Goal: Obtain resource: Obtain resource

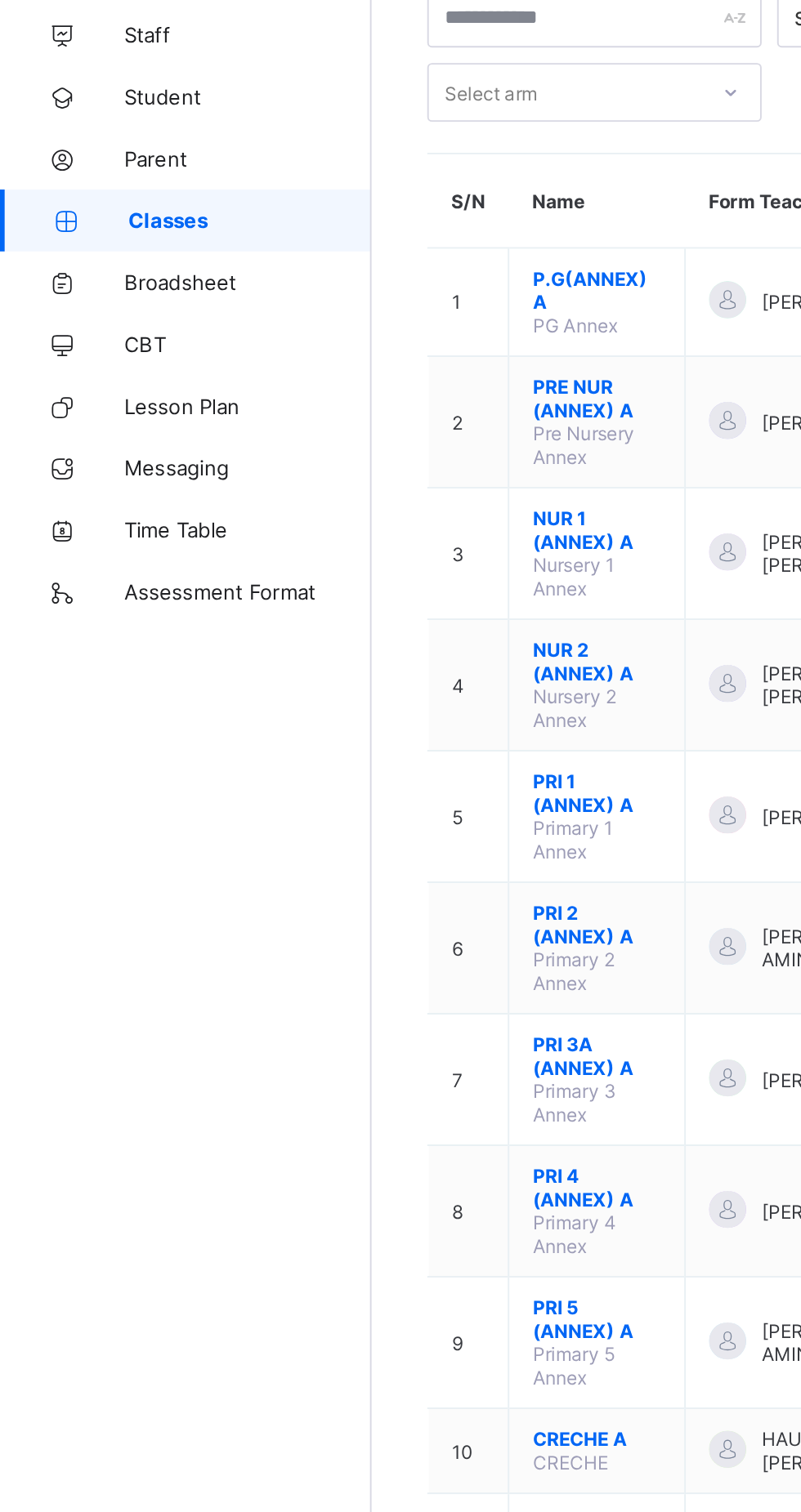
click at [121, 263] on span "Broadsheet" at bounding box center [131, 261] width 131 height 13
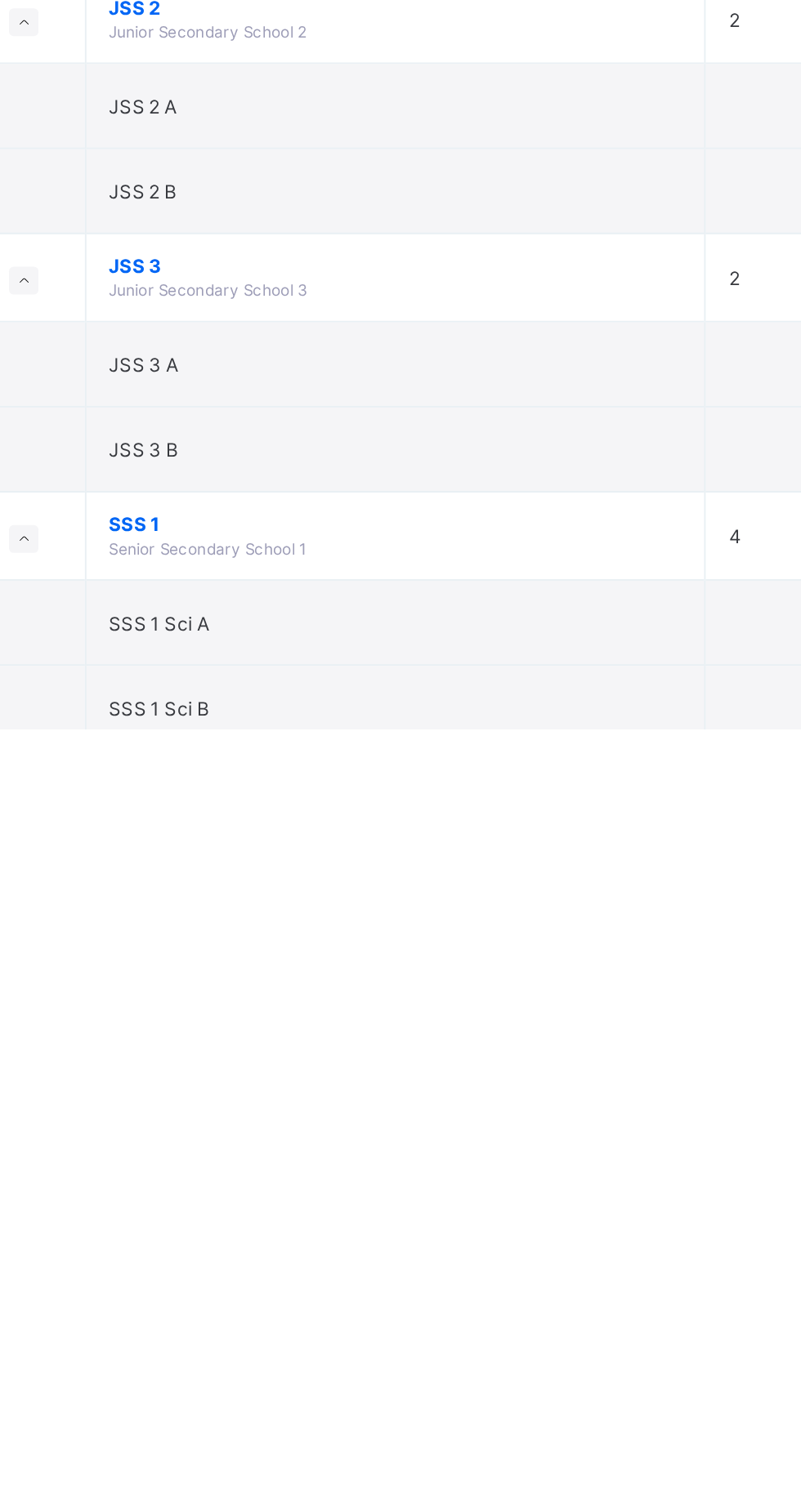
scroll to position [1188, 0]
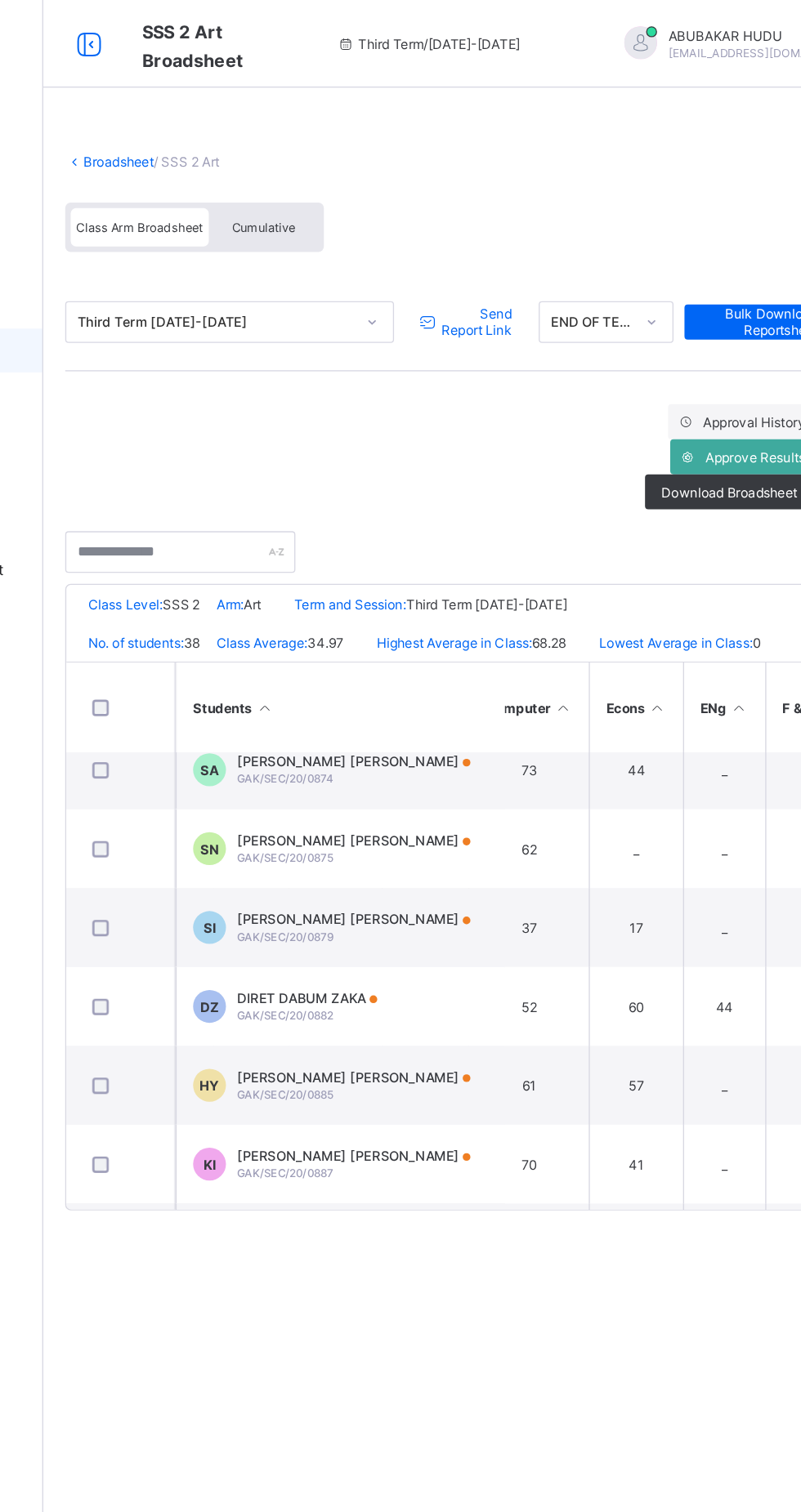
scroll to position [957, 220]
click at [703, 364] on span "Download Broadsheet" at bounding box center [708, 367] width 101 height 12
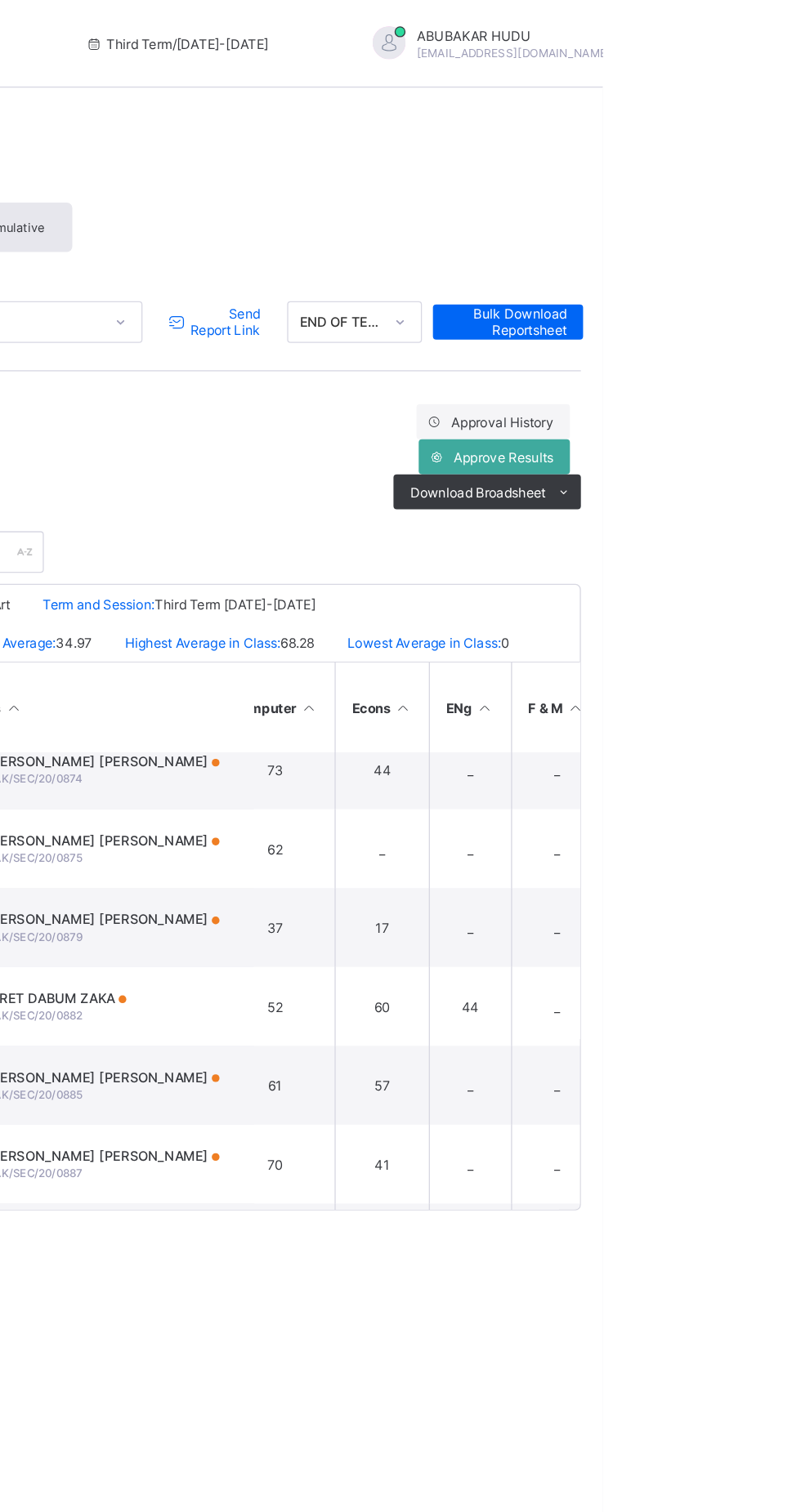
click at [0, 0] on li "PDF" at bounding box center [0, 0] width 0 height 0
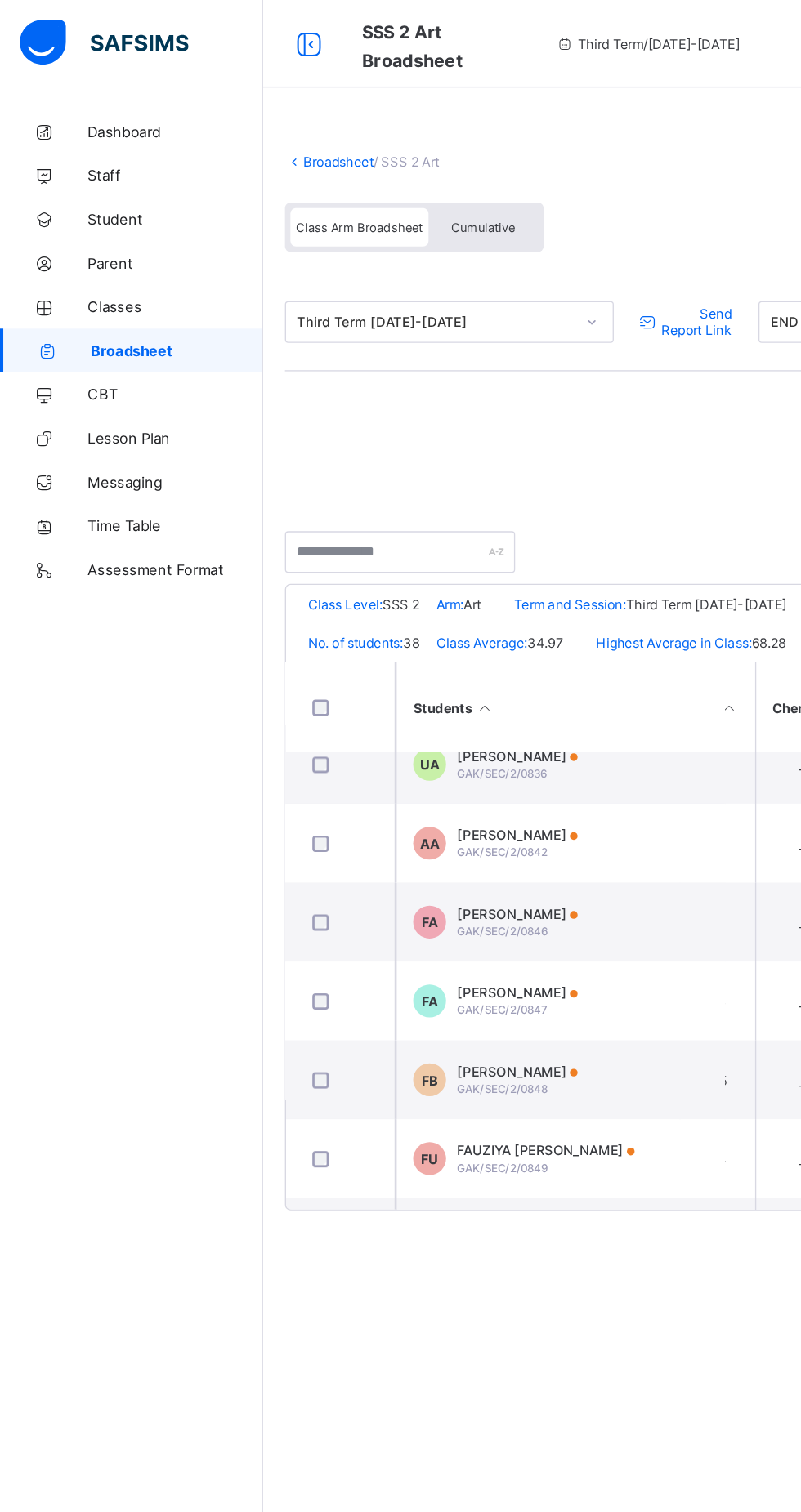
scroll to position [0, 34]
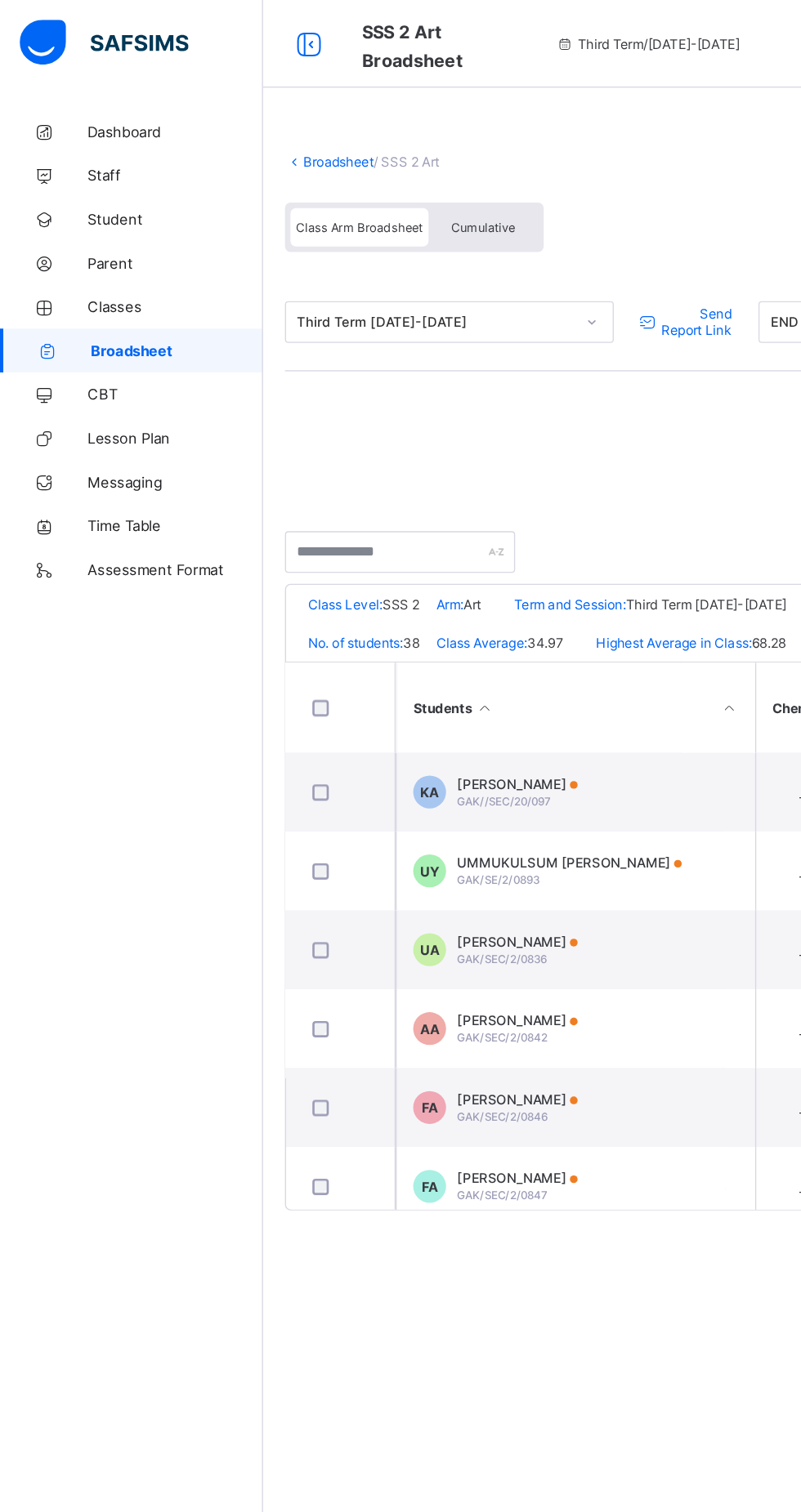
click at [110, 227] on span "Classes" at bounding box center [131, 228] width 131 height 13
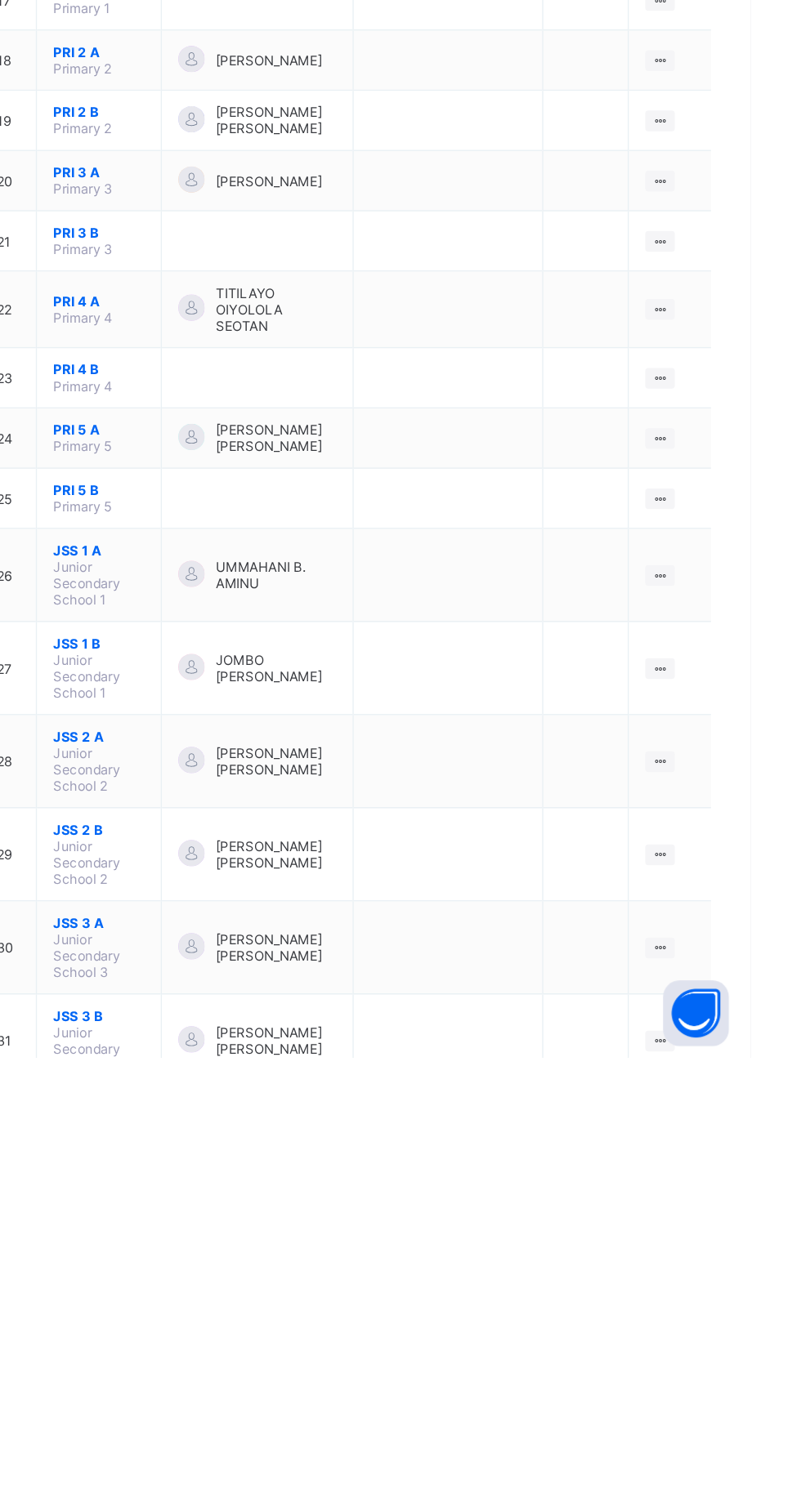
scroll to position [496, 0]
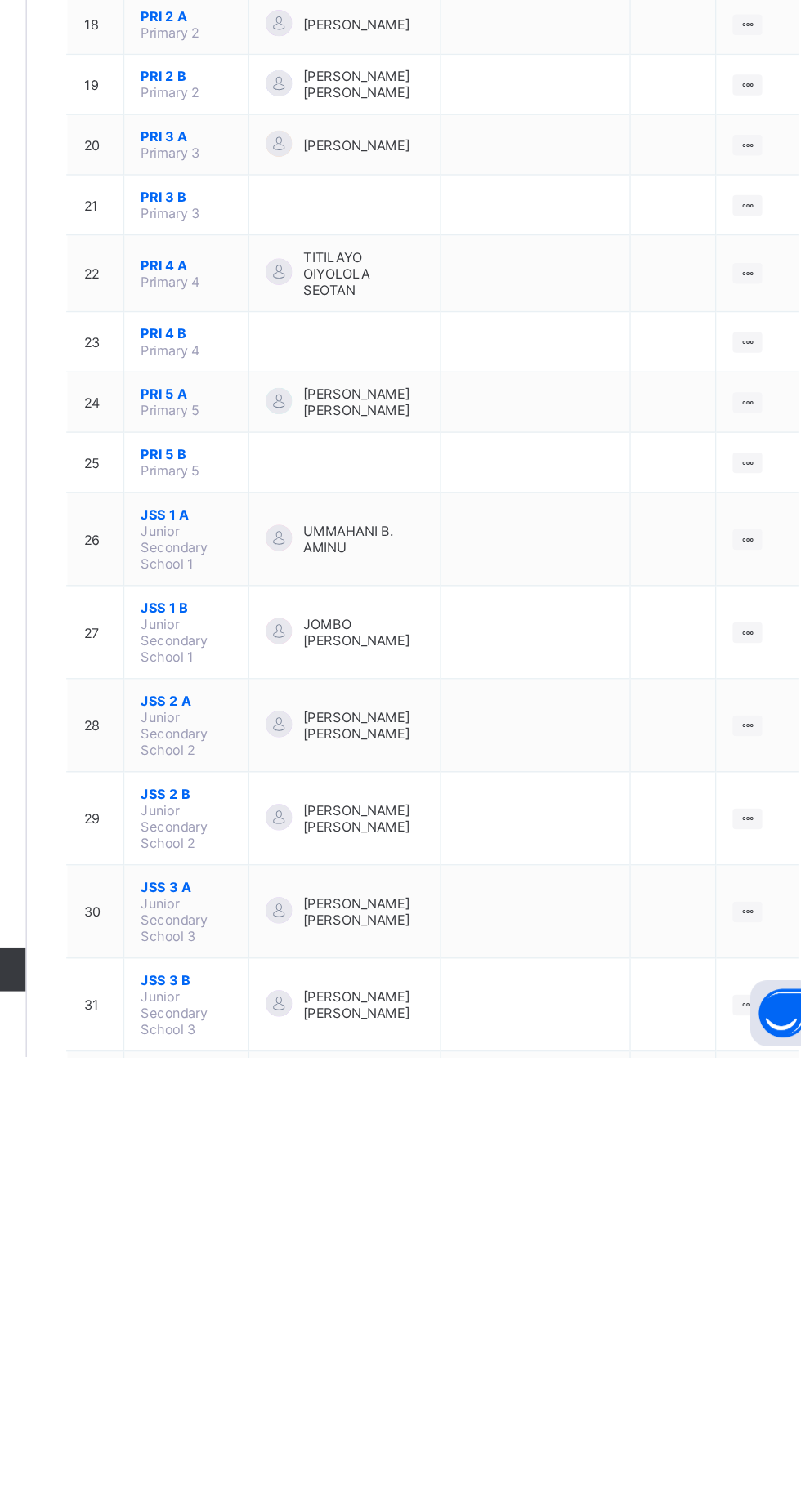
click at [0, 0] on ul "View Class Assign form Teacher" at bounding box center [0, 0] width 0 height 0
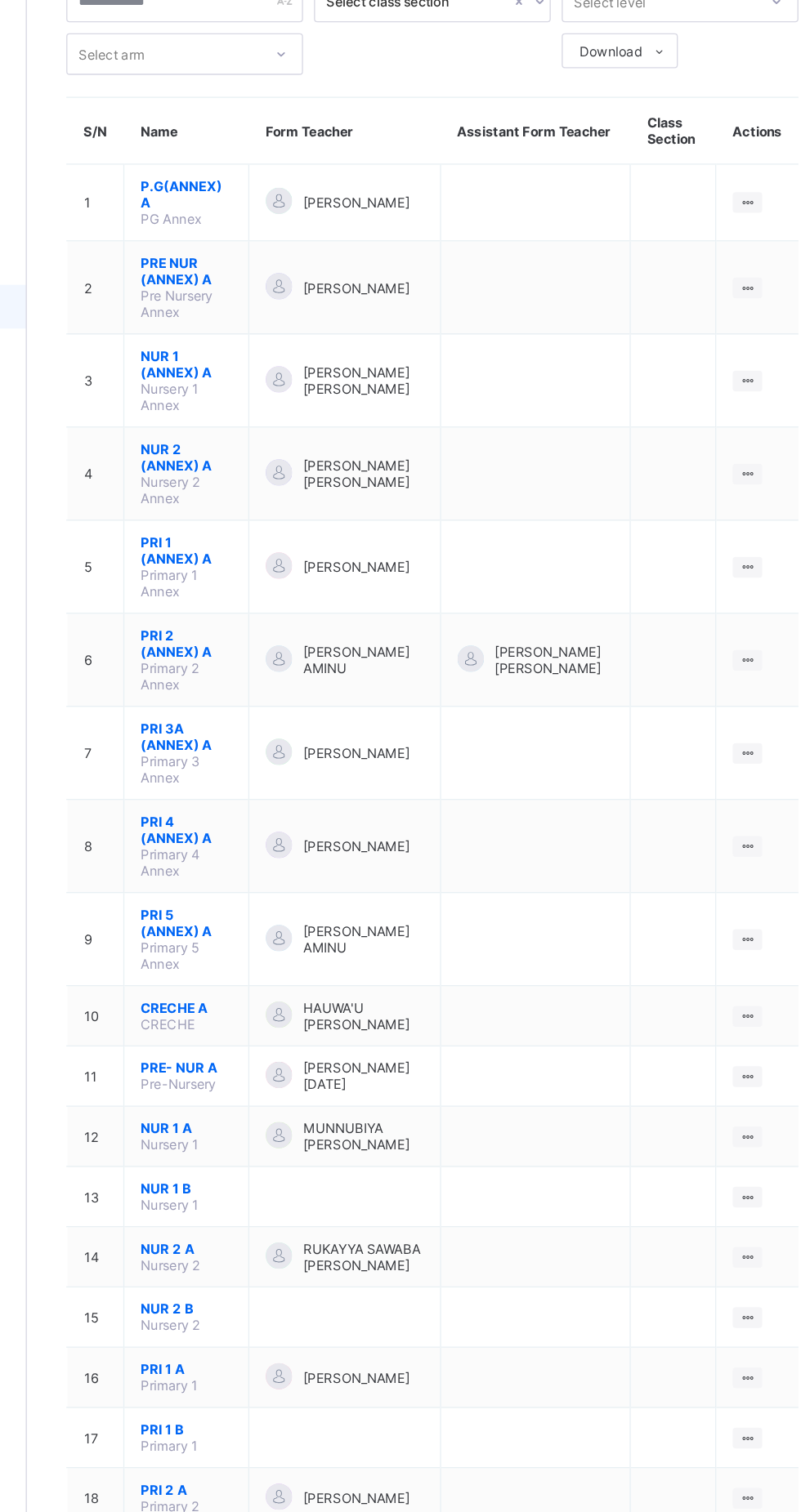
scroll to position [0, 0]
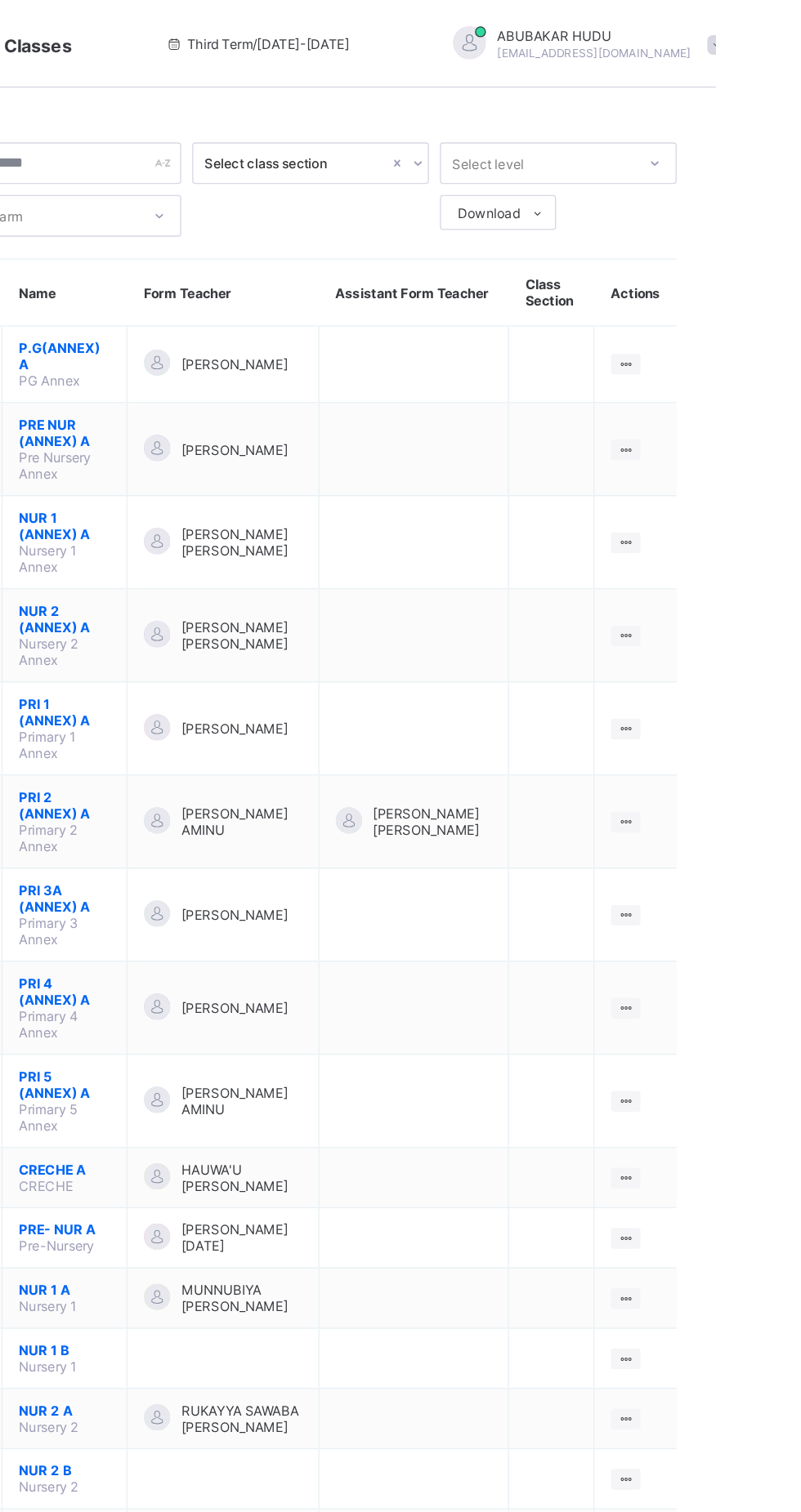
click at [667, 158] on icon at bounding box center [668, 159] width 12 height 11
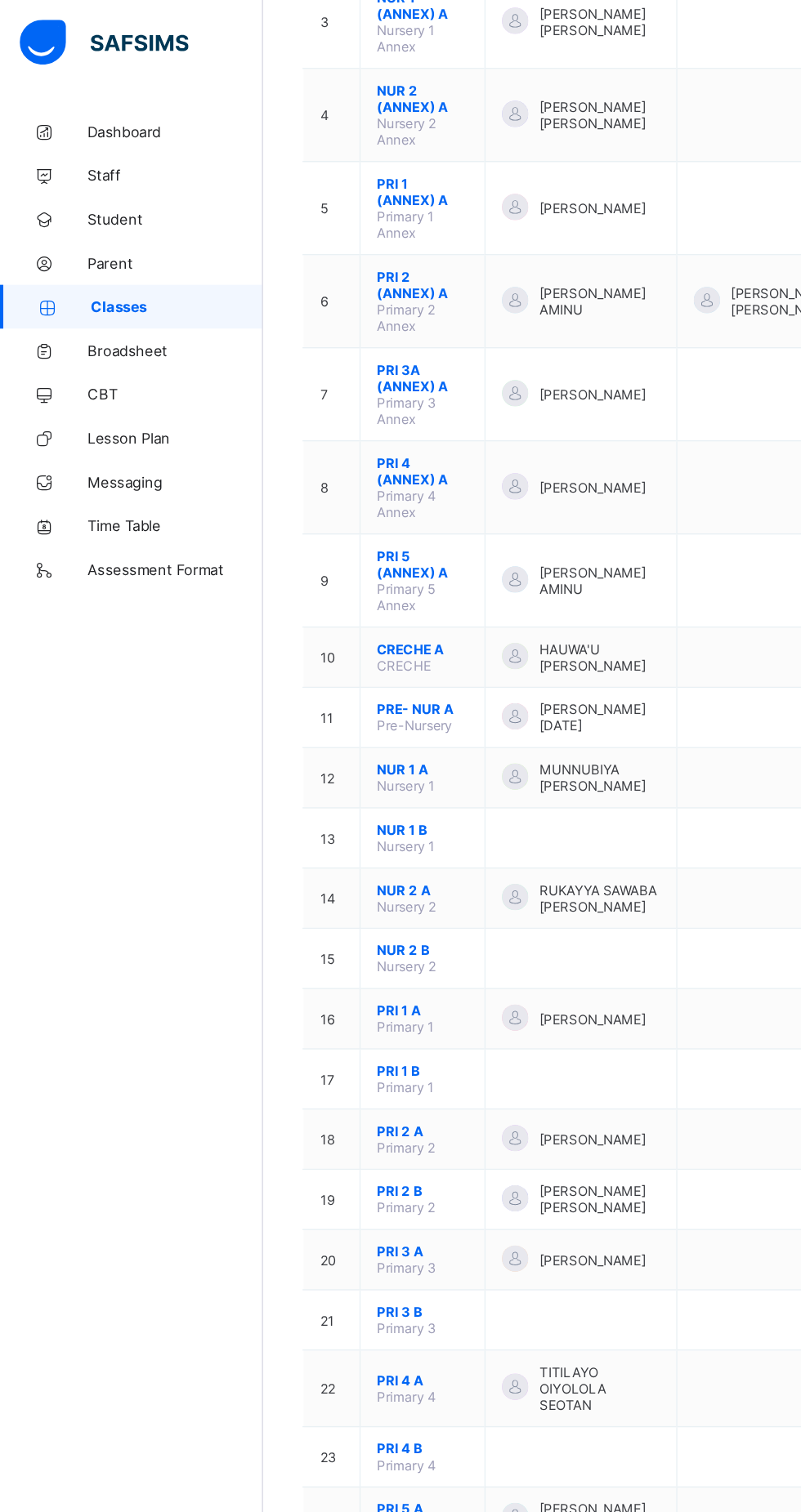
scroll to position [381, 0]
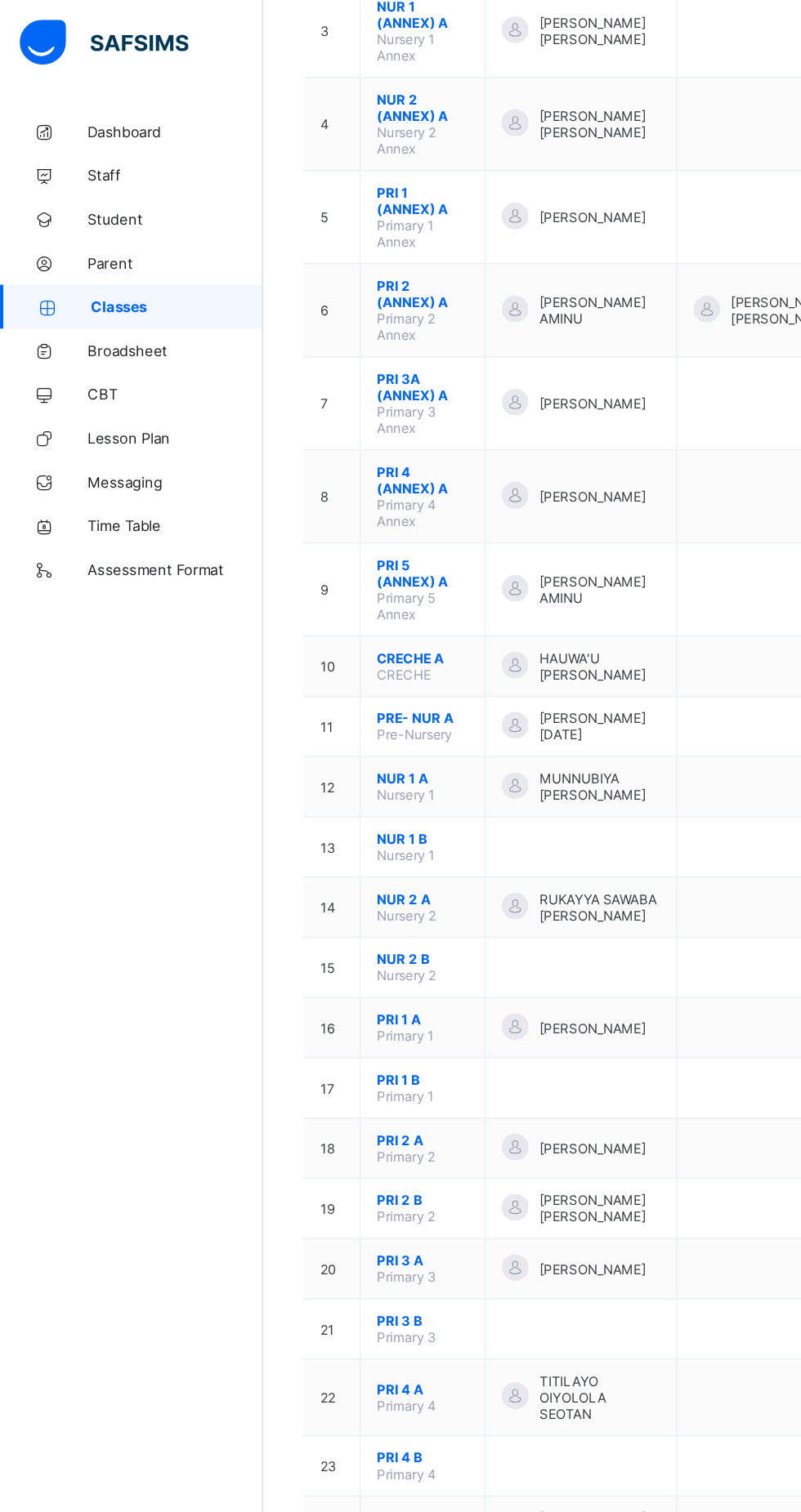
click at [148, 228] on span "Classes" at bounding box center [132, 228] width 128 height 13
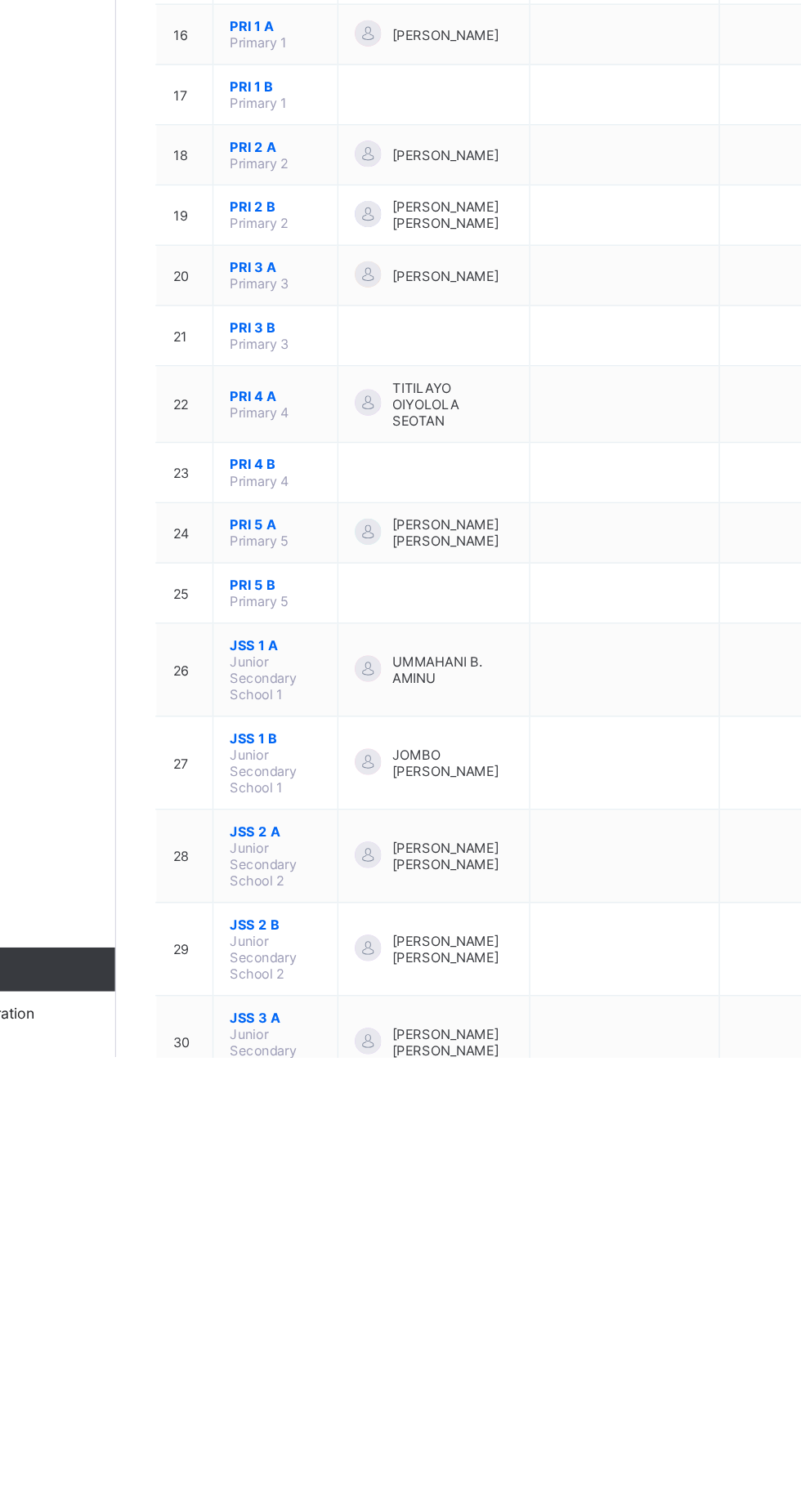
scroll to position [399, 0]
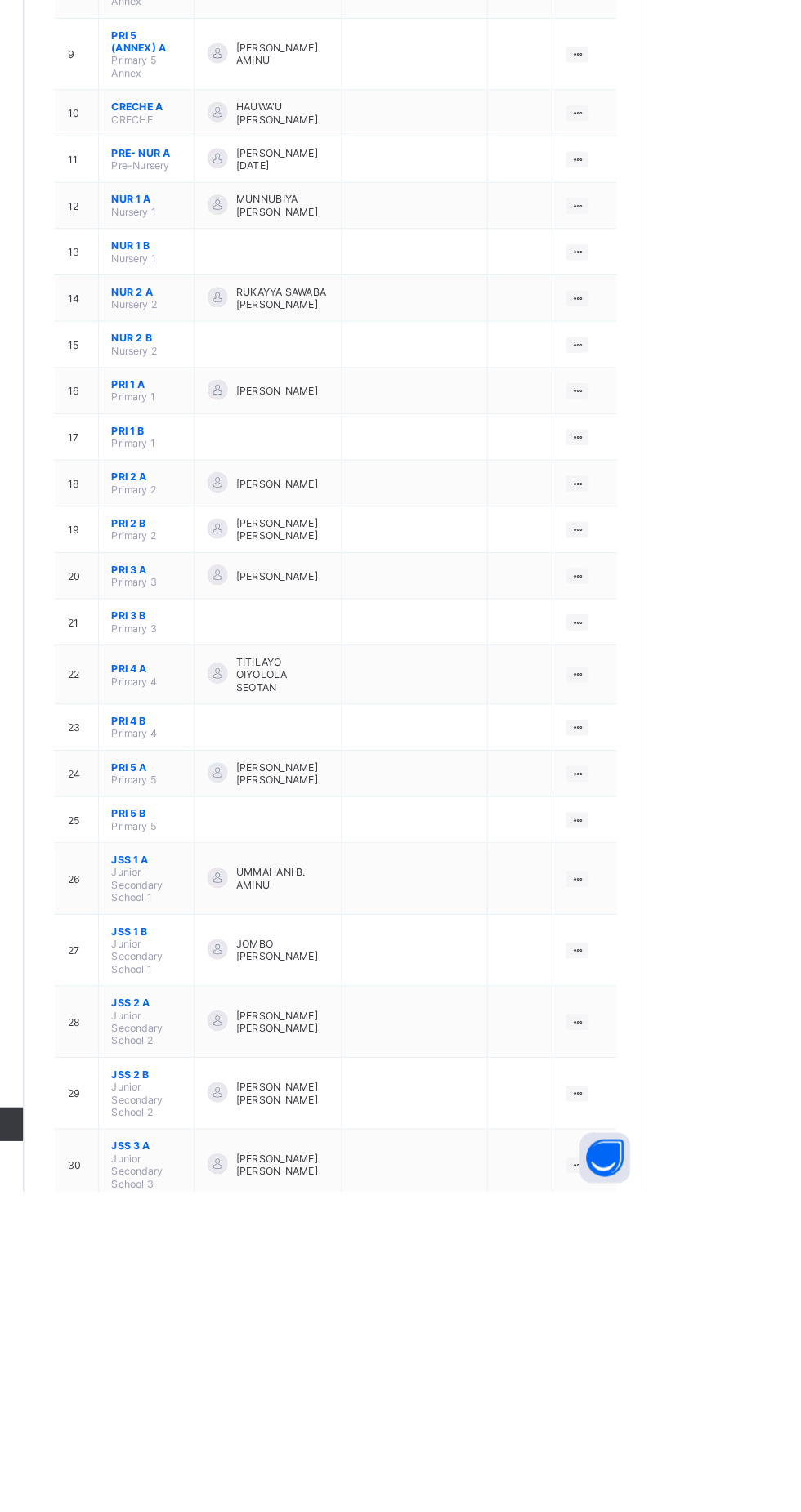
scroll to position [413, 0]
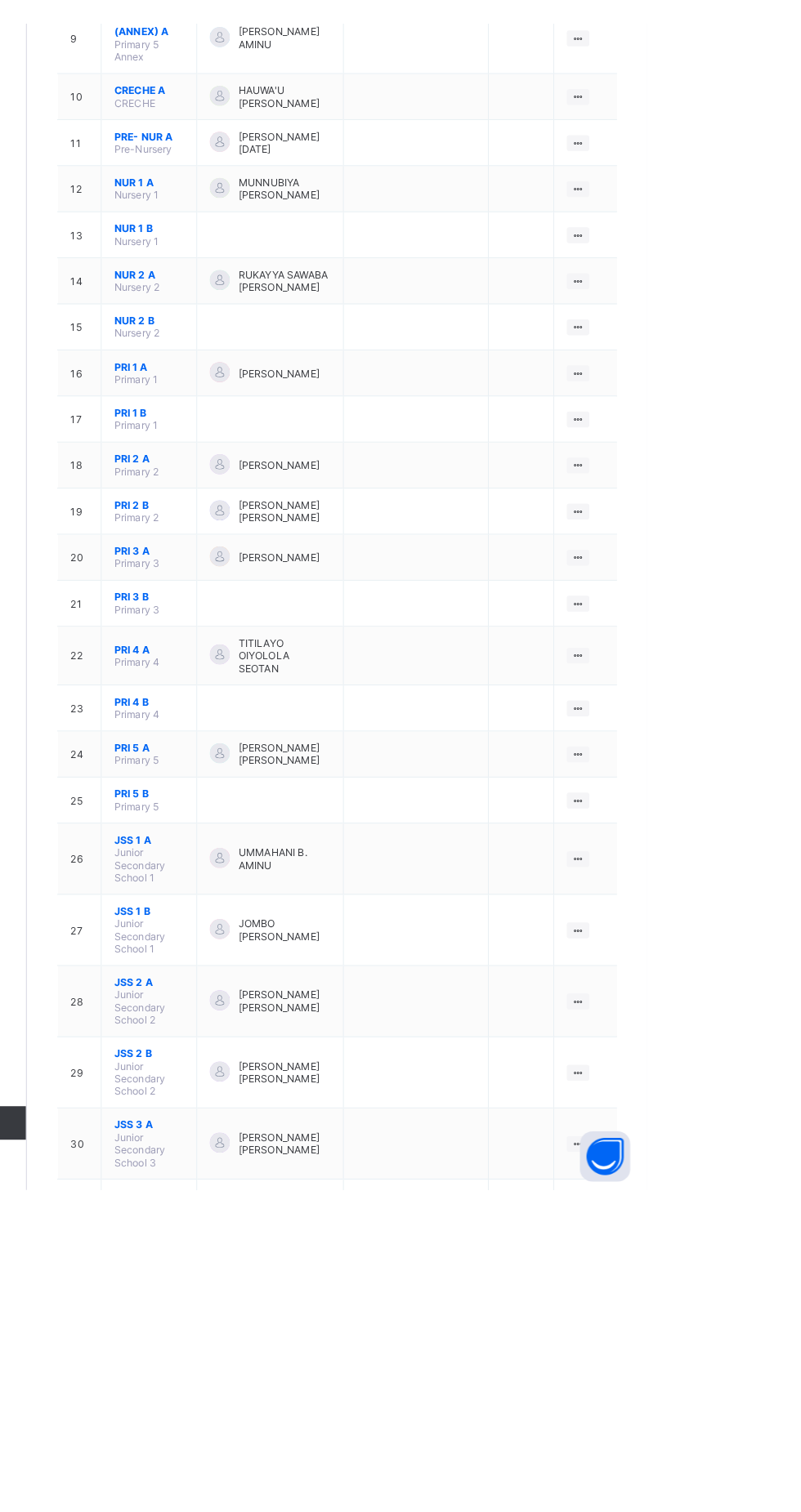
scroll to position [479, 0]
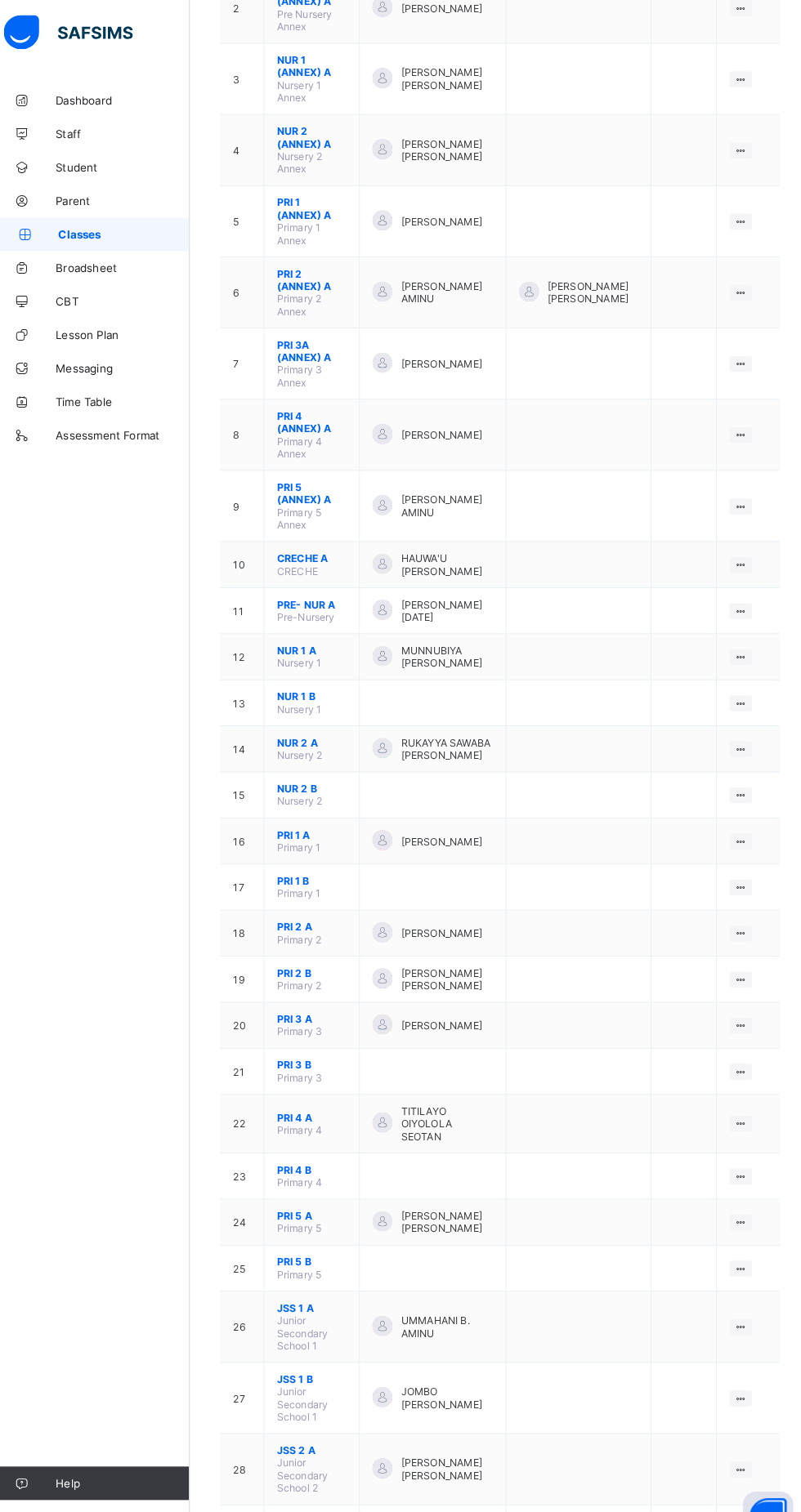
scroll to position [324, 0]
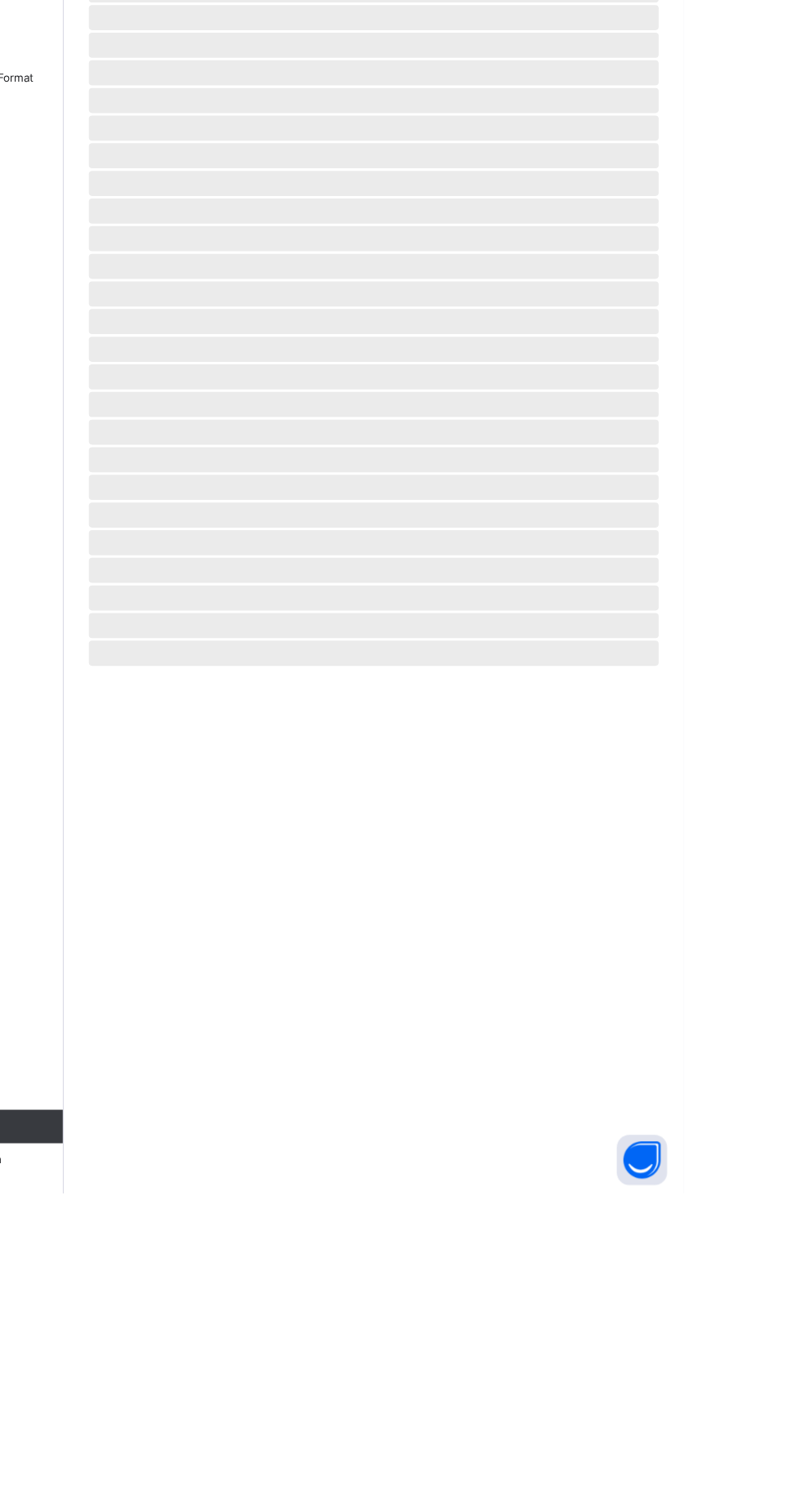
click at [324, 1511] on html "Classes Third Term / [DATE]-[DATE] [PERSON_NAME] [PERSON_NAME][EMAIL_ADDRESS][D…" at bounding box center [400, 756] width 801 height 1512
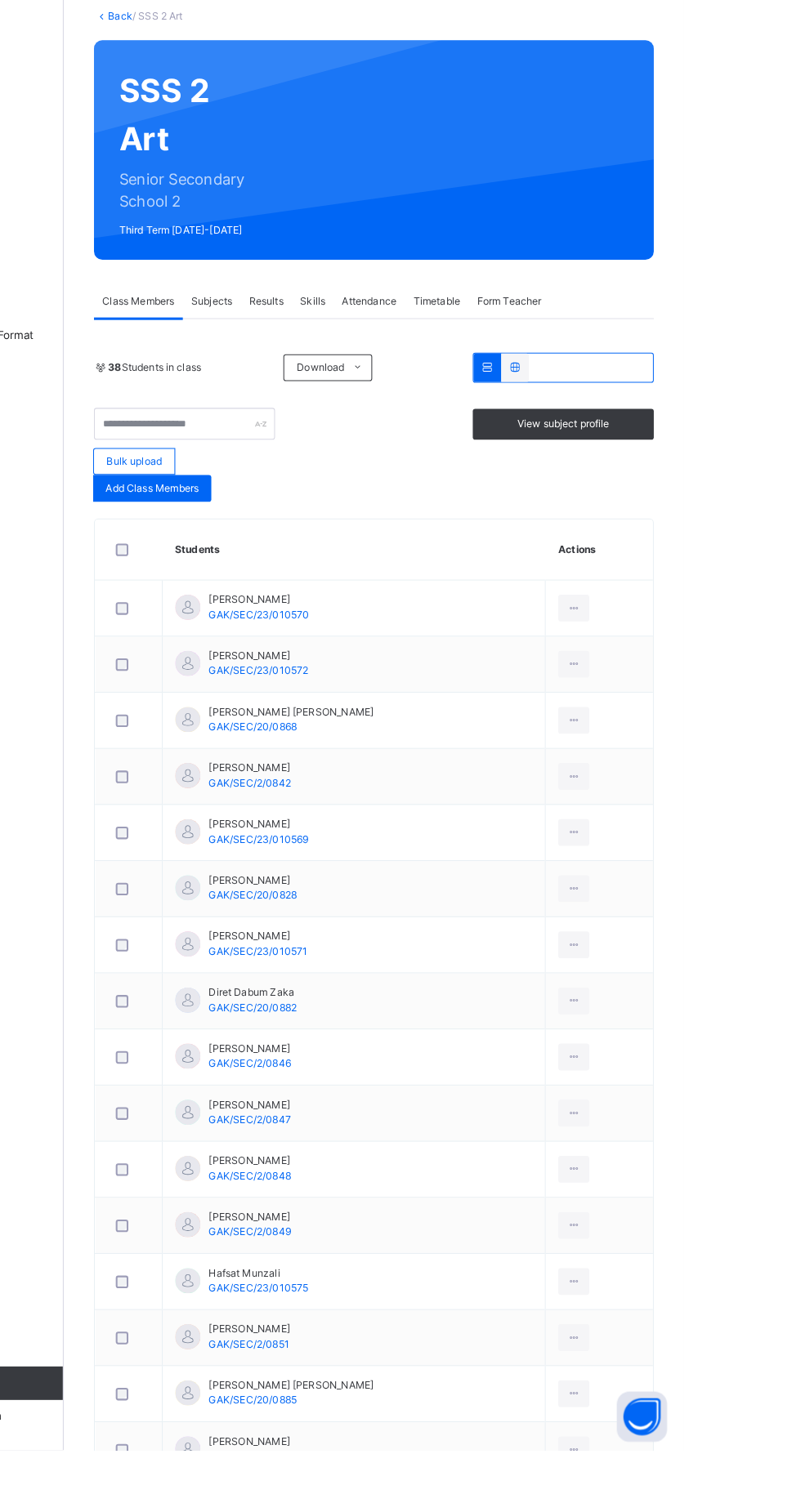
click at [390, 385] on span "Results" at bounding box center [394, 392] width 34 height 15
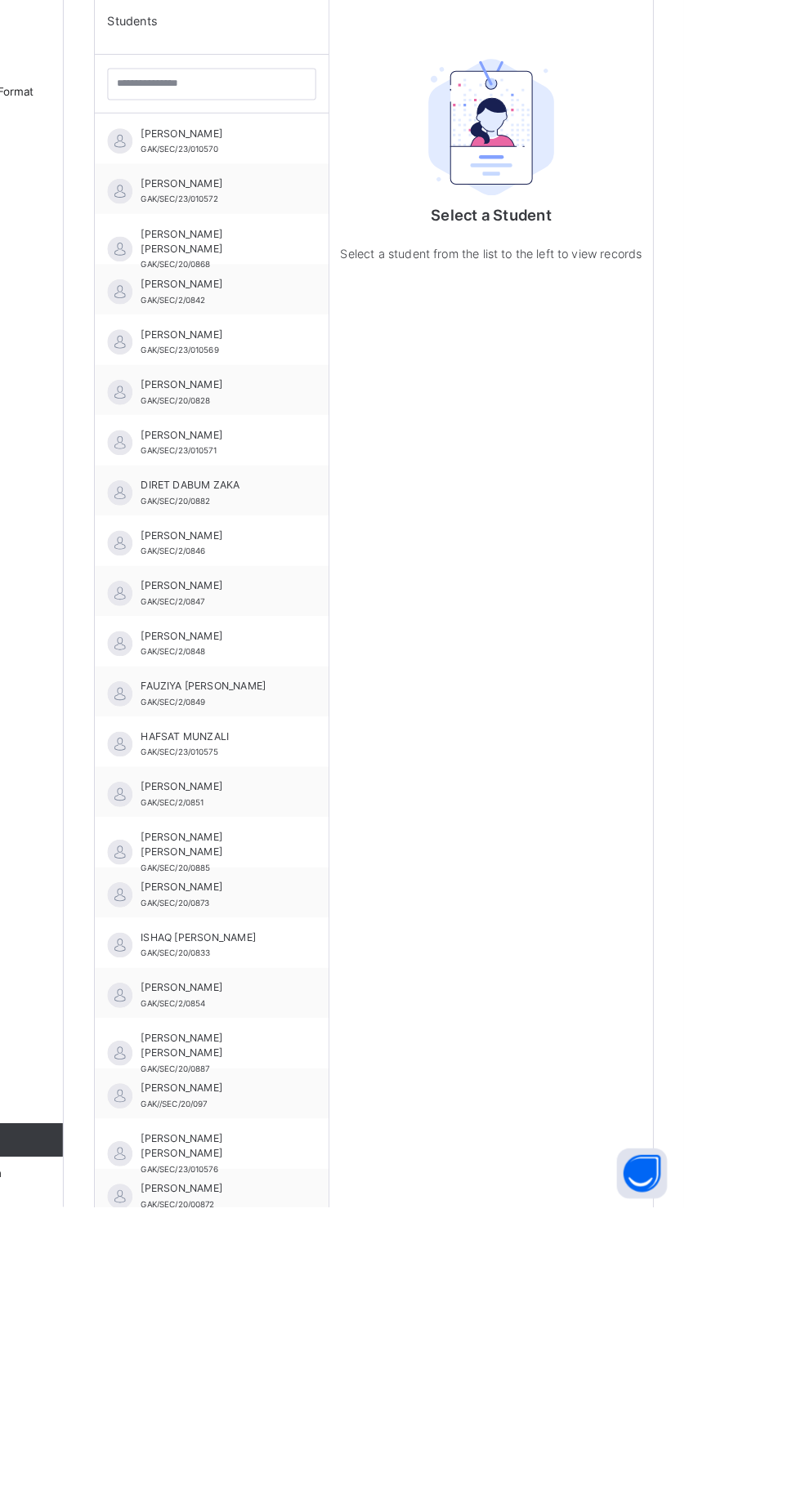
scroll to position [257, 0]
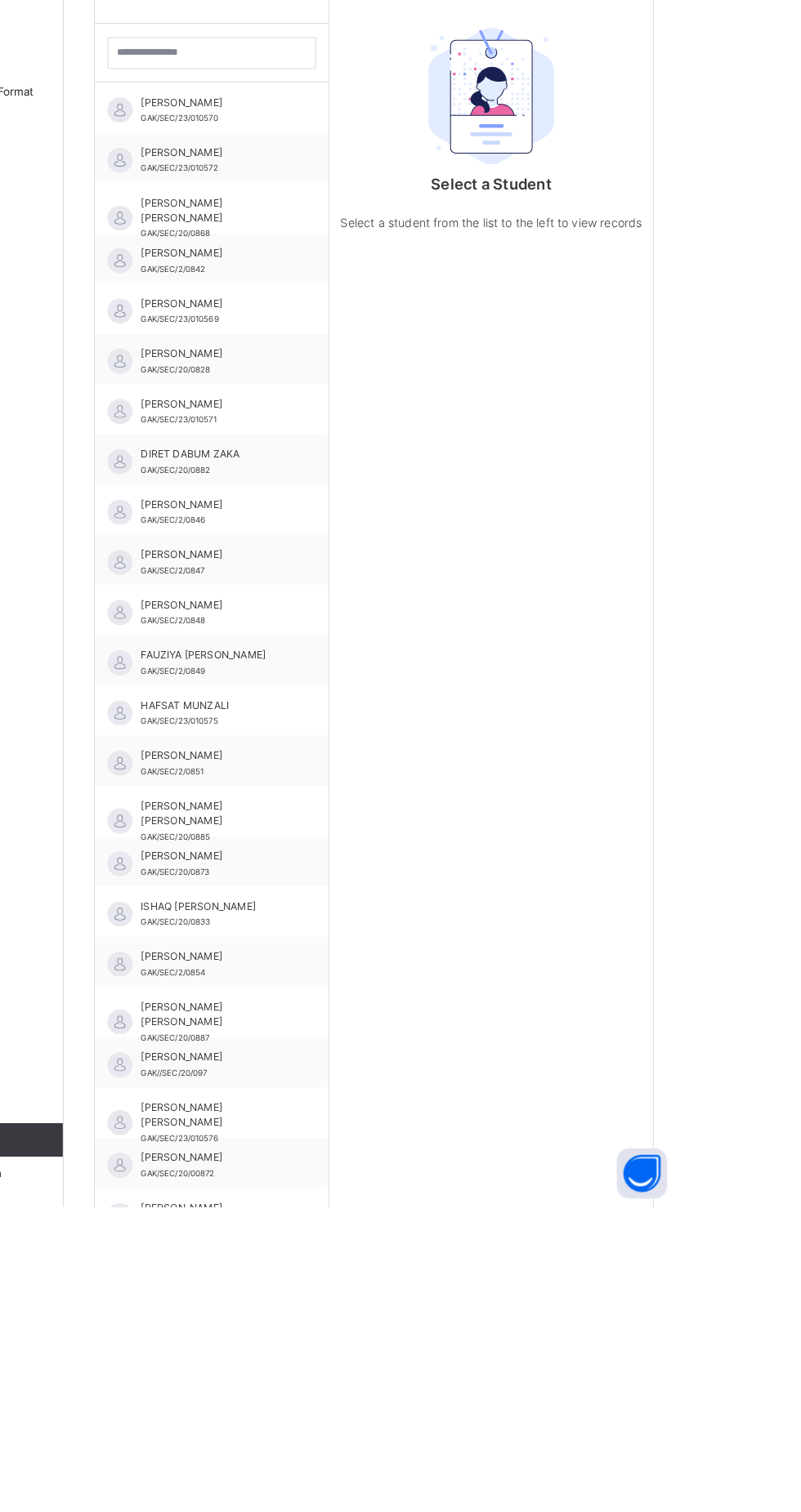
click at [321, 788] on span "GAK/SEC/20/0882" at bounding box center [305, 793] width 68 height 9
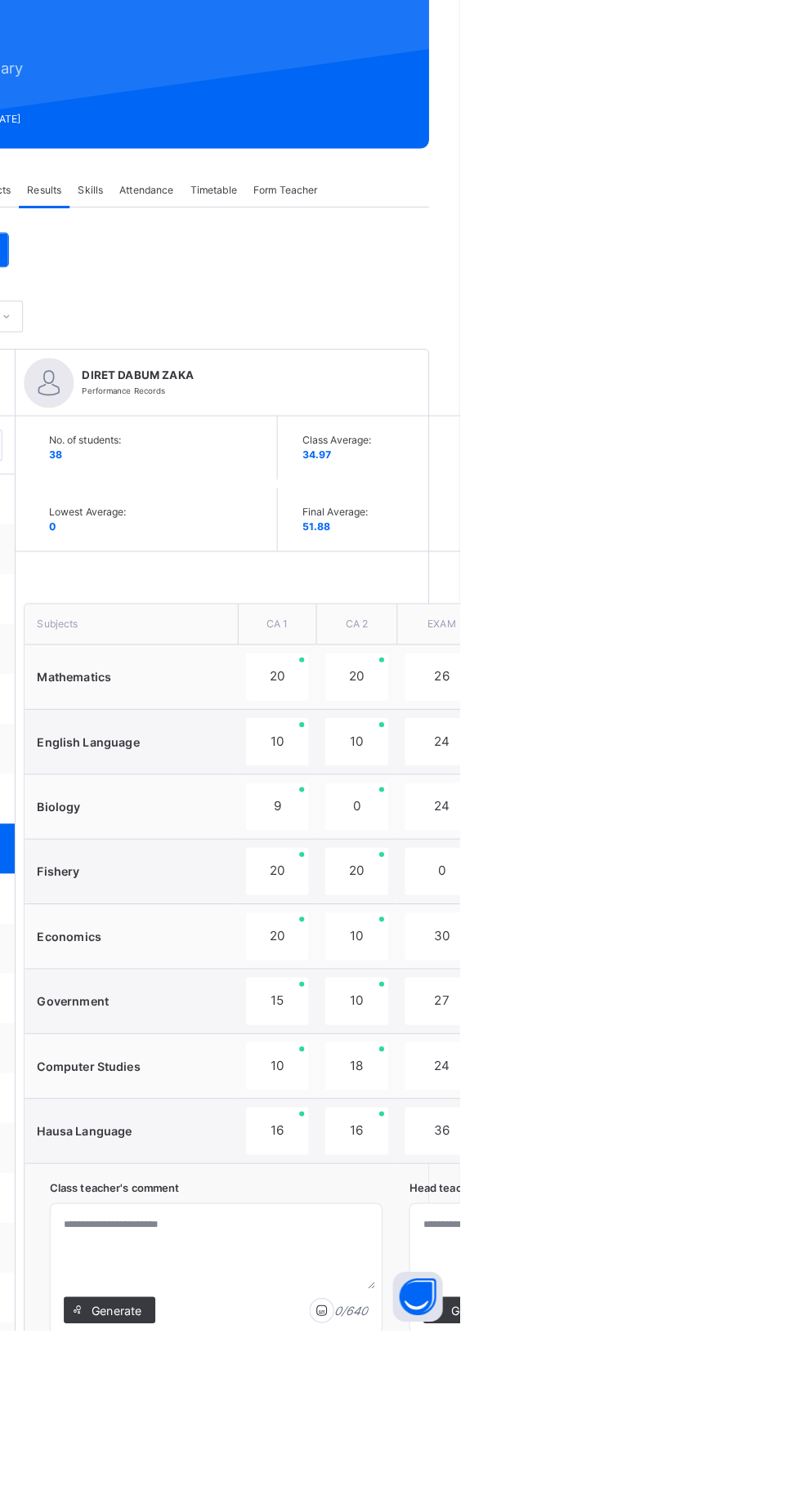
scroll to position [0, 0]
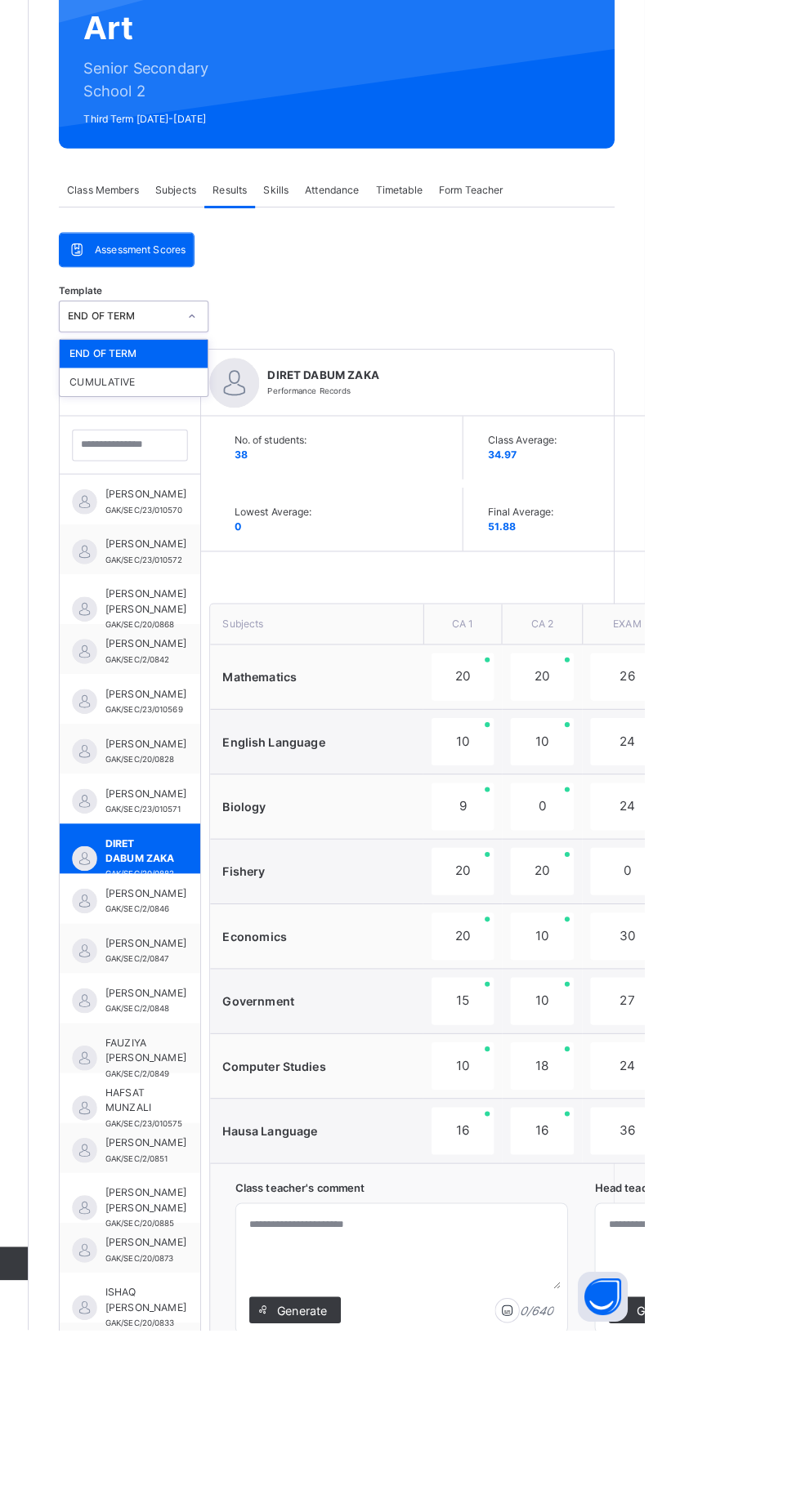
click at [322, 567] on div "CUMULATIVE" at bounding box center [300, 580] width 146 height 28
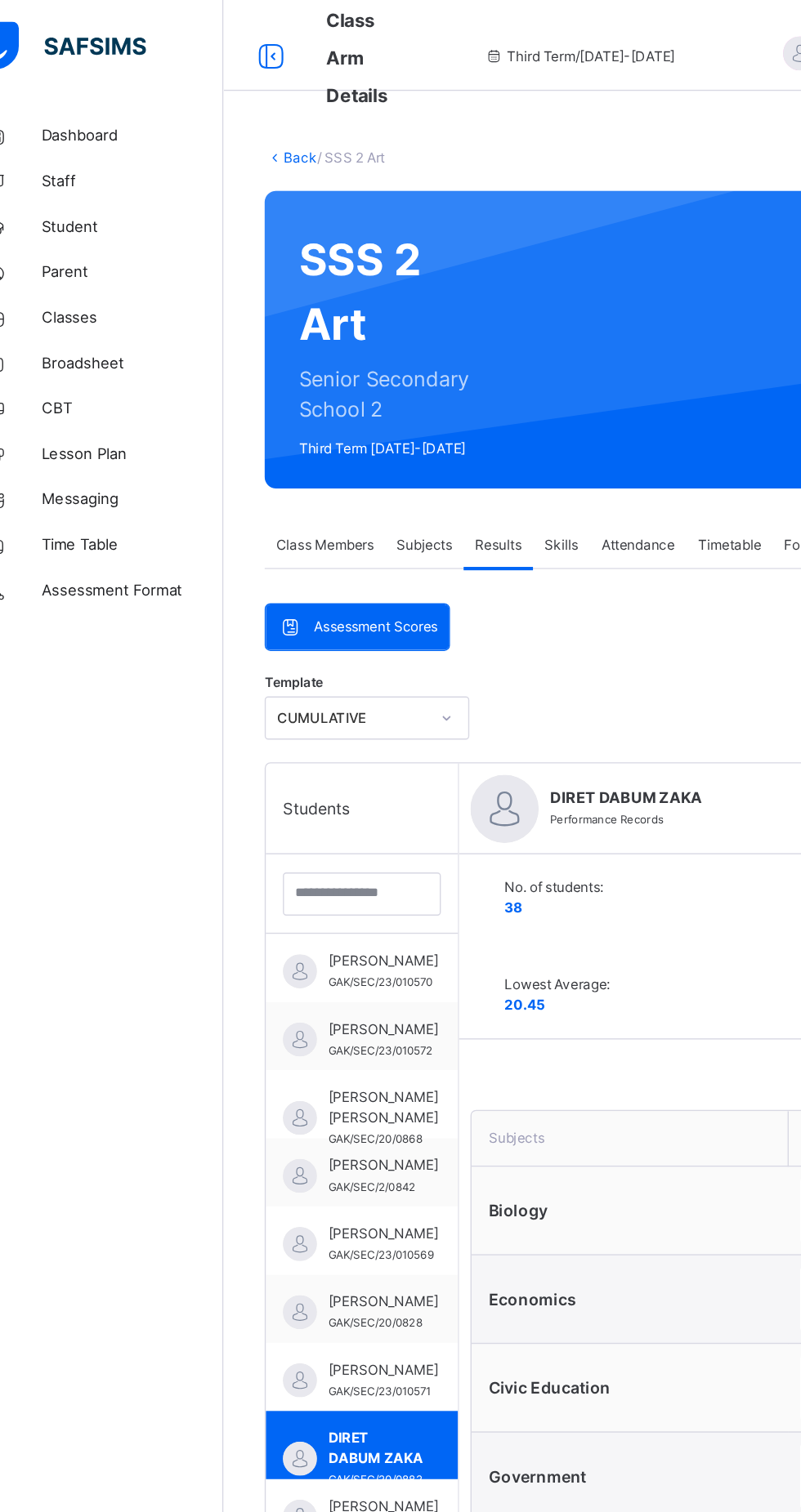
click at [89, 225] on span "Classes" at bounding box center [131, 228] width 131 height 16
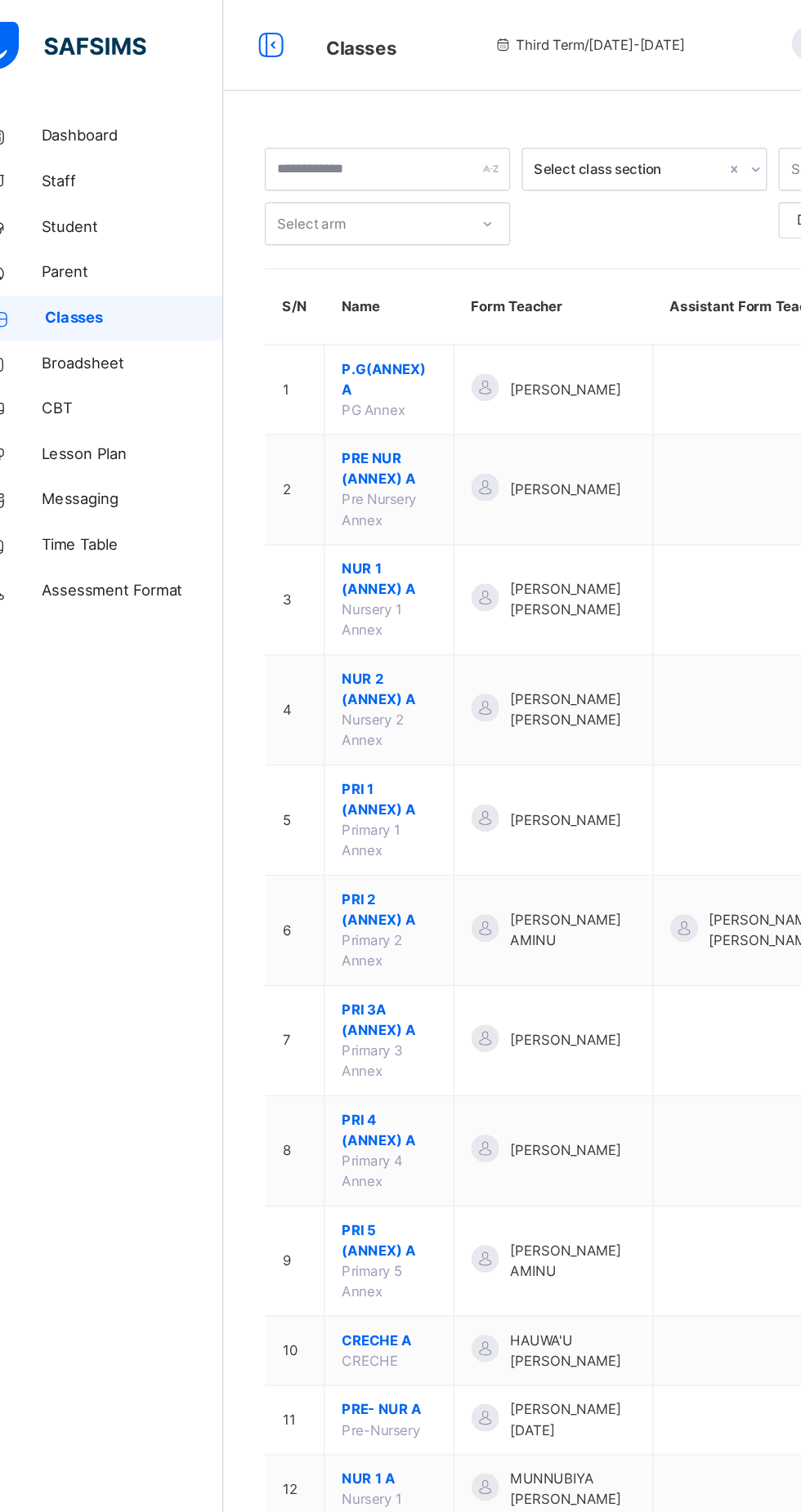
click at [117, 268] on span "Broadsheet" at bounding box center [131, 261] width 131 height 16
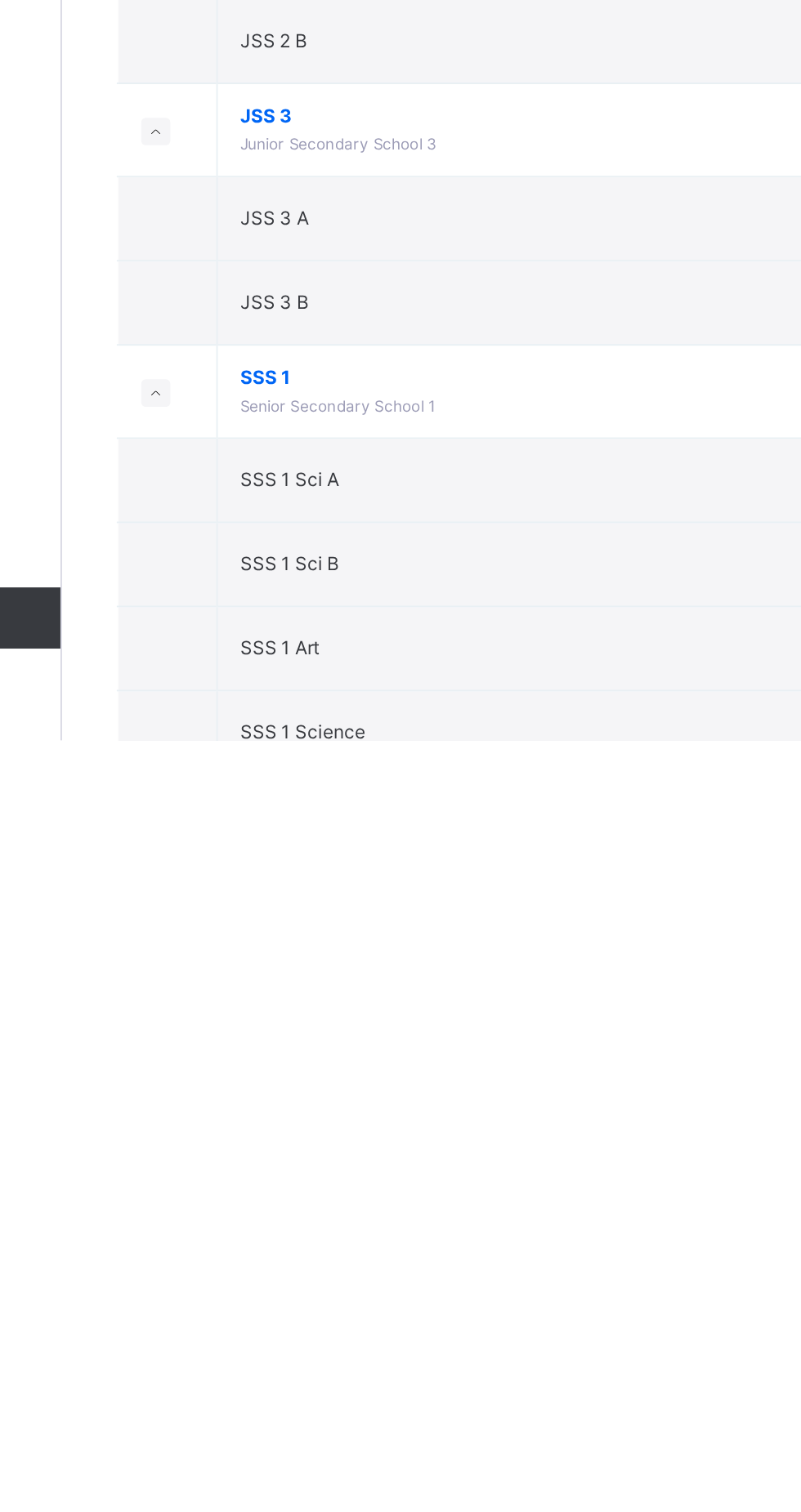
scroll to position [1386, 0]
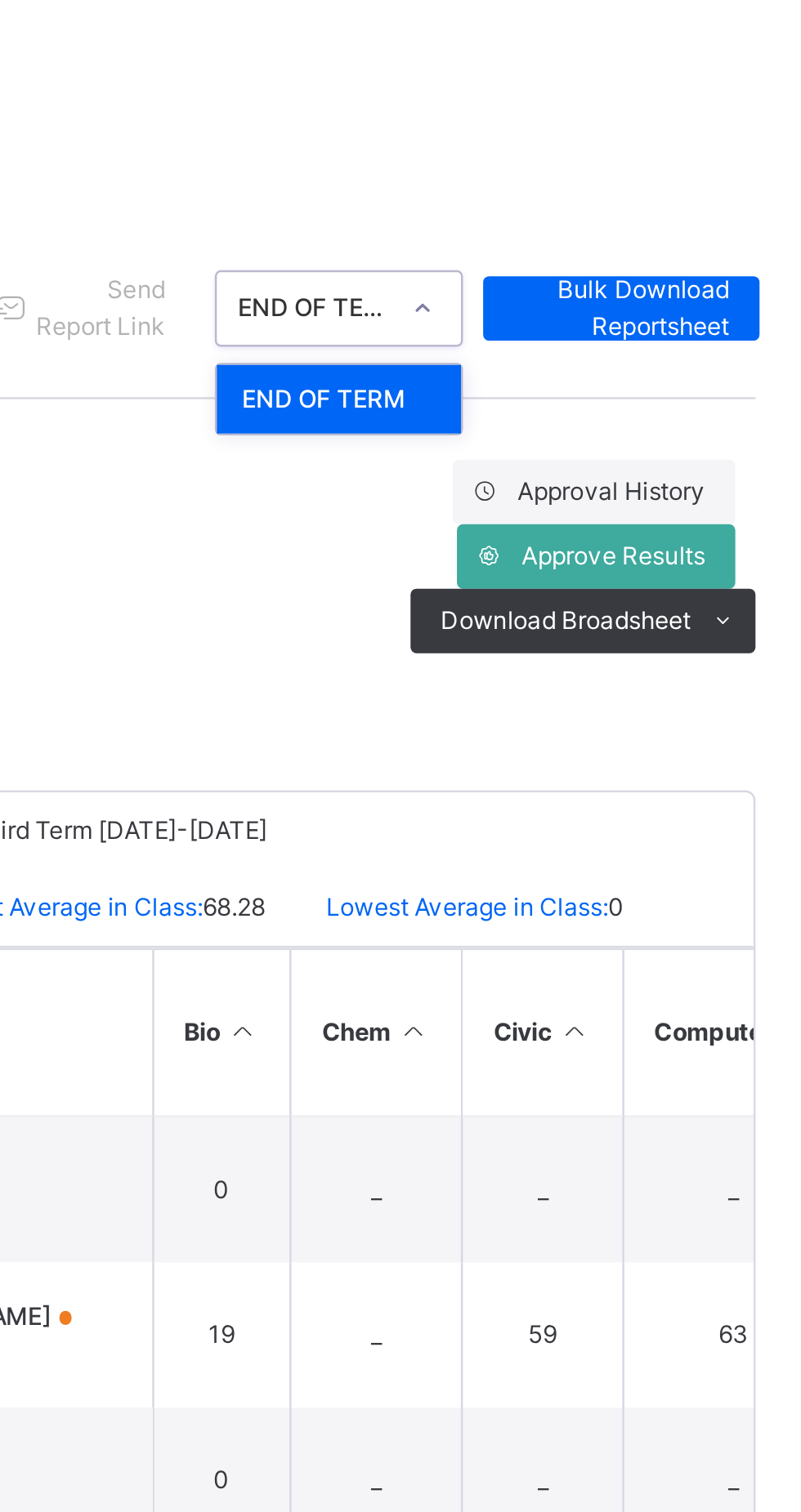
click at [719, 154] on div "Class Arm Broadsheet Cumulative" at bounding box center [498, 178] width 572 height 64
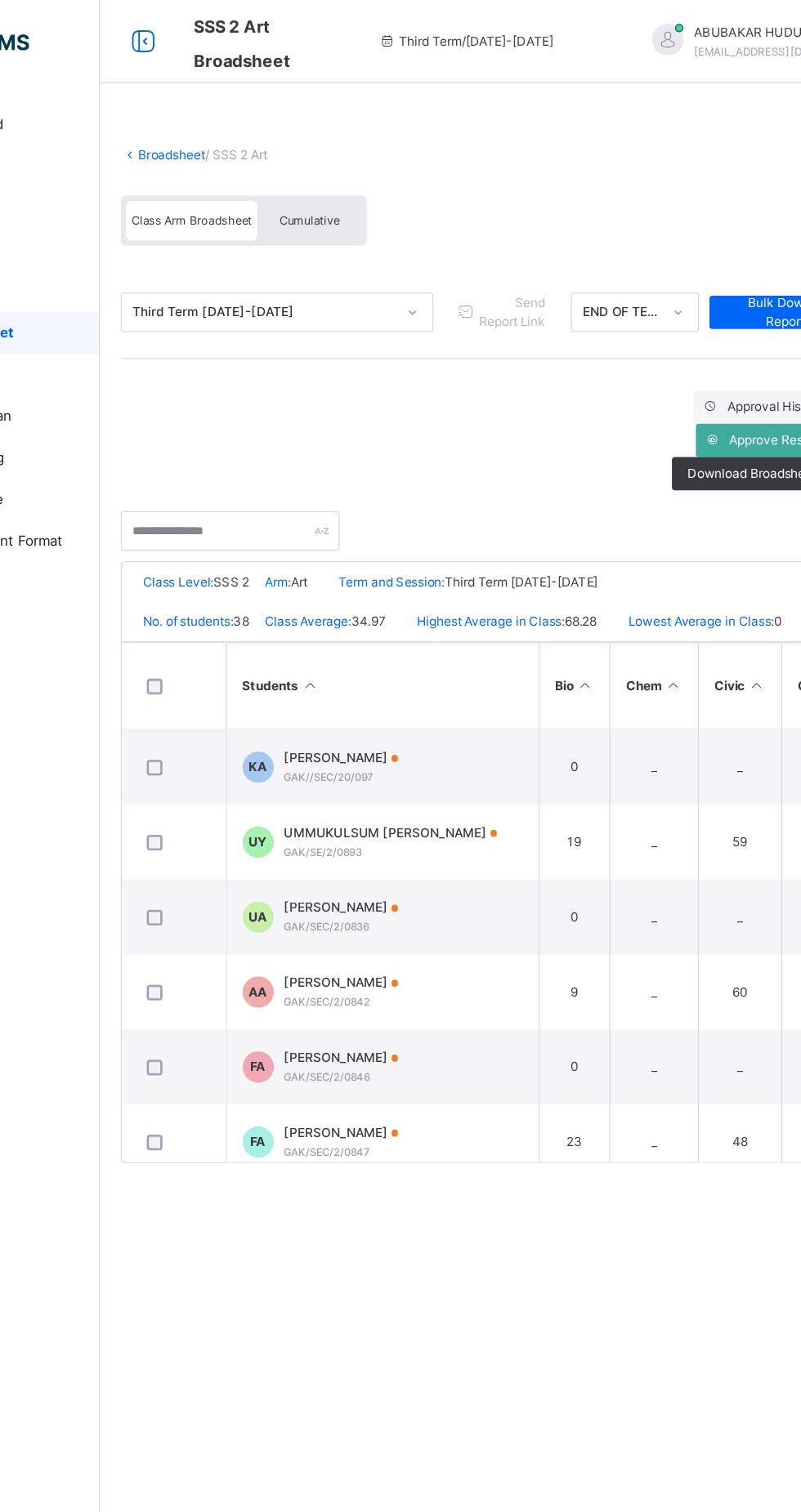
click at [372, 159] on div "Cumulative" at bounding box center [360, 172] width 82 height 31
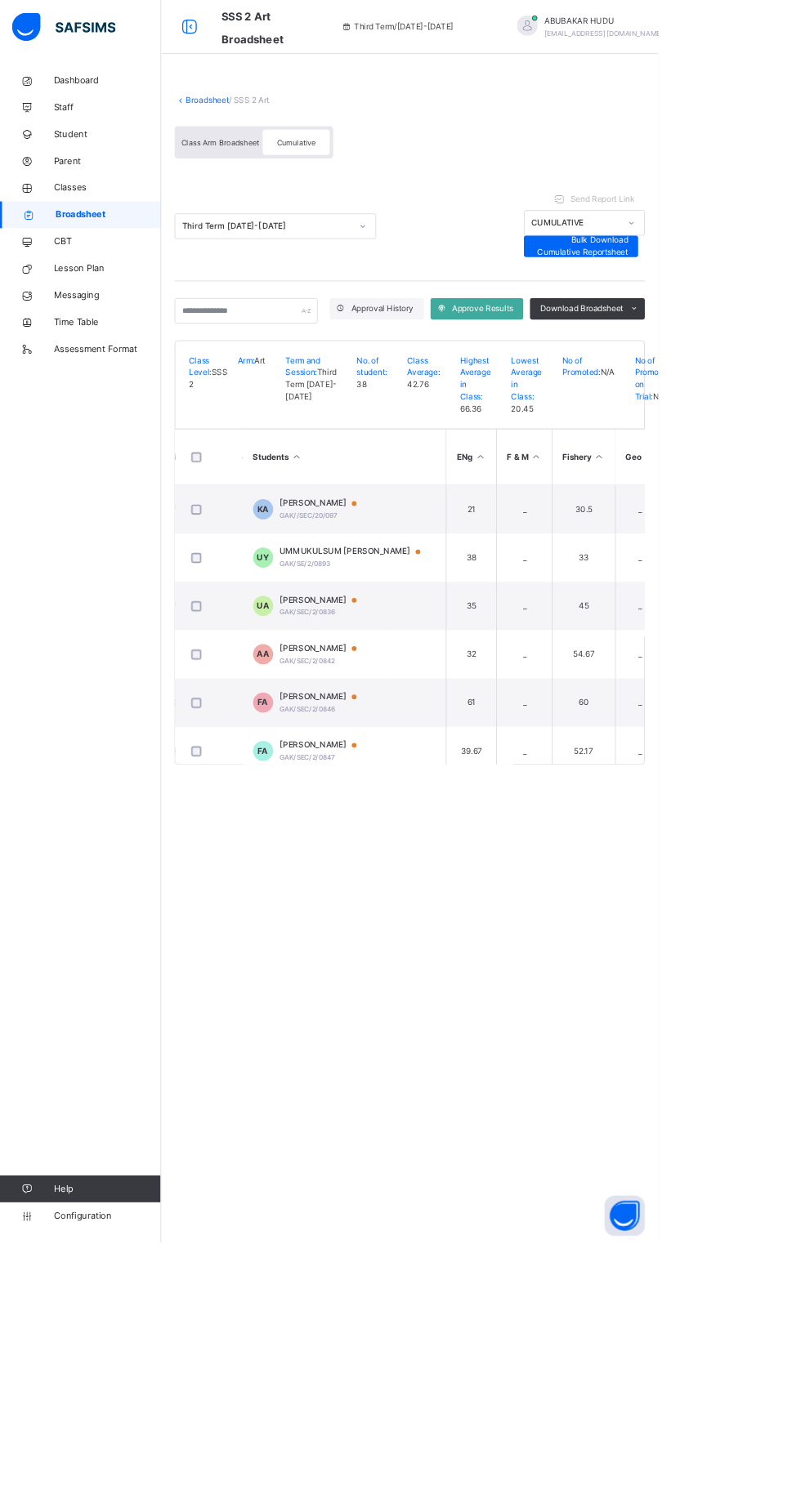
scroll to position [0, 180]
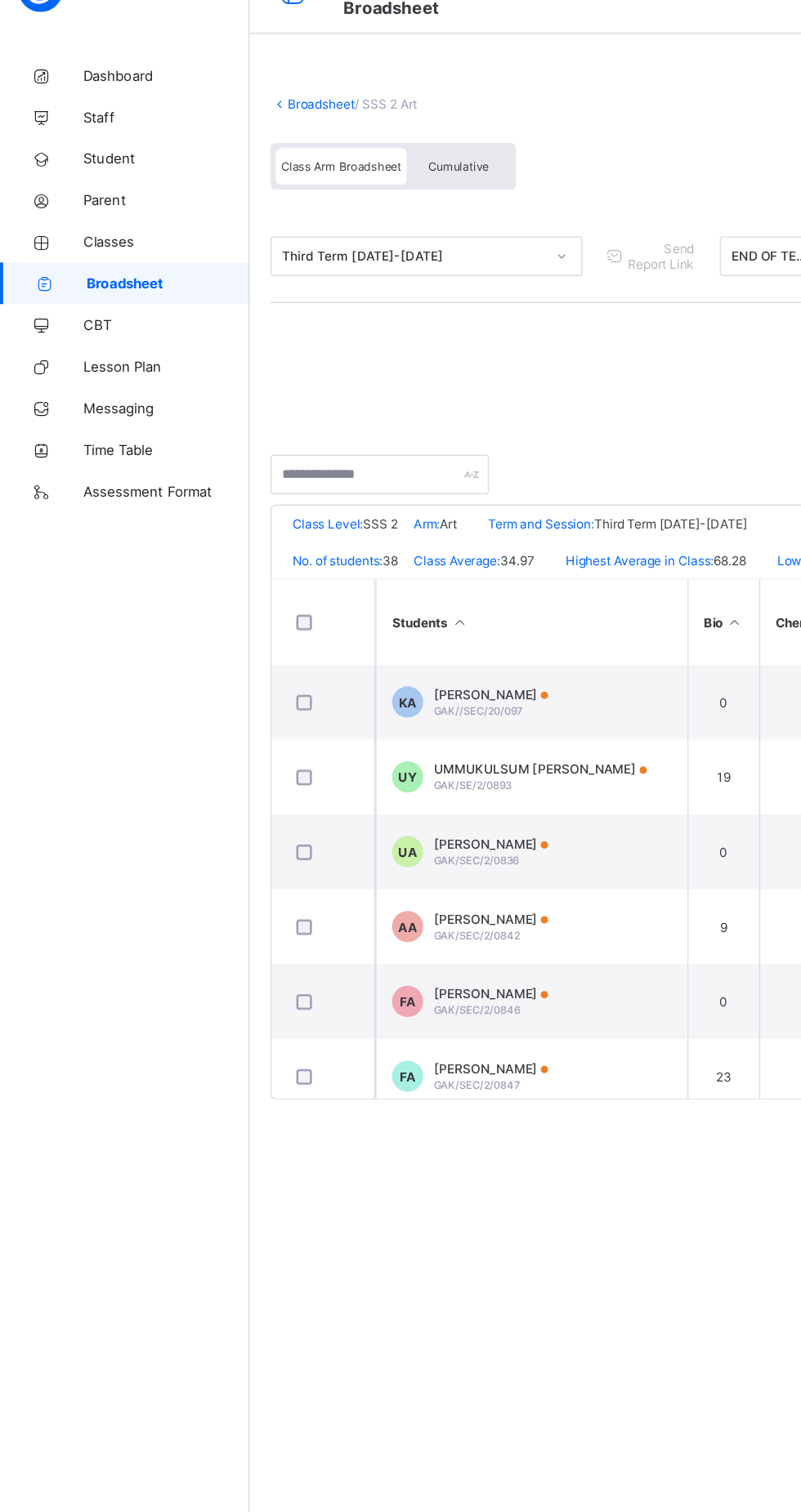
click at [104, 228] on span "Classes" at bounding box center [131, 228] width 131 height 13
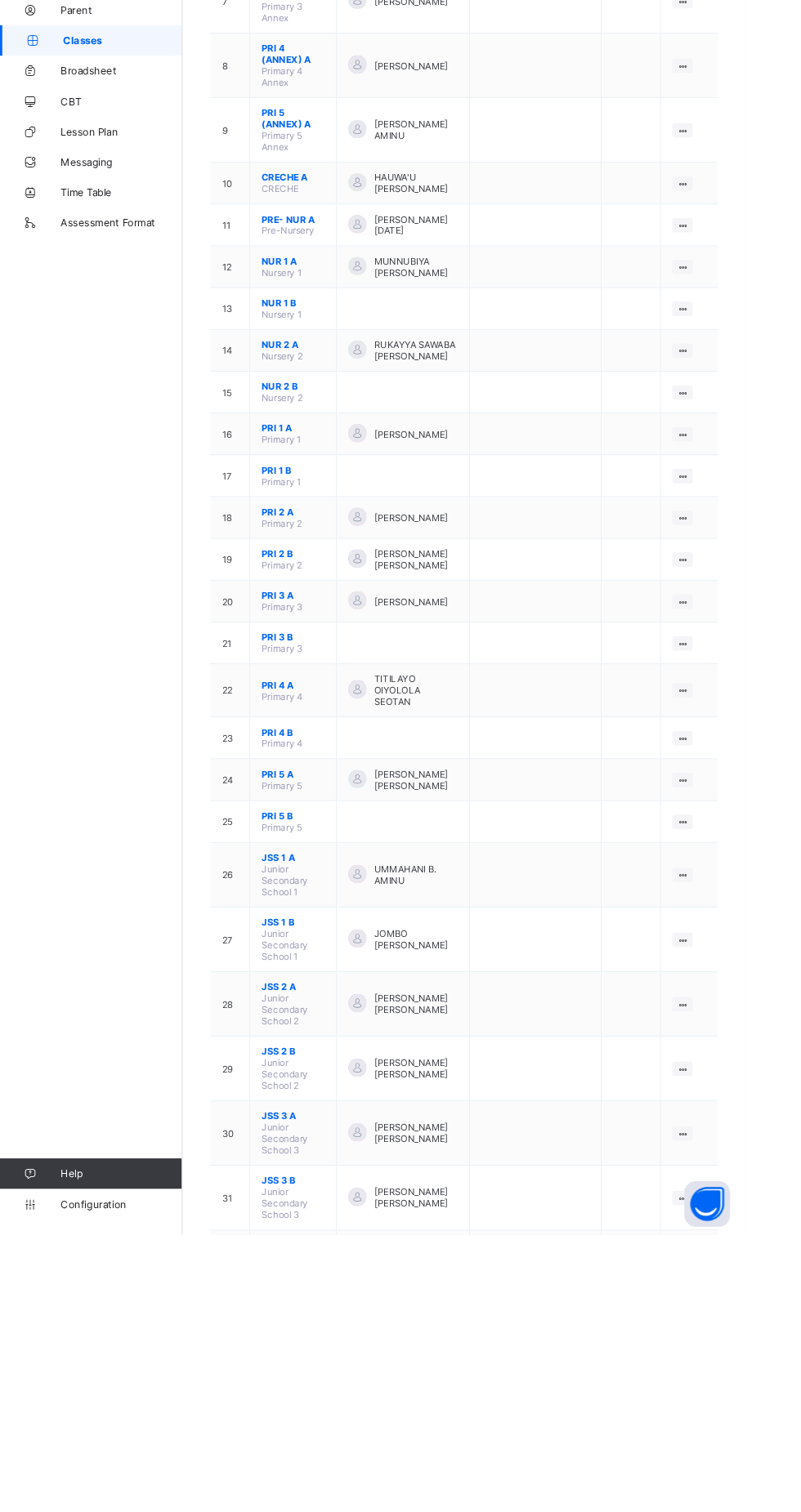
scroll to position [495, 0]
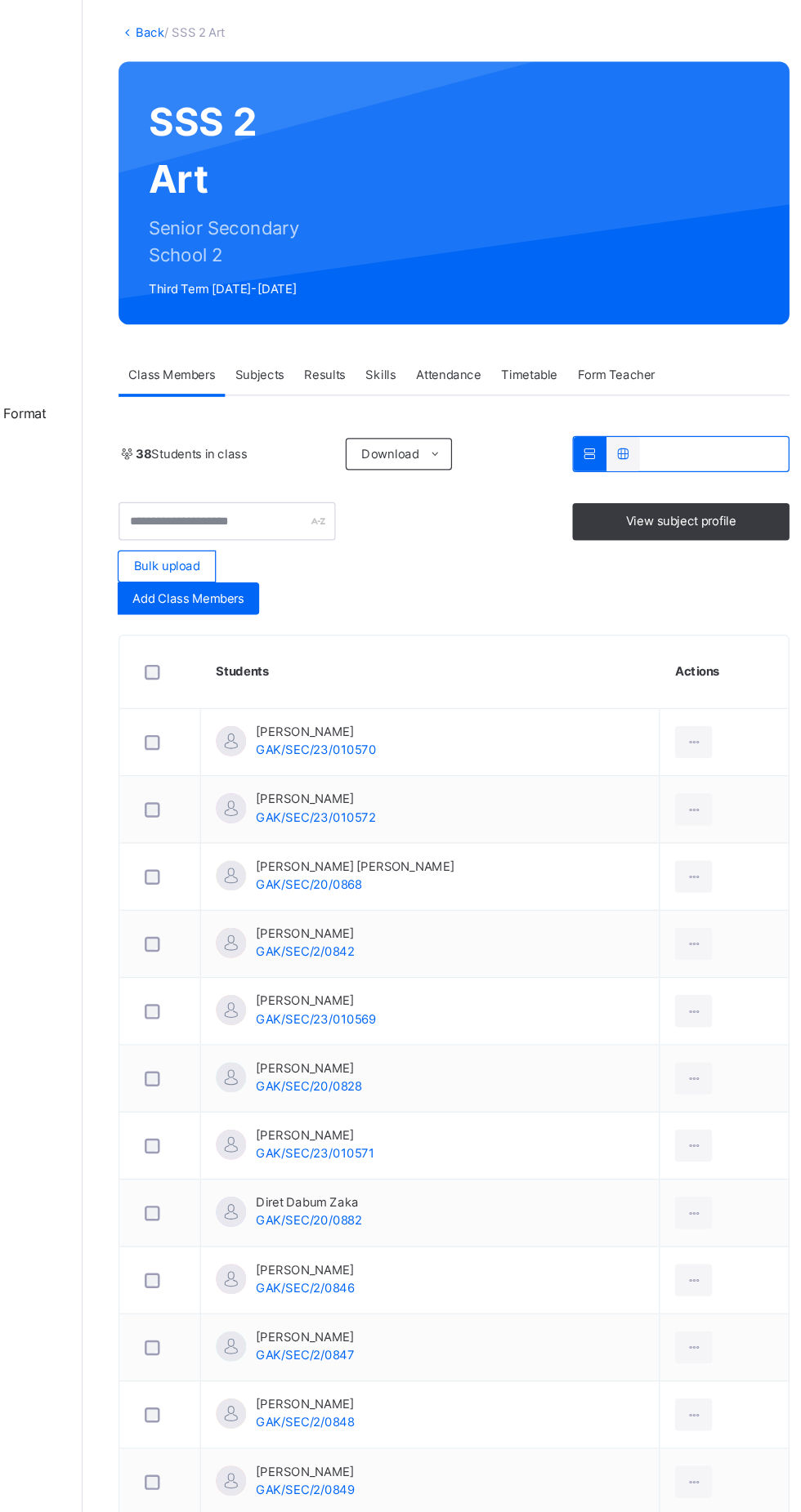
click at [486, 450] on icon at bounding box center [484, 456] width 12 height 13
click at [0, 0] on li "Pdf Report" at bounding box center [0, 0] width 0 height 0
click at [398, 385] on span "Results" at bounding box center [394, 392] width 34 height 15
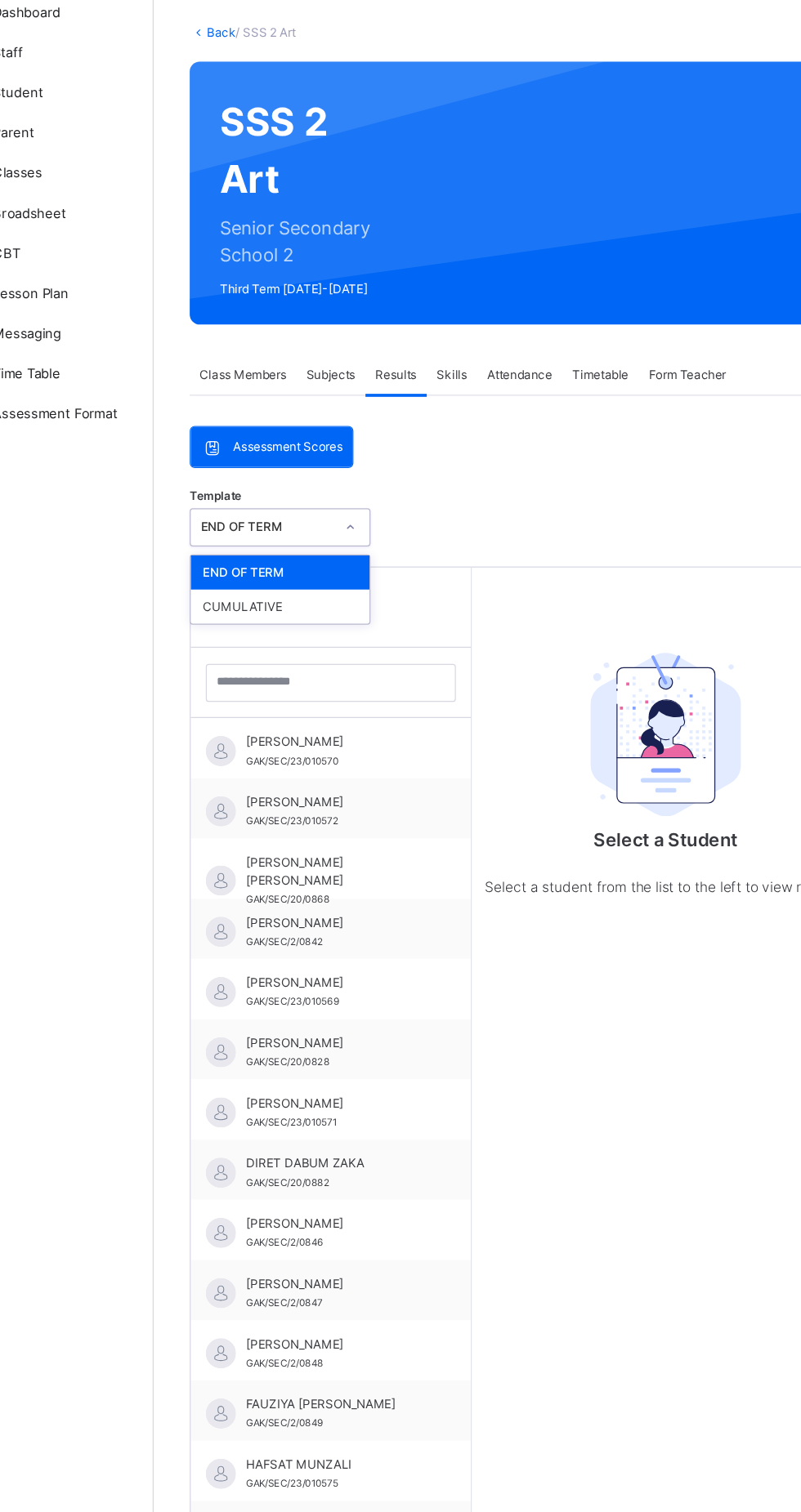
click at [333, 567] on div "CUMULATIVE" at bounding box center [300, 580] width 146 height 28
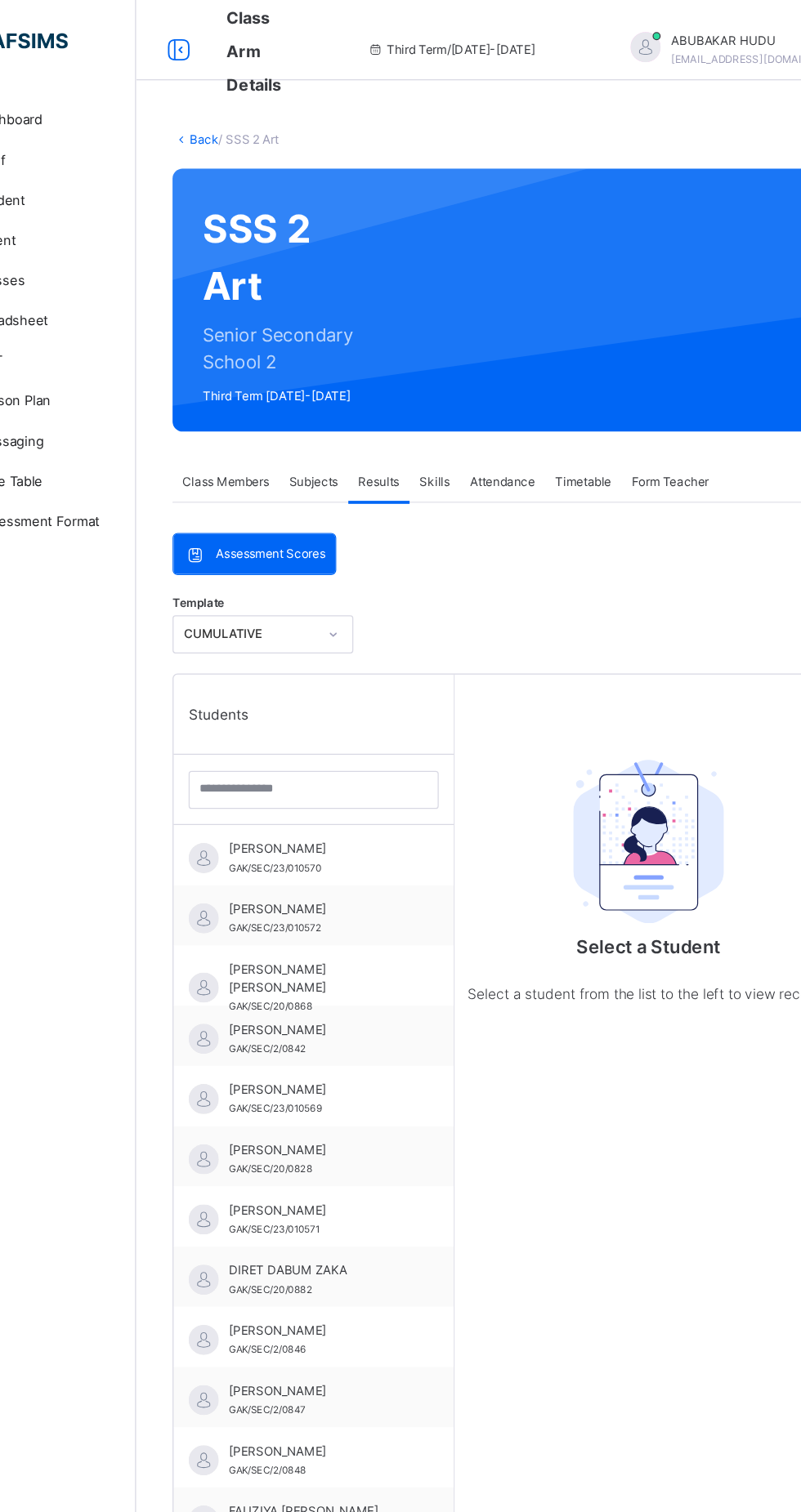
click at [342, 385] on span "Subjects" at bounding box center [340, 392] width 40 height 15
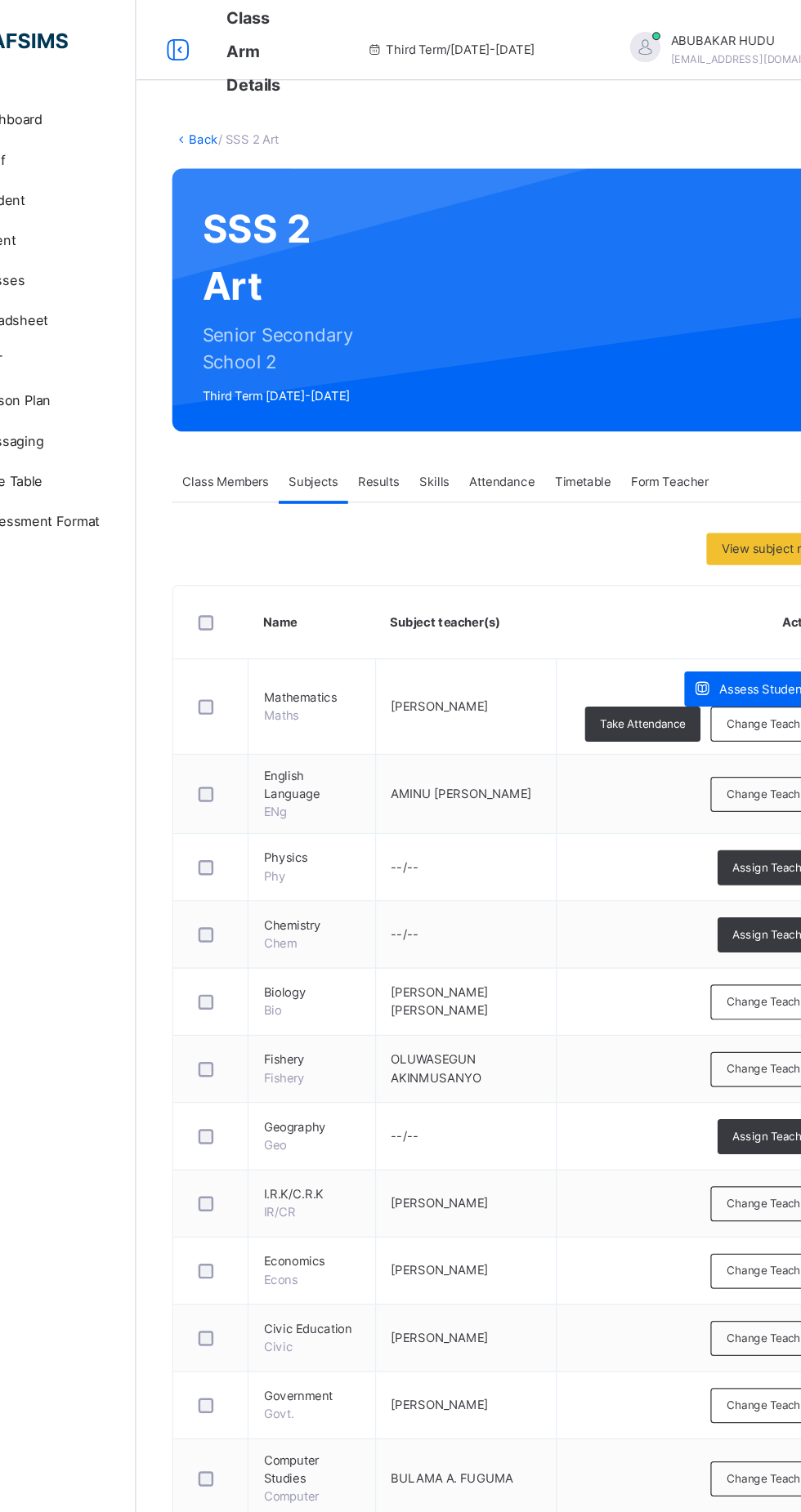
click at [272, 385] on span "Class Members" at bounding box center [268, 392] width 70 height 15
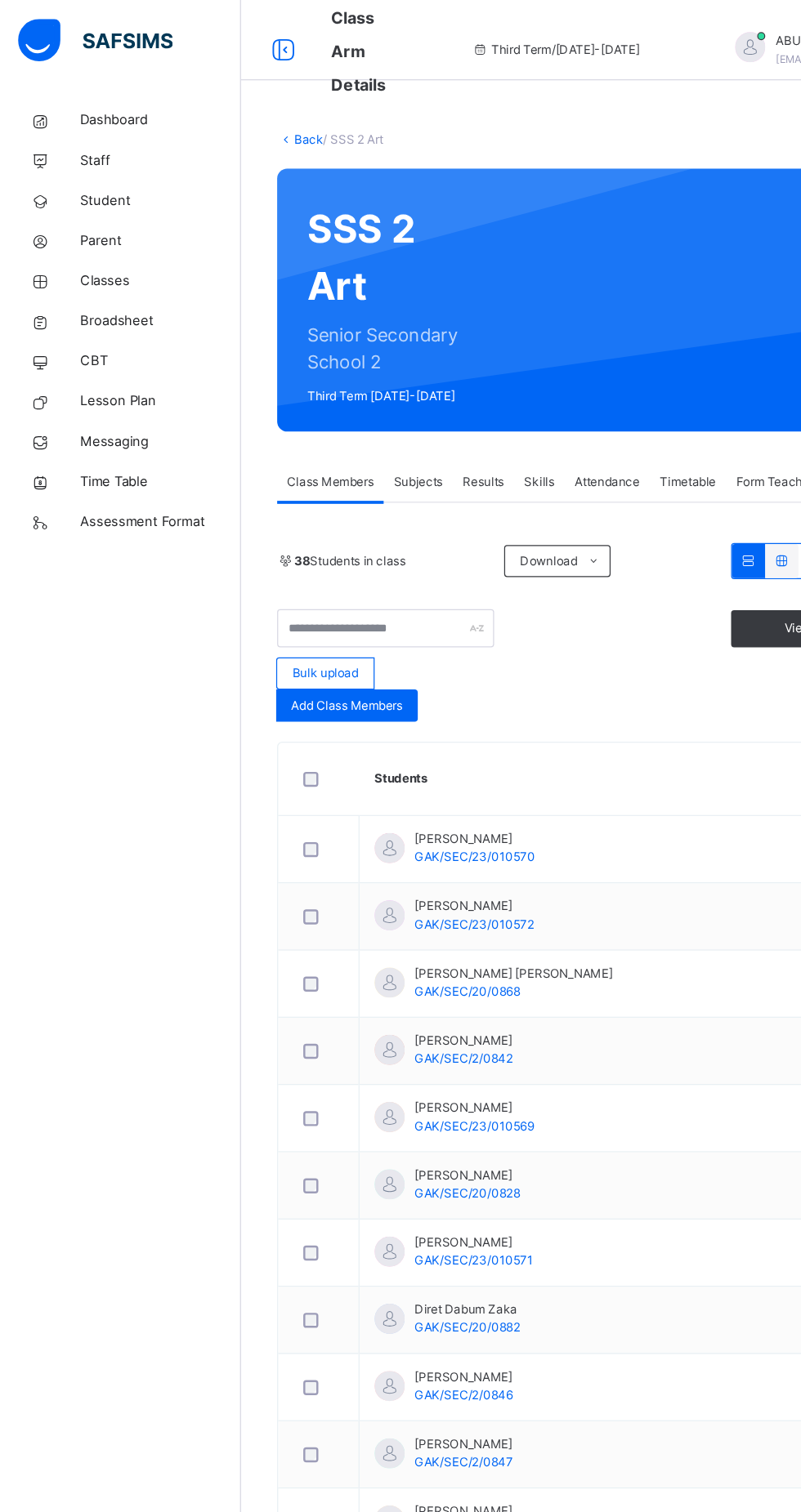
click at [133, 170] on span "Student" at bounding box center [131, 164] width 131 height 16
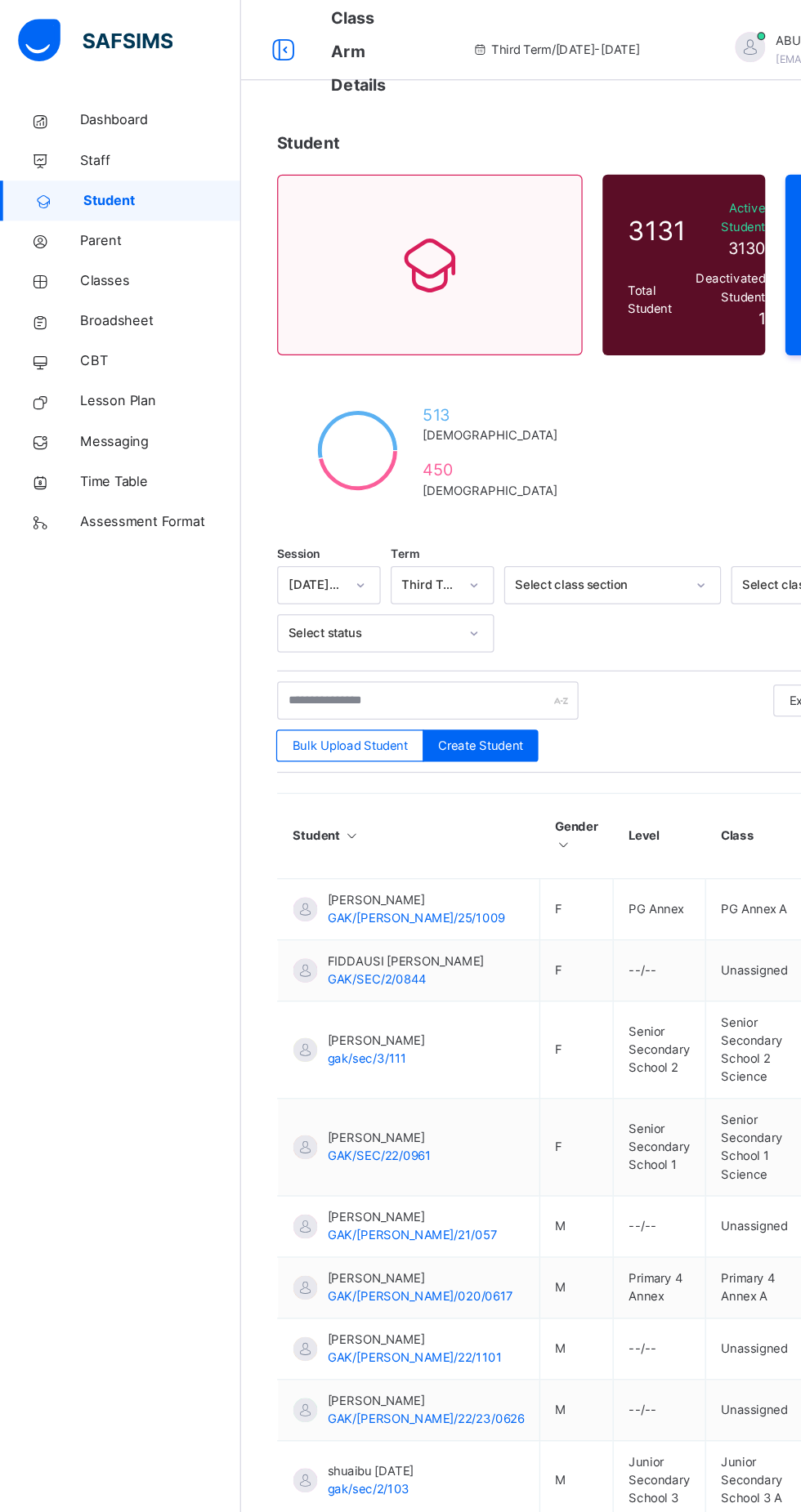
click at [145, 261] on span "Broadsheet" at bounding box center [131, 261] width 131 height 16
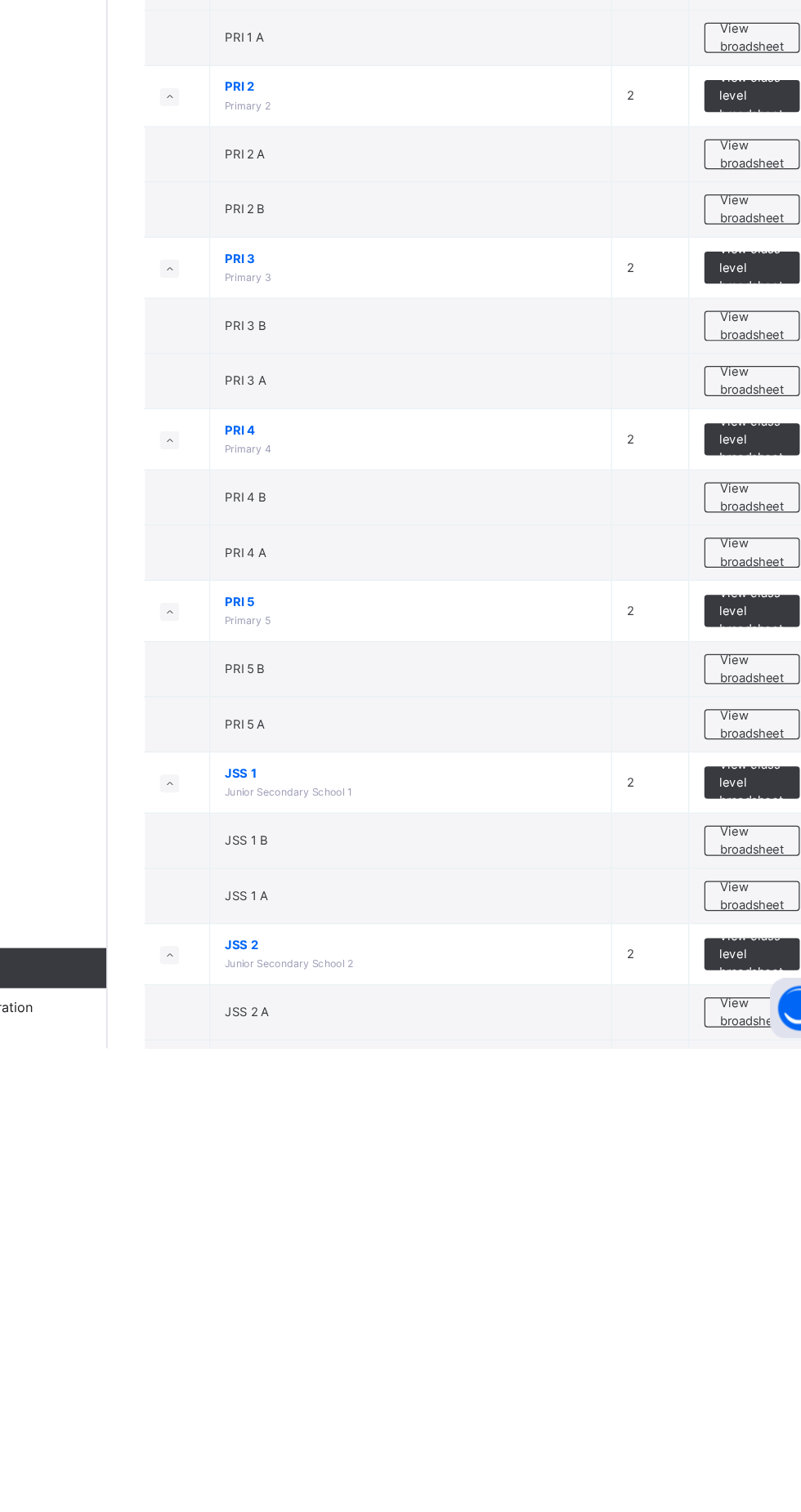
scroll to position [1386, 0]
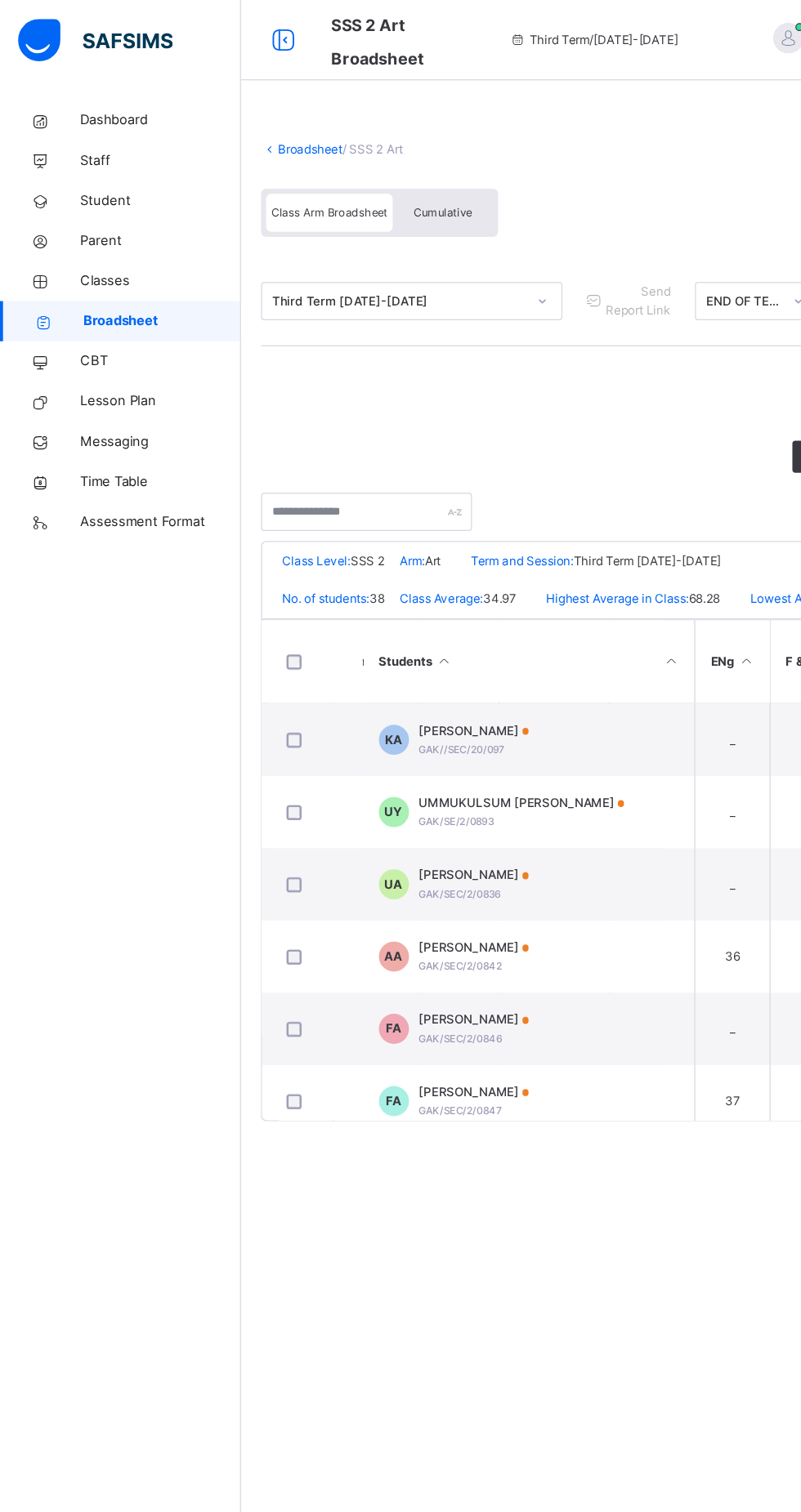
scroll to position [0, 326]
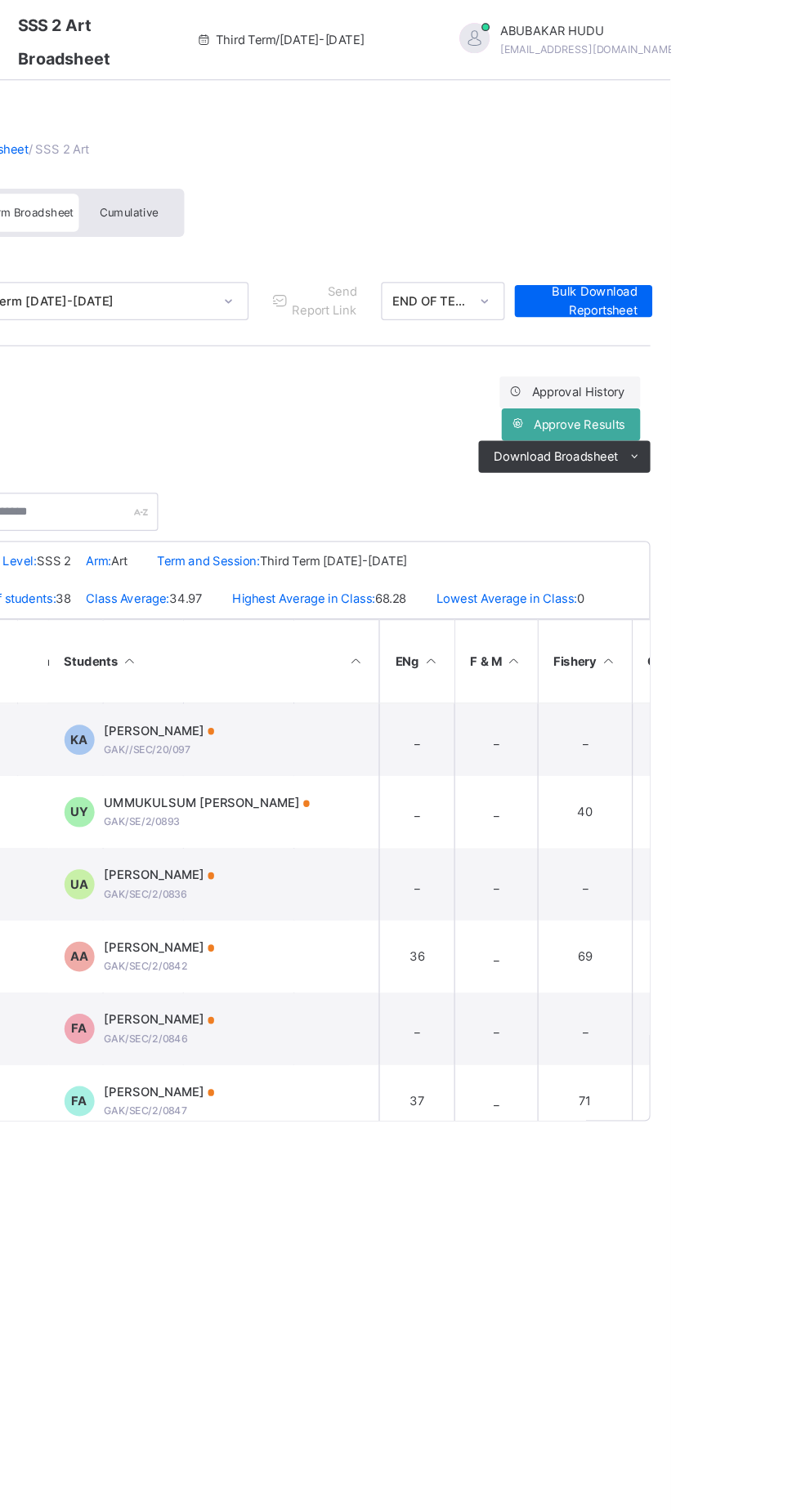
click at [733, 236] on span "Bulk Download Reportsheet" at bounding box center [730, 244] width 87 height 29
click at [0, 0] on ul "PDF Excel sheet" at bounding box center [0, 0] width 0 height 0
click at [575, 366] on div "Approval History Approve Results Download Broadsheet PDF Excel sheet" at bounding box center [498, 346] width 572 height 78
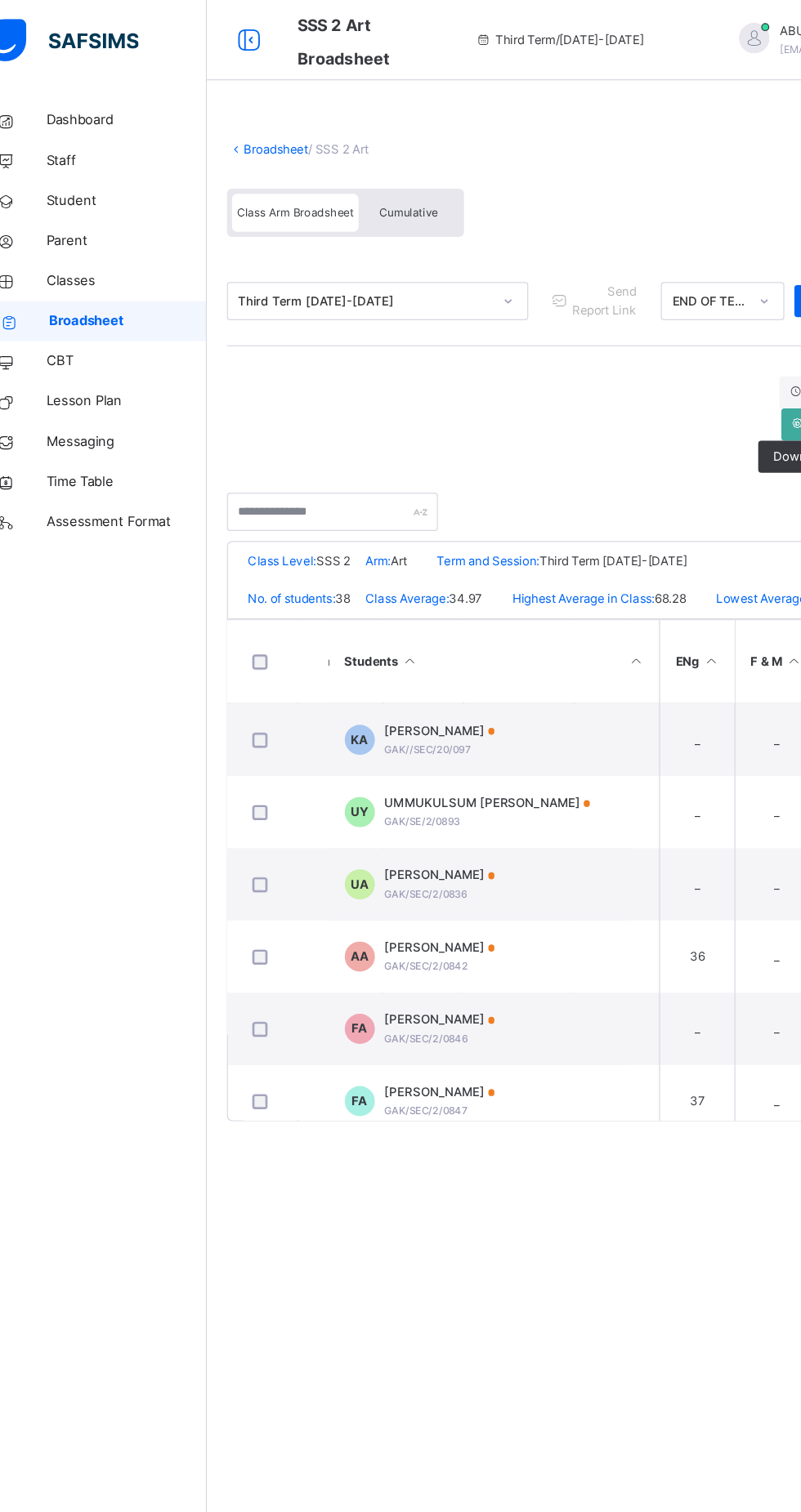
click at [376, 177] on span "Cumulative" at bounding box center [360, 172] width 47 height 12
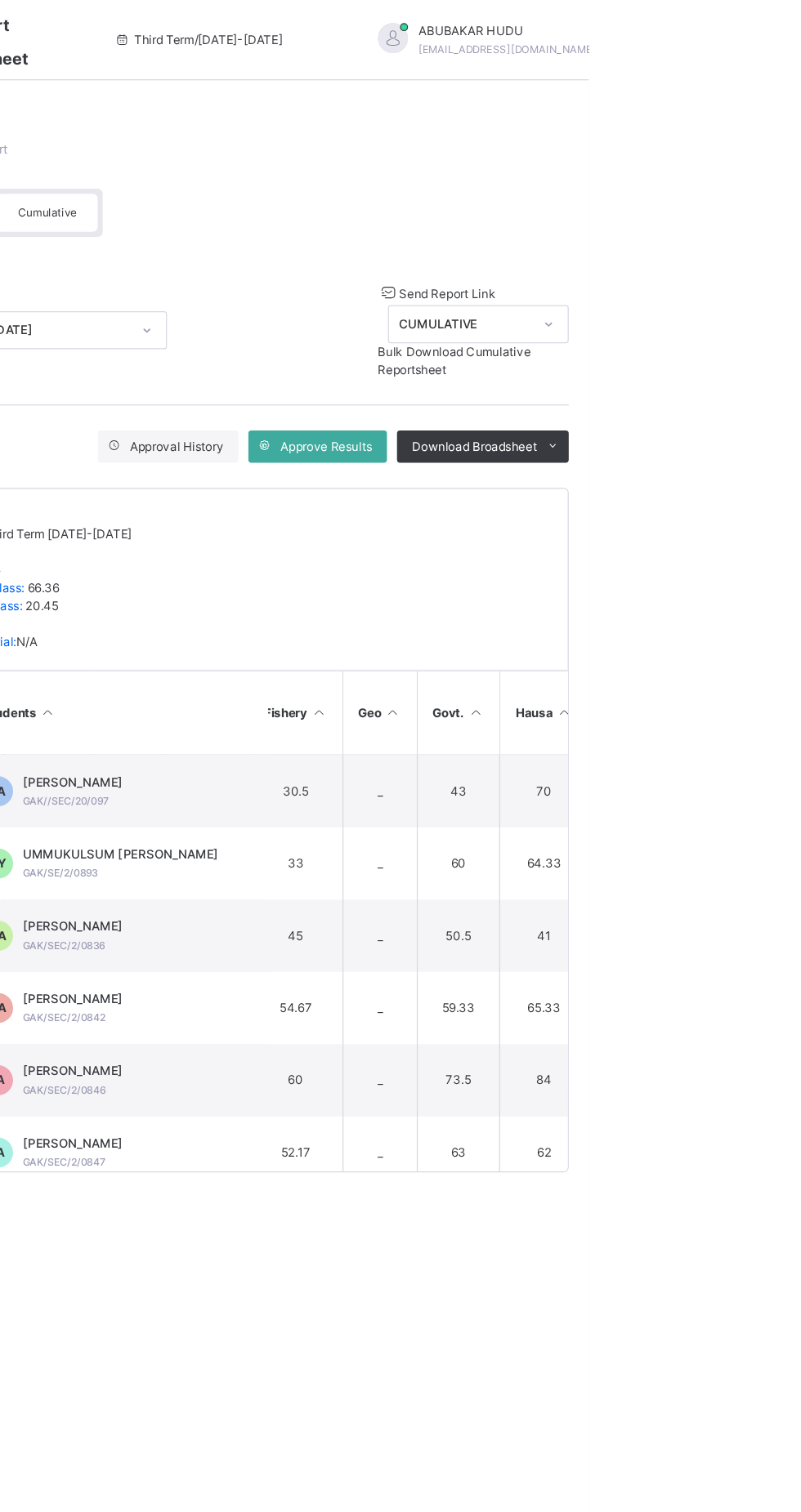
scroll to position [0, 0]
click at [757, 371] on span "Download Broadsheet" at bounding box center [708, 364] width 101 height 15
click at [0, 0] on li "PDF" at bounding box center [0, 0] width 0 height 0
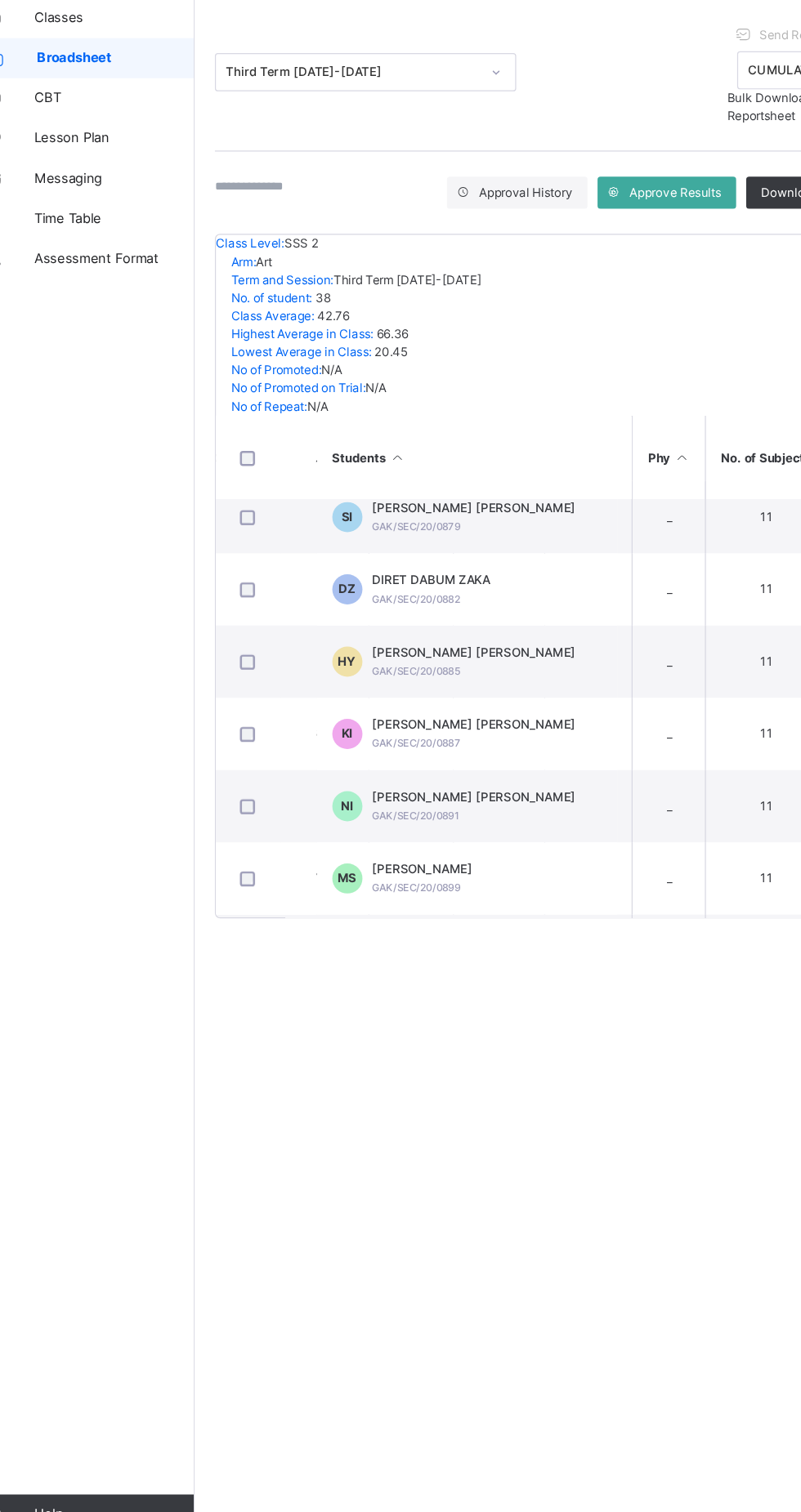
scroll to position [1077, 957]
click at [402, 690] on div "DIRET DABUM ZAKA GAK/SEC/20/0882" at bounding box center [388, 691] width 96 height 29
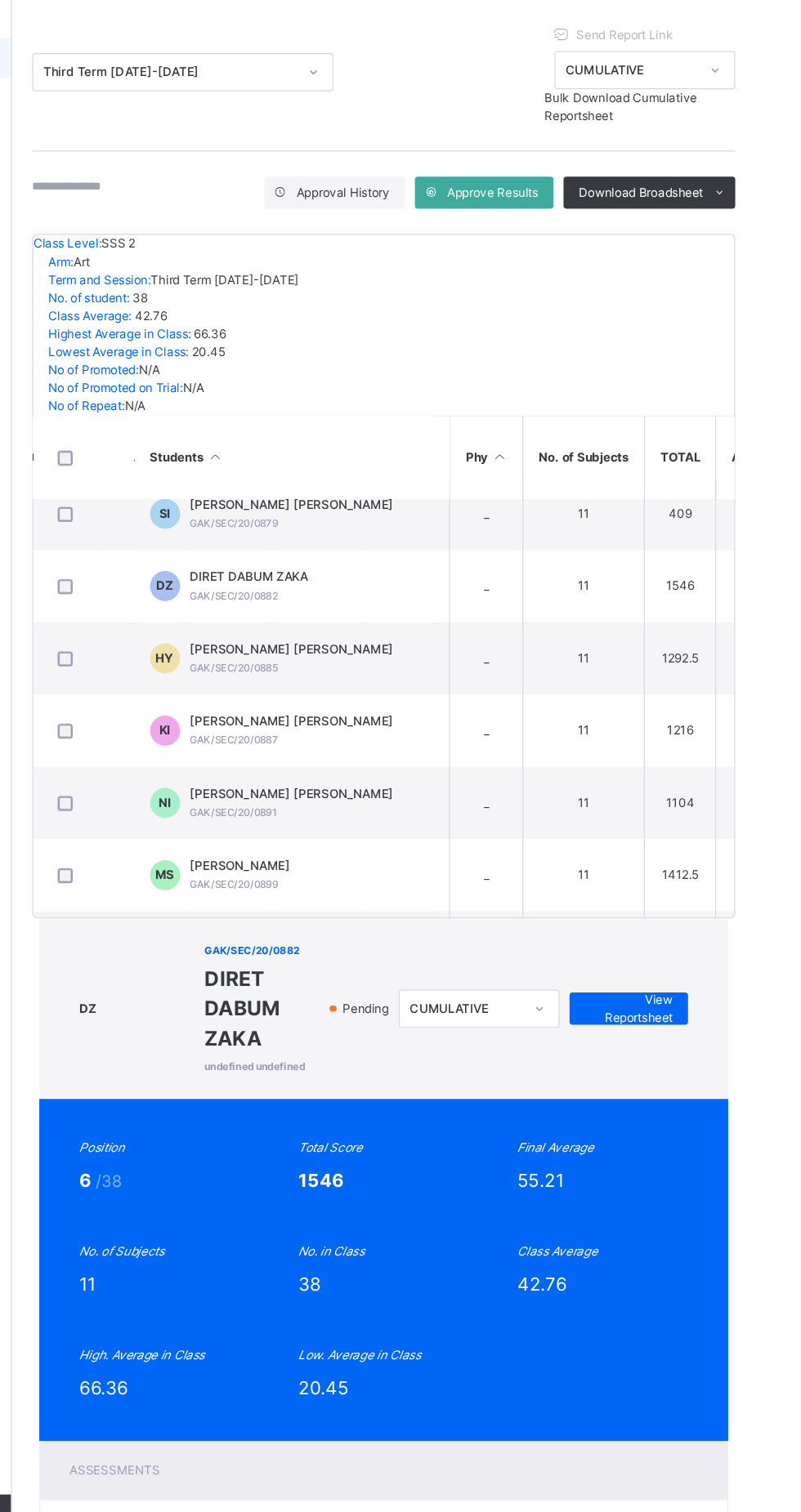
click at [689, 1020] on span "View Reportsheet" at bounding box center [697, 1035] width 72 height 29
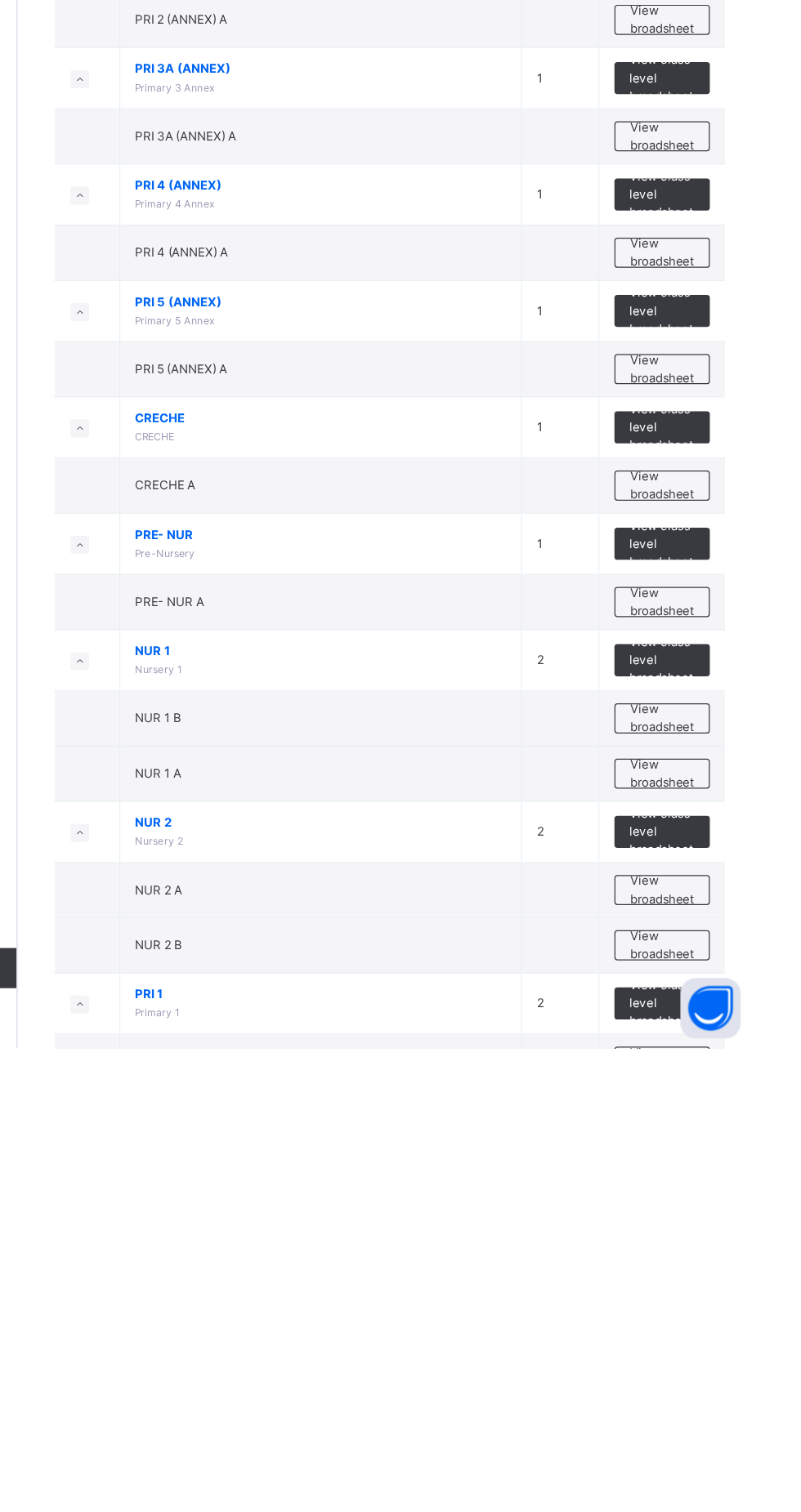
scroll to position [92, 0]
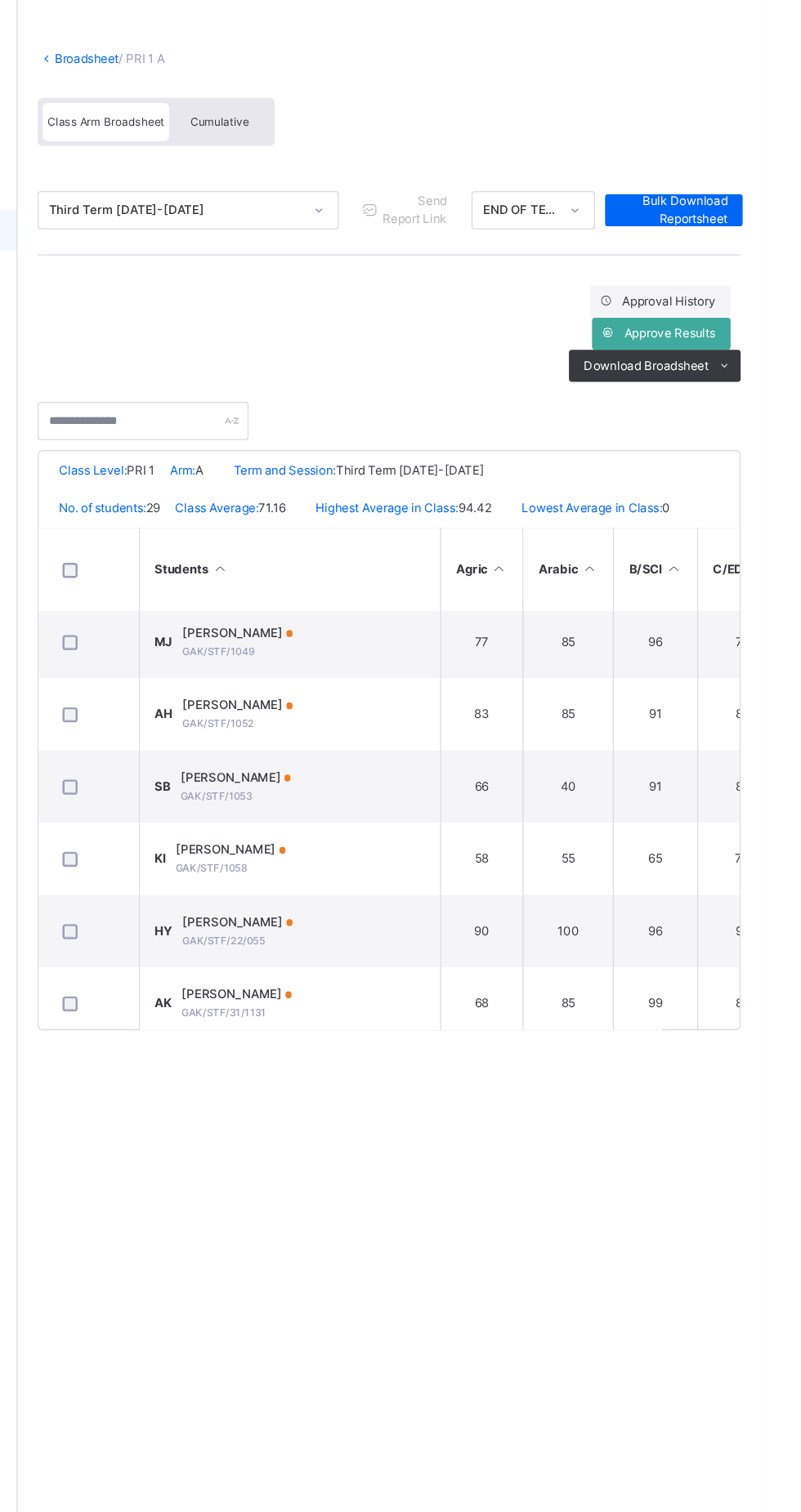
scroll to position [1373, 0]
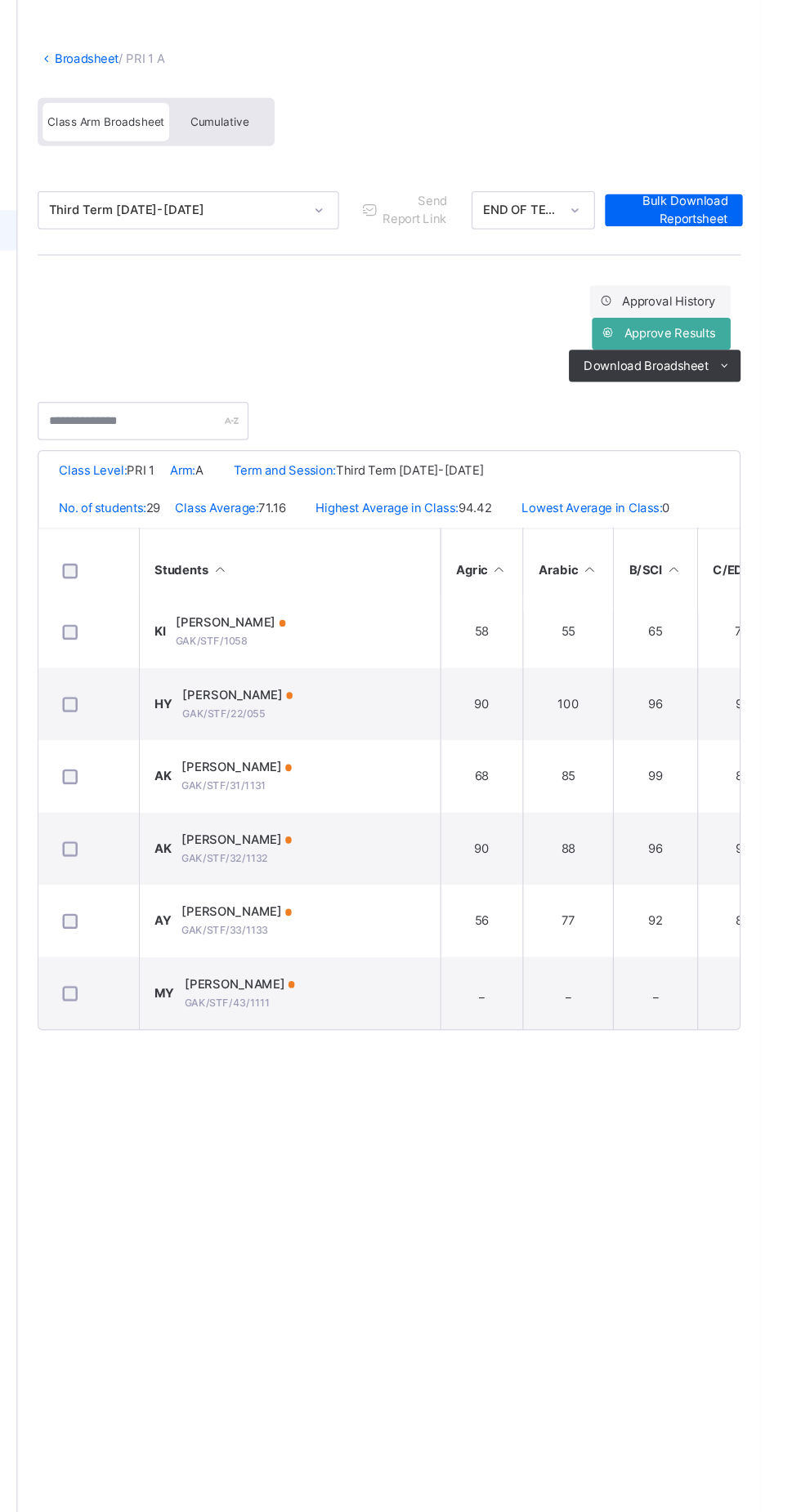
click at [245, 120] on link "Broadsheet" at bounding box center [252, 122] width 52 height 12
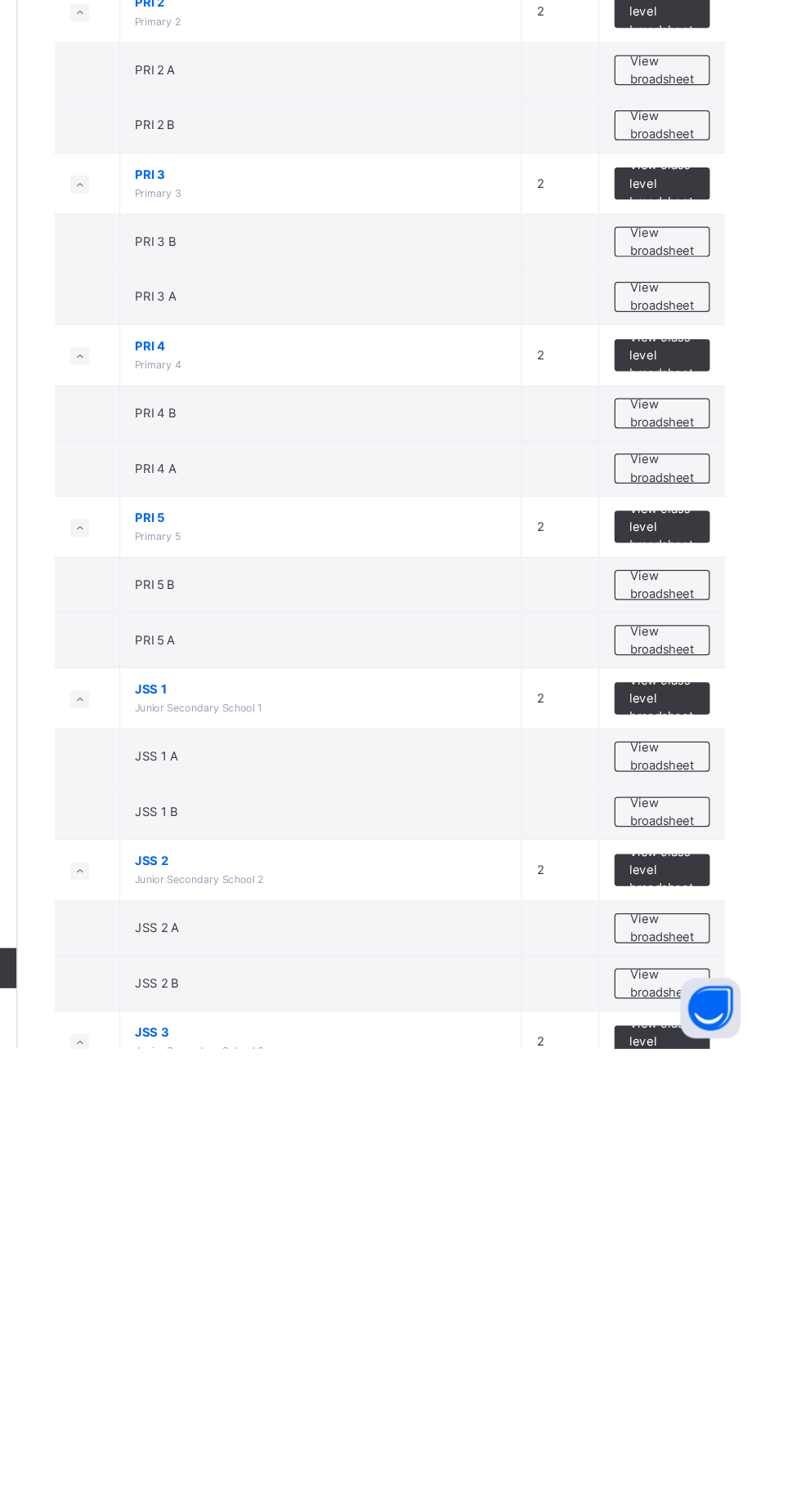
scroll to position [1029, 0]
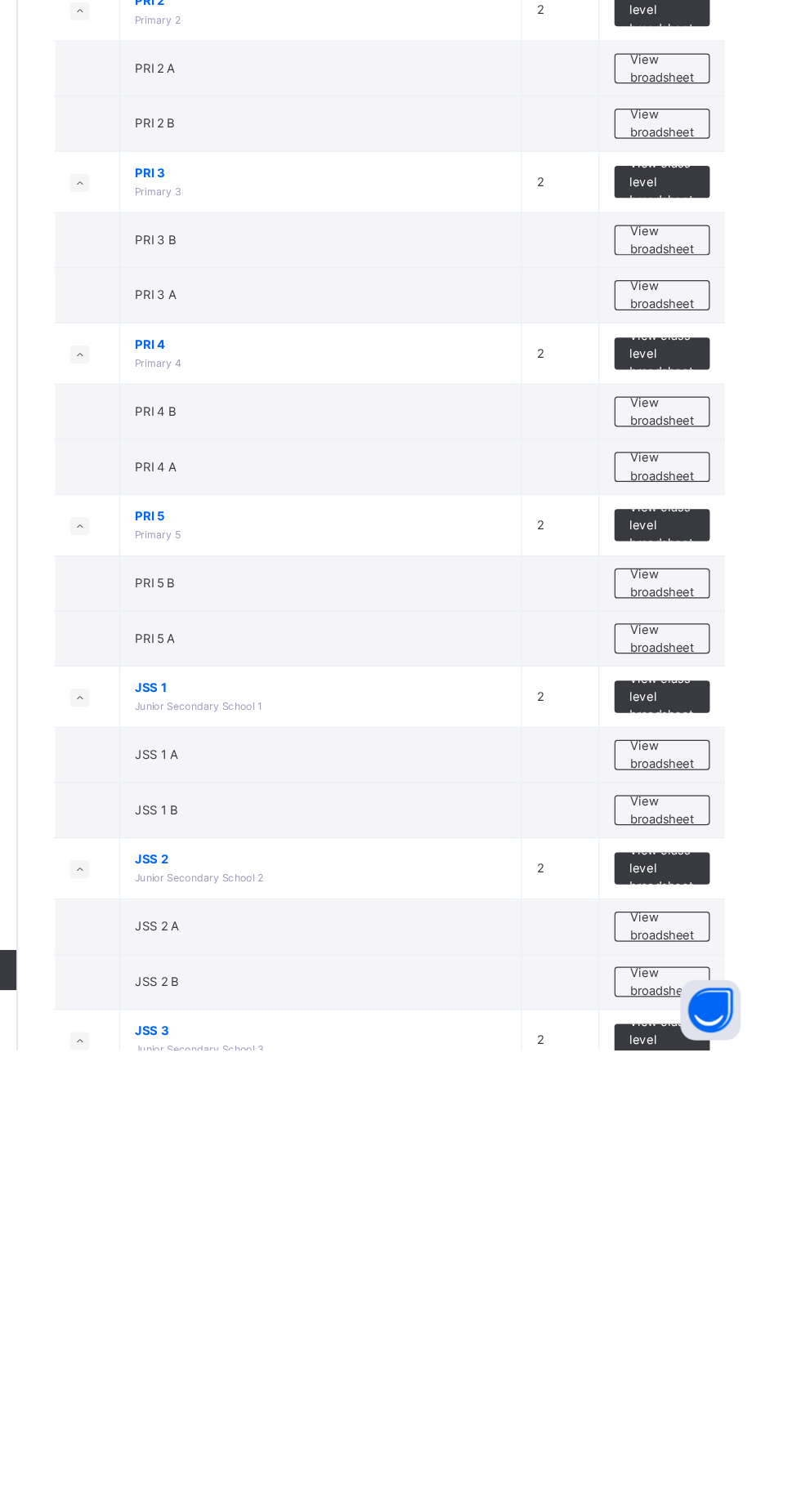
click at [724, 1265] on span "View broadsheet" at bounding box center [720, 1271] width 52 height 29
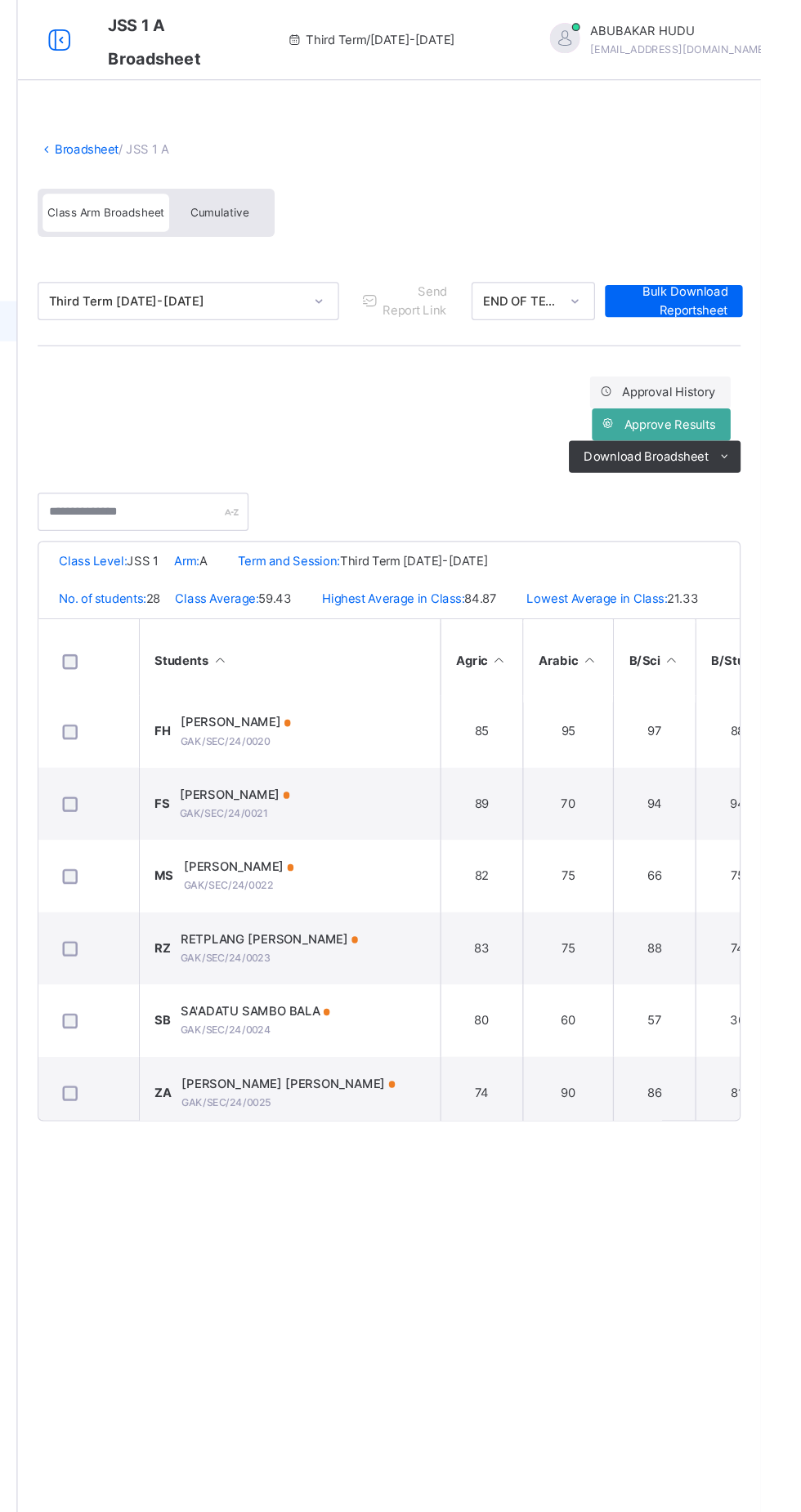
scroll to position [1135, 0]
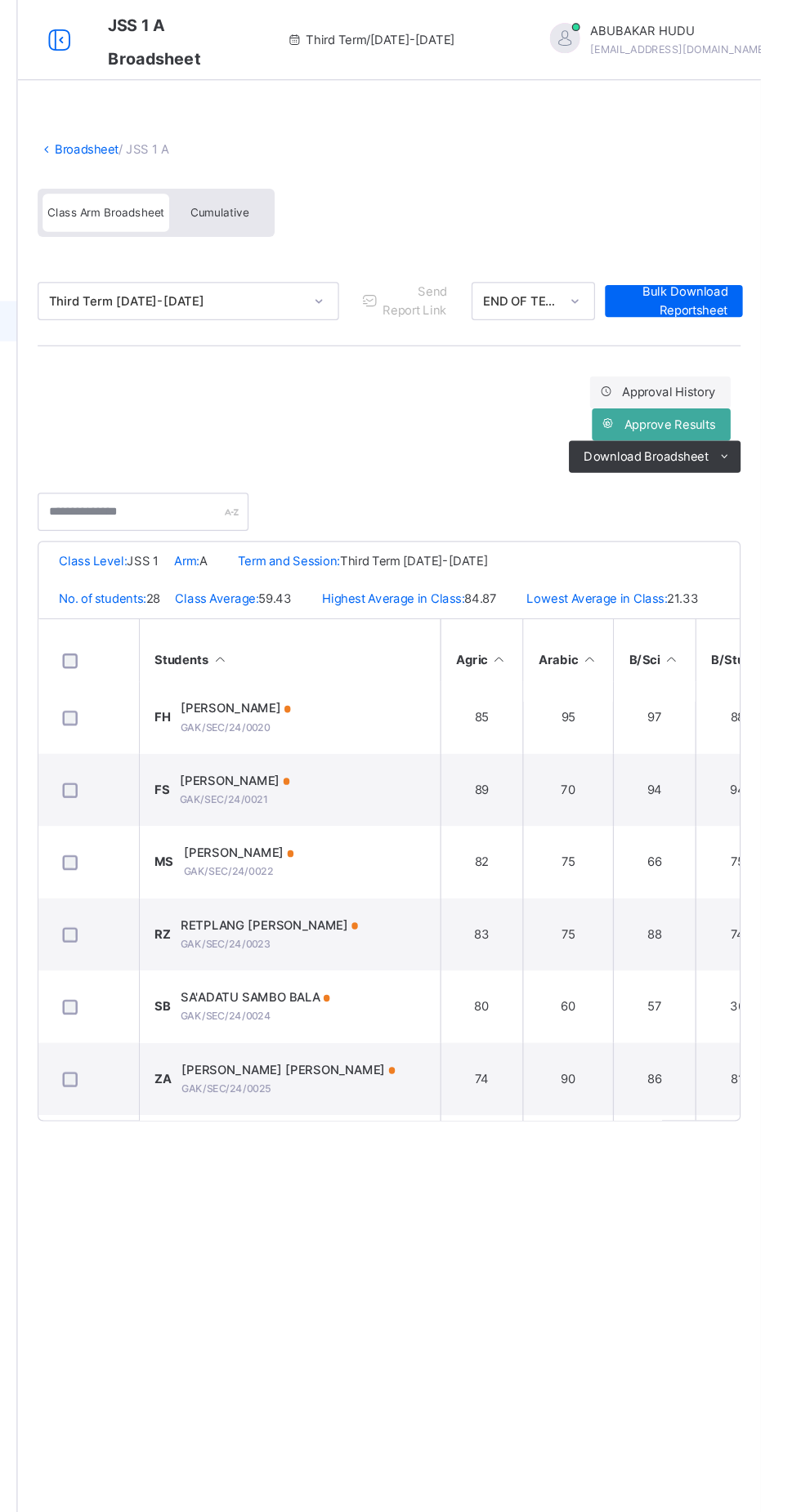
click at [455, 775] on div "RETPLANG ZAKKA ZAKKA GAK/SEC/24/0023" at bounding box center [401, 760] width 145 height 29
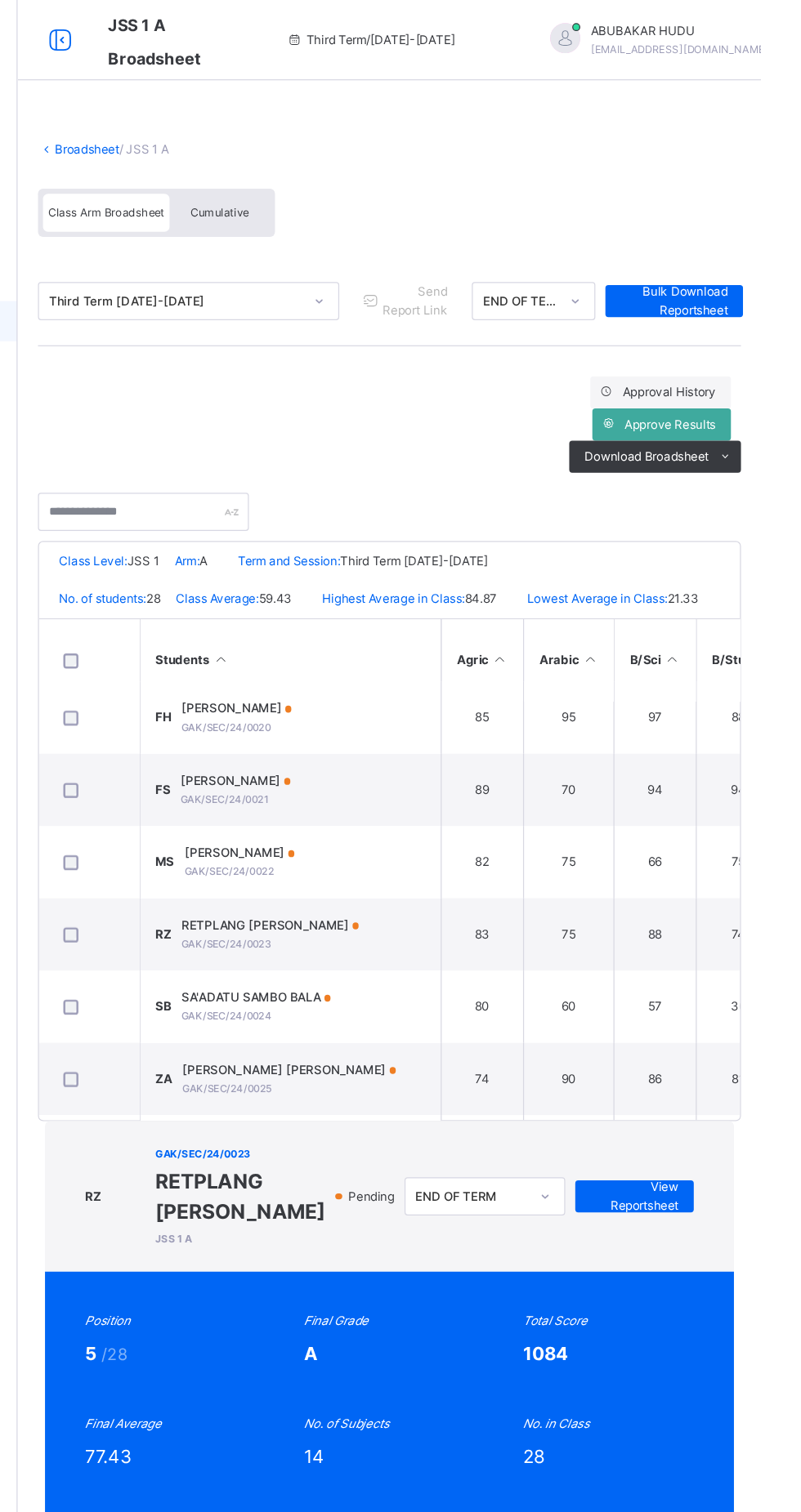
click at [677, 959] on span "View Reportsheet" at bounding box center [697, 973] width 72 height 29
click at [737, 912] on div "RZ GAK/SEC/24/0023 RETPLANG ZAKKA ZAKKA JSS 1 A Pending END OF TERM View Report…" at bounding box center [498, 1520] width 572 height 1217
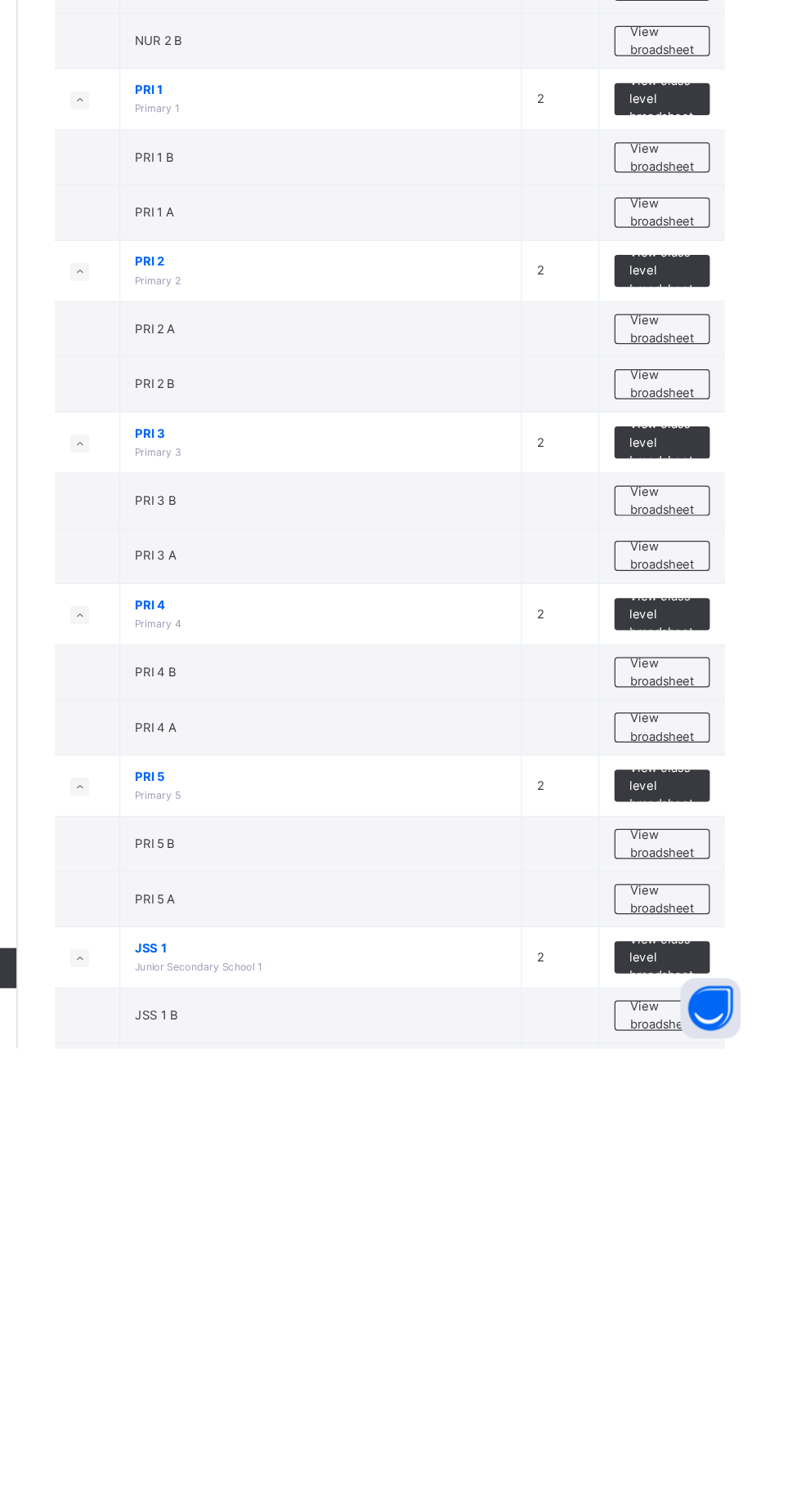
scroll to position [826, 0]
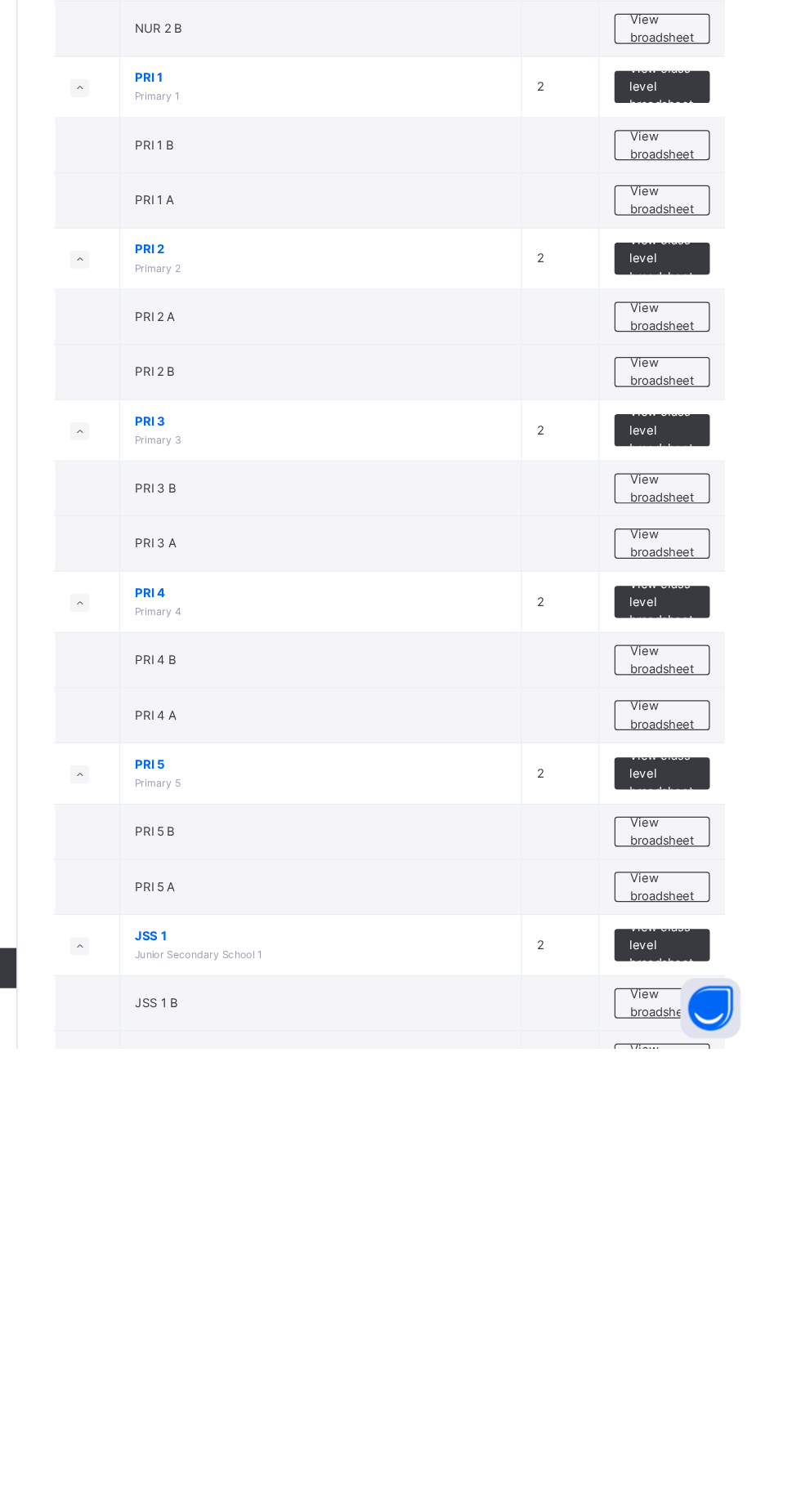
click at [729, 1511] on span "View broadsheet" at bounding box center [720, 1520] width 52 height 29
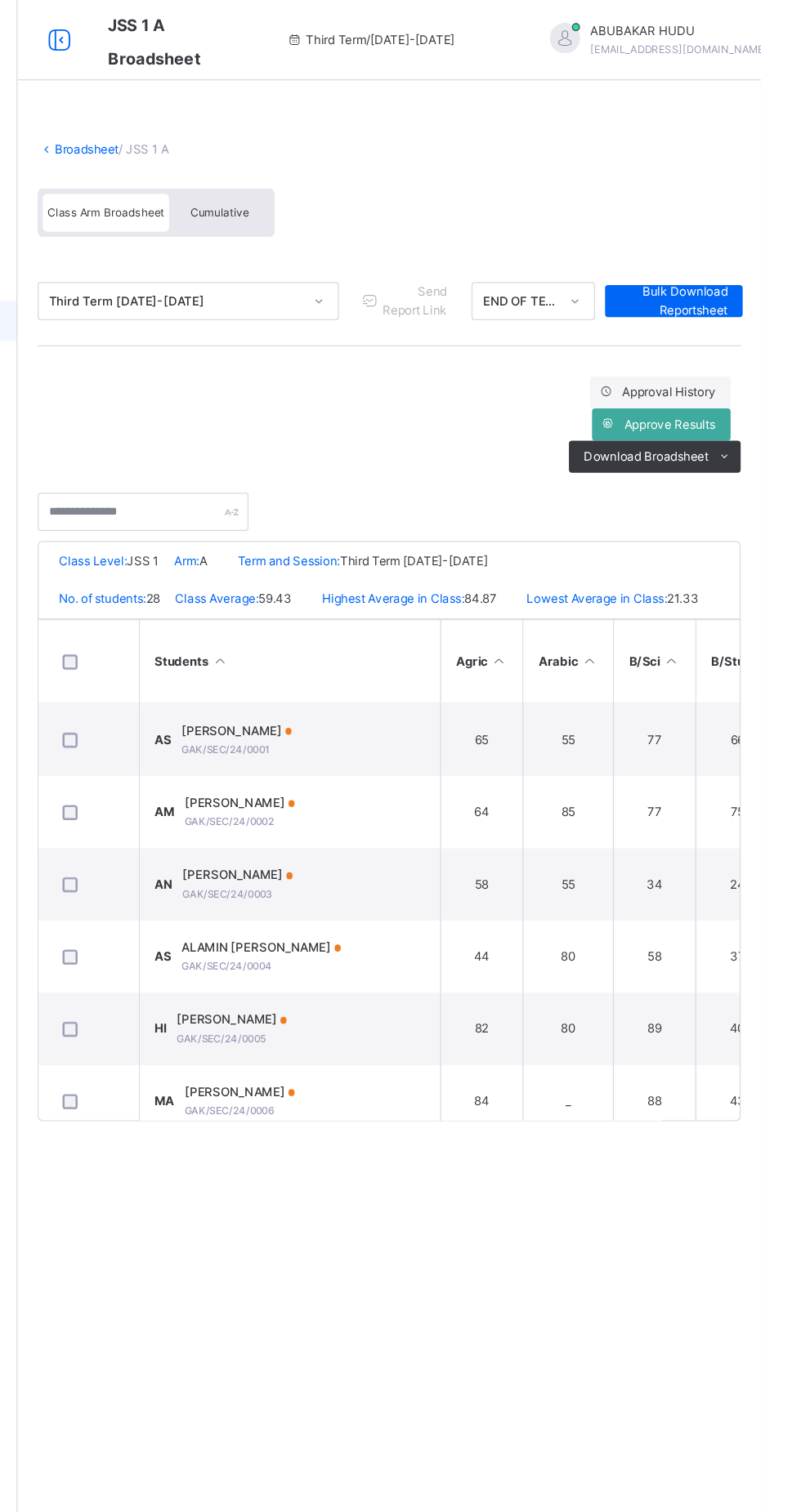
click at [368, 175] on span "Cumulative" at bounding box center [360, 172] width 47 height 12
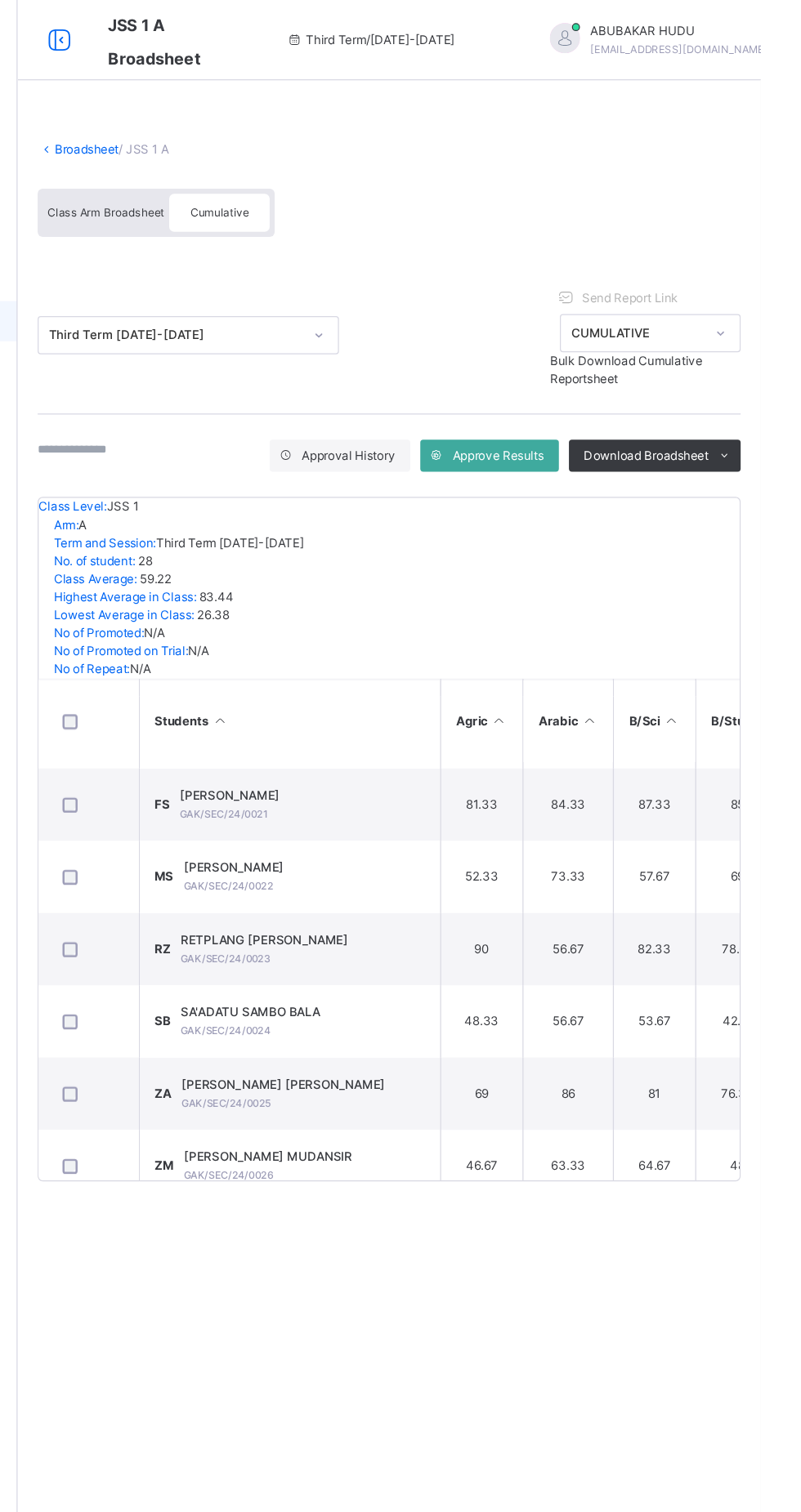
scroll to position [1174, 0]
click at [466, 770] on div "RETPLANG ZAKKA ZAKKA GAK/SEC/24/0023" at bounding box center [396, 770] width 136 height 29
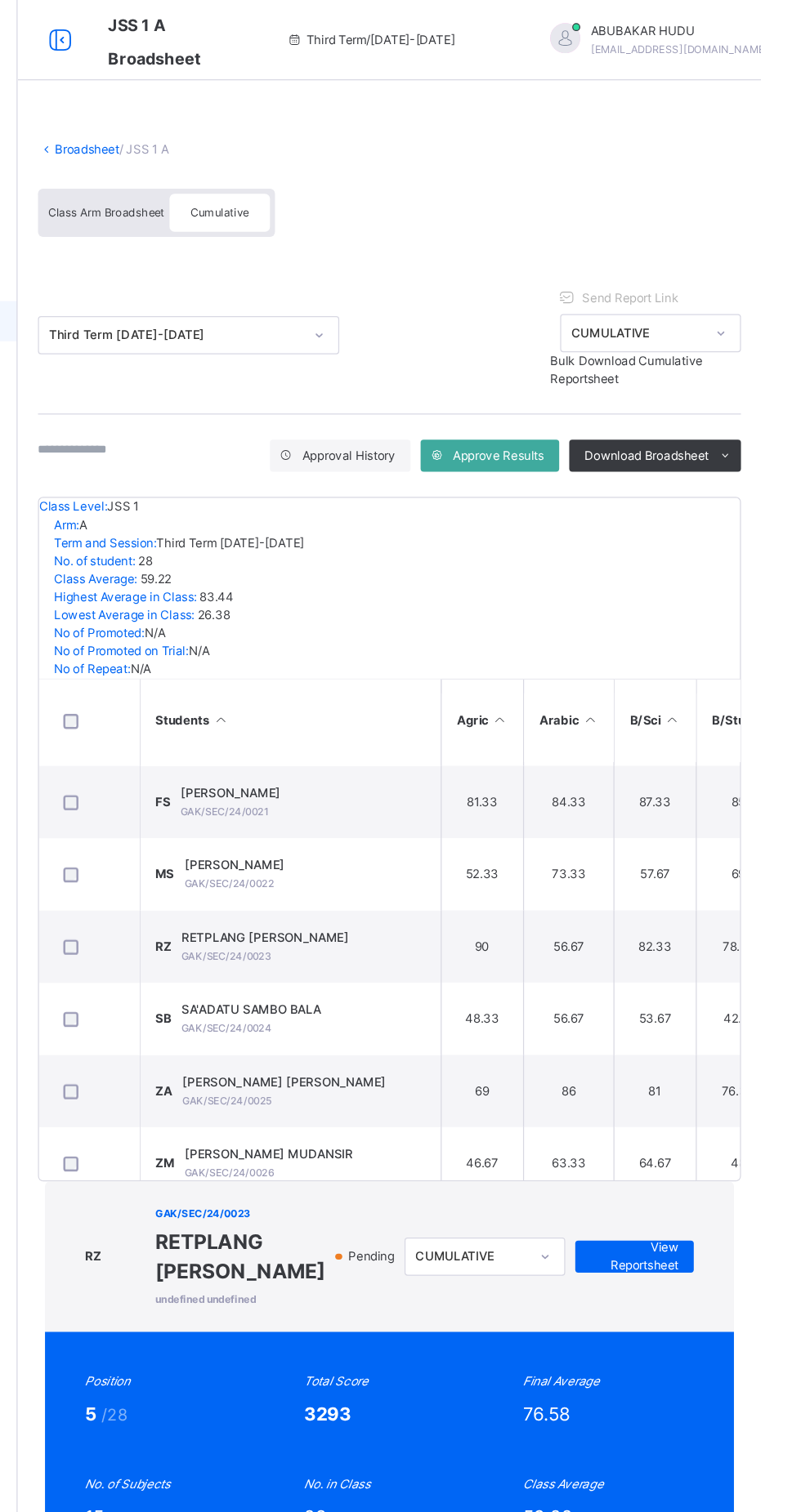
click at [683, 1008] on span "View Reportsheet" at bounding box center [697, 1022] width 72 height 29
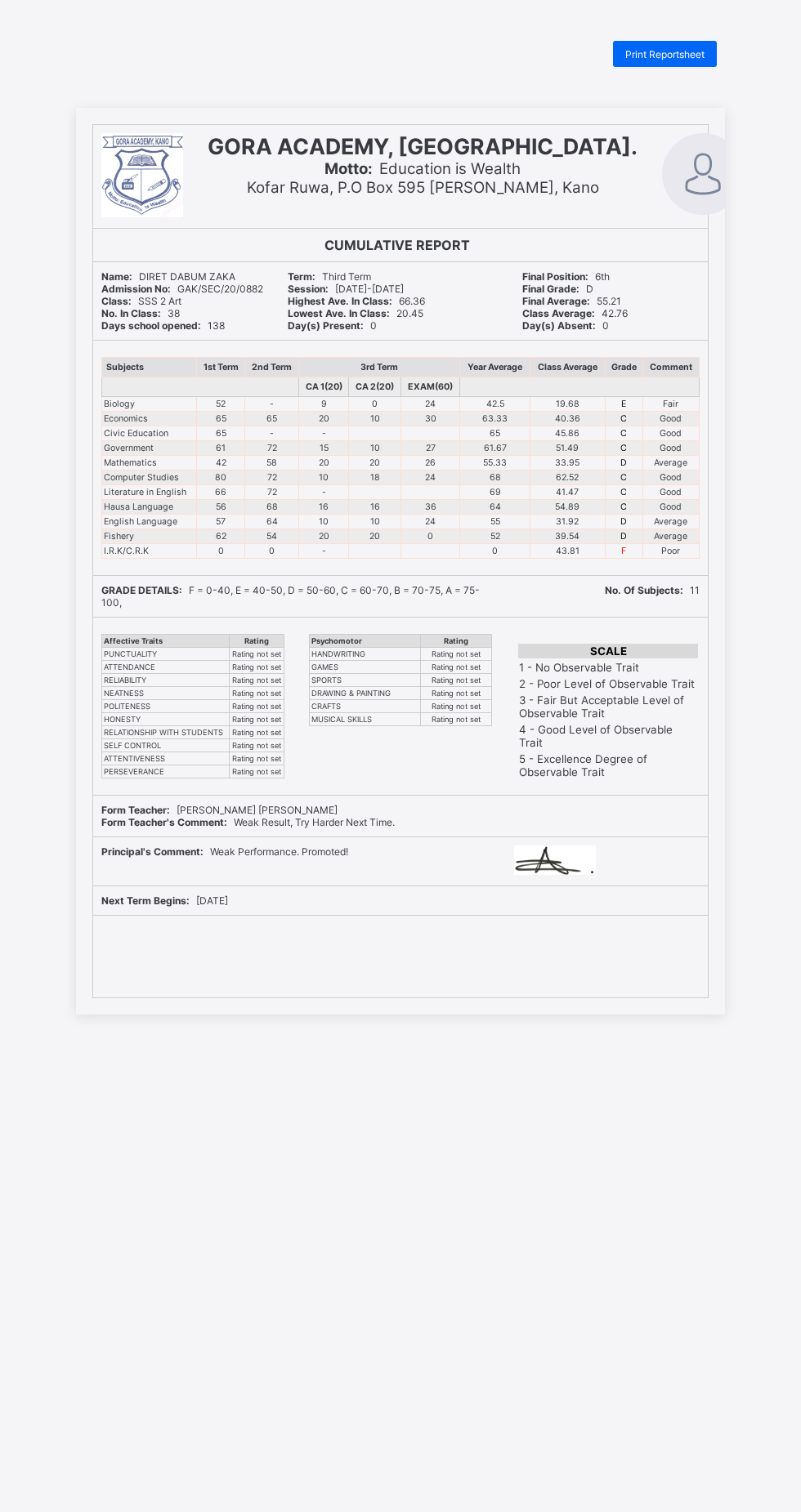
click at [669, 45] on div "Print Reportsheet" at bounding box center [664, 53] width 104 height 26
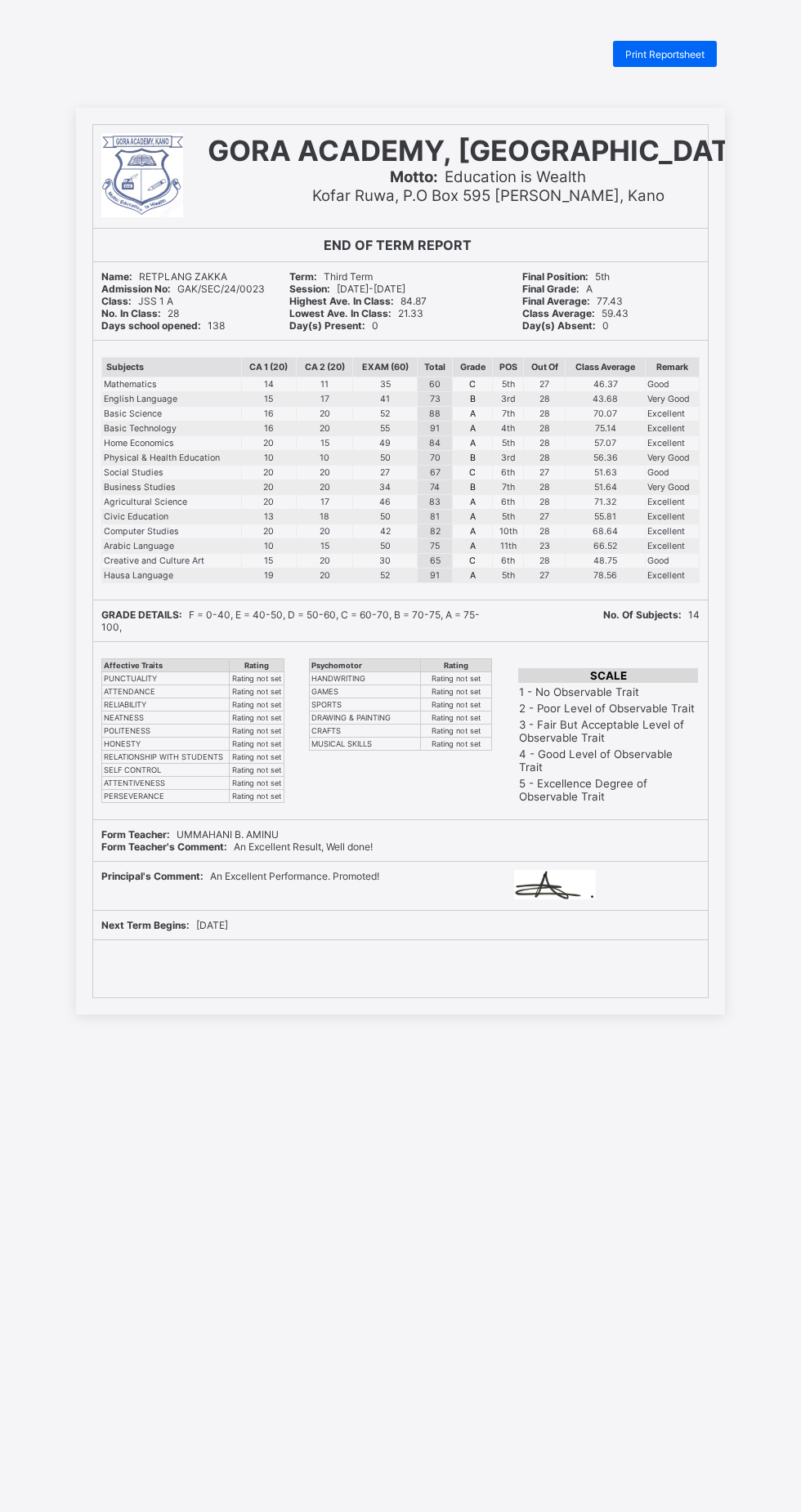
click at [651, 50] on span "Print Reportsheet" at bounding box center [664, 54] width 79 height 12
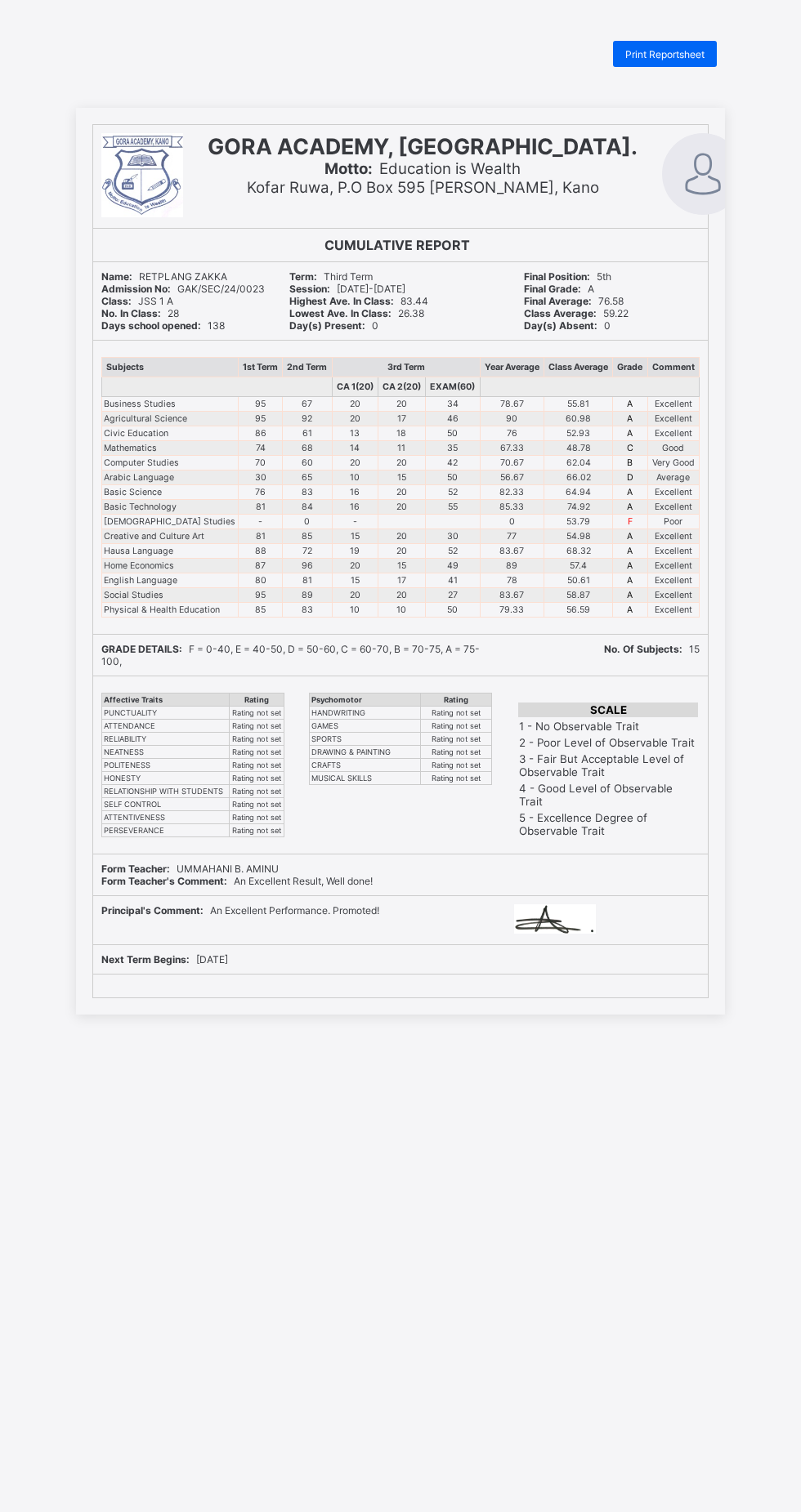
click at [662, 48] on span "Print Reportsheet" at bounding box center [664, 54] width 79 height 12
